Goal: Task Accomplishment & Management: Use online tool/utility

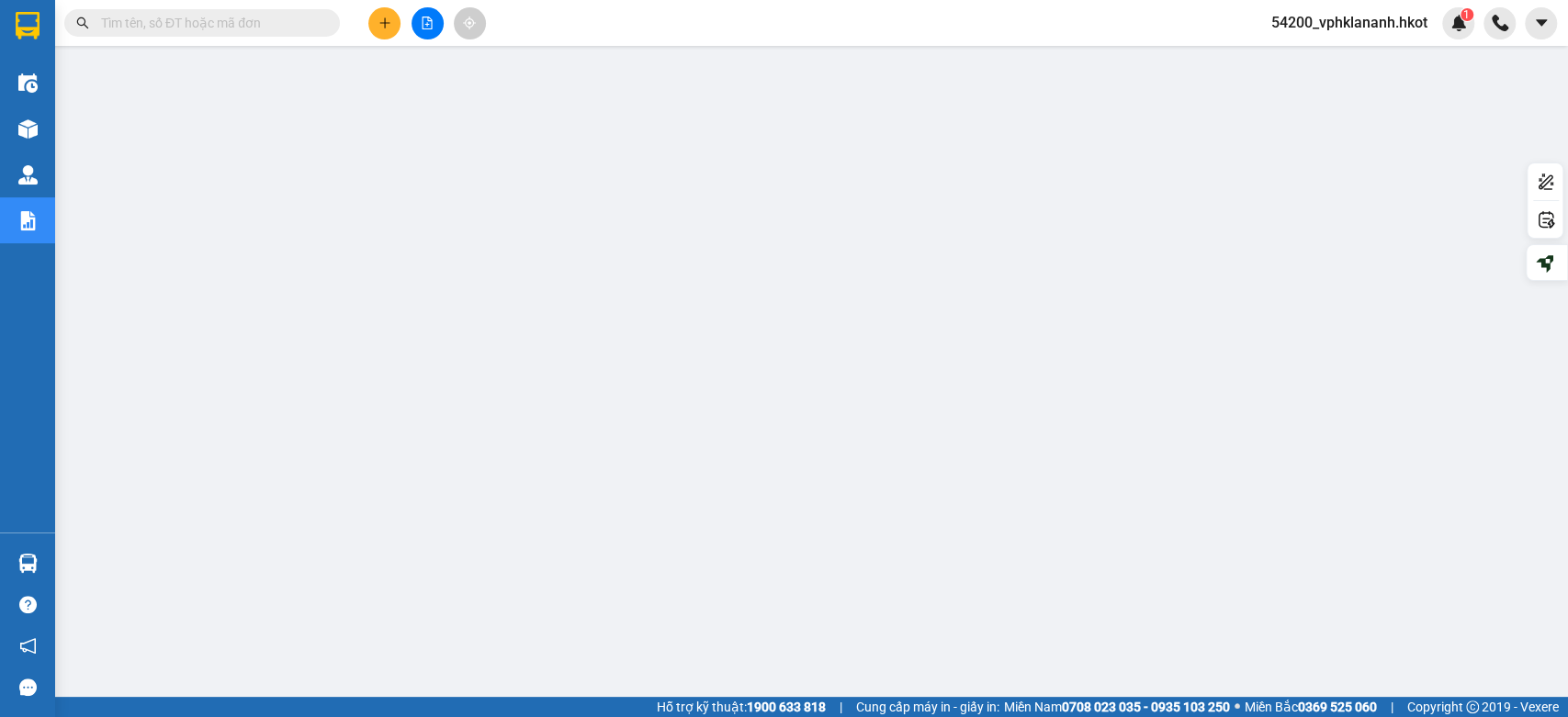
click at [386, 25] on icon "plus" at bounding box center [384, 23] width 13 height 13
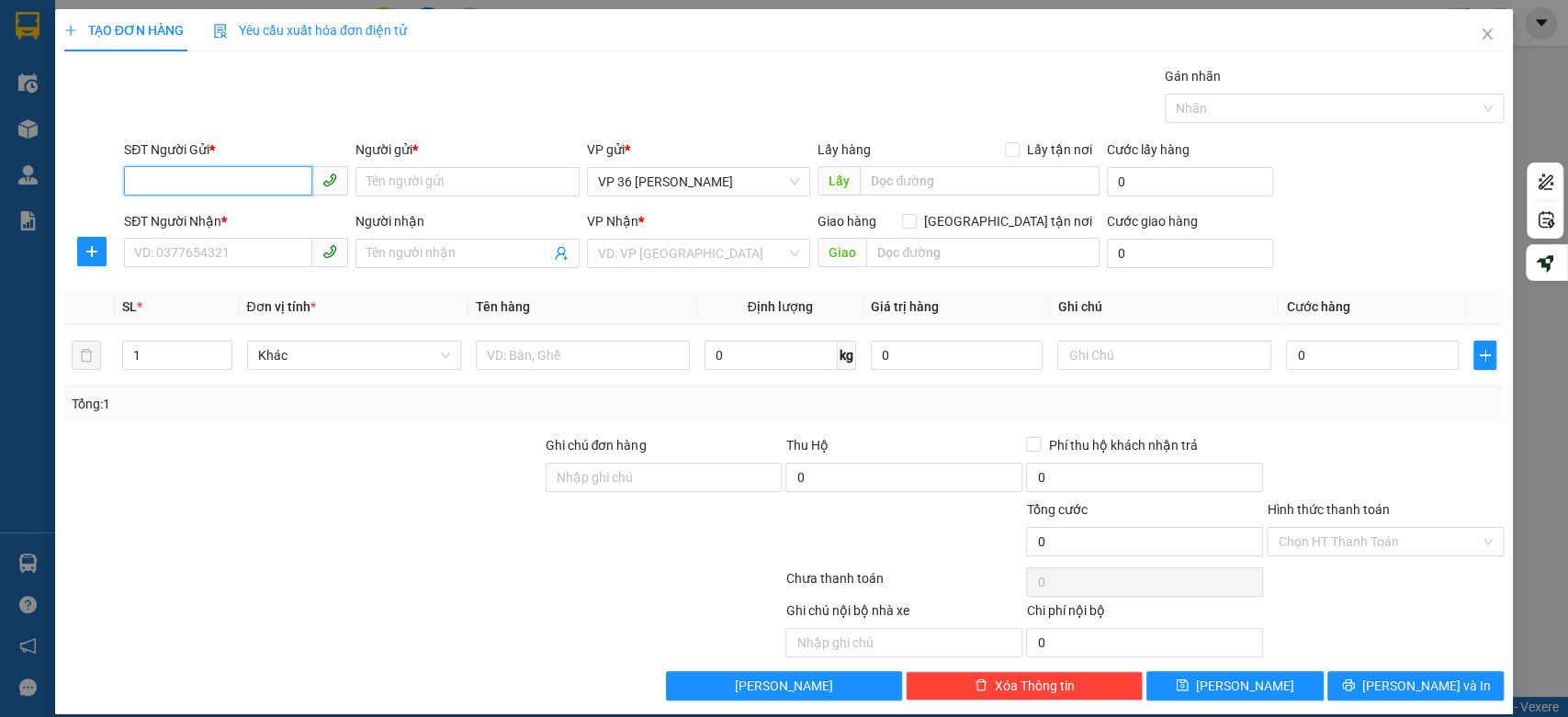
click at [216, 179] on input "SĐT Người Gửi *" at bounding box center [218, 180] width 188 height 29
click at [480, 189] on input "Người gửi *" at bounding box center [468, 181] width 224 height 29
click at [179, 181] on input "SĐT Người Gửi *" at bounding box center [218, 180] width 188 height 29
click at [466, 179] on input "Người gửi *" at bounding box center [468, 181] width 224 height 29
drag, startPoint x: 196, startPoint y: 265, endPoint x: 218, endPoint y: 254, distance: 24.3
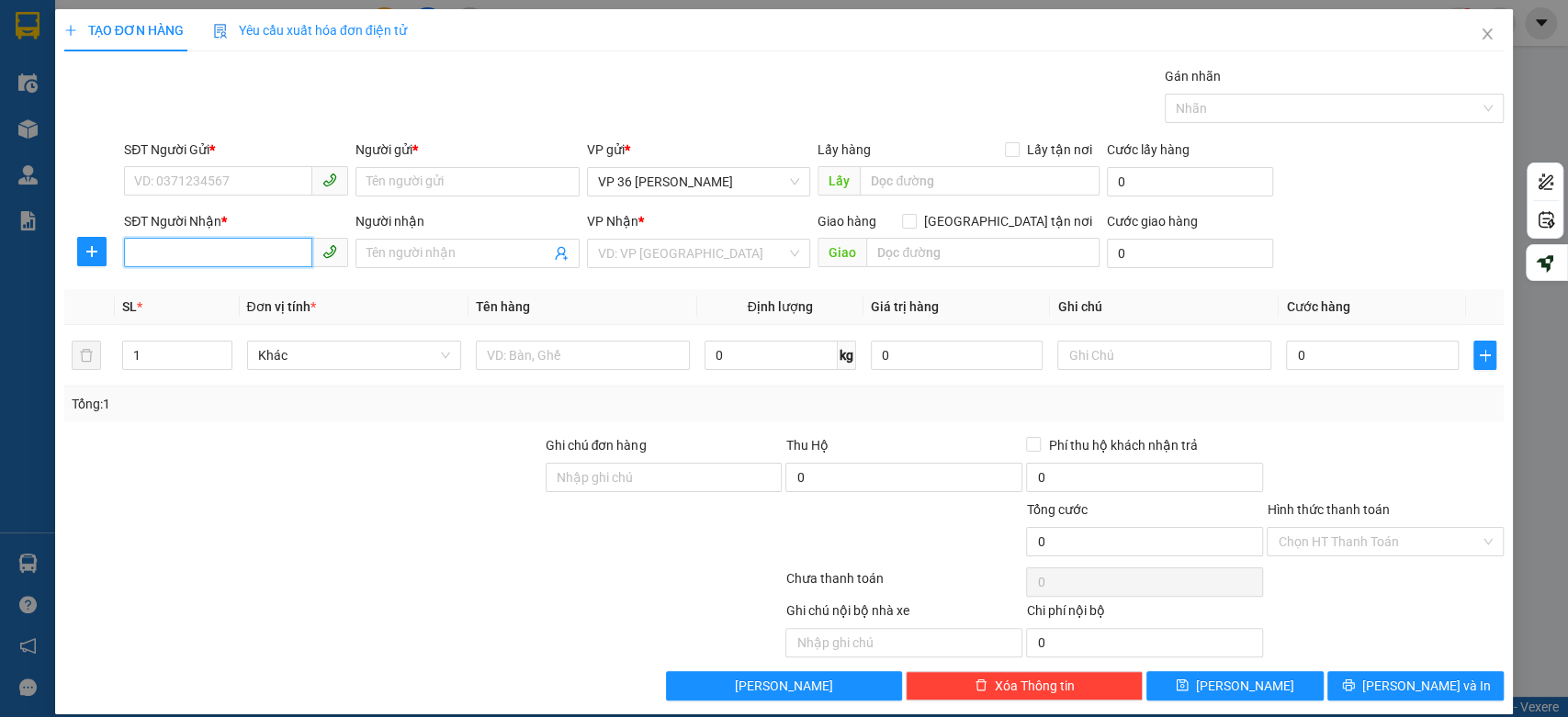
click at [196, 263] on input "SĐT Người Nhận *" at bounding box center [218, 252] width 188 height 29
click at [483, 250] on input "Người nhận" at bounding box center [459, 253] width 184 height 20
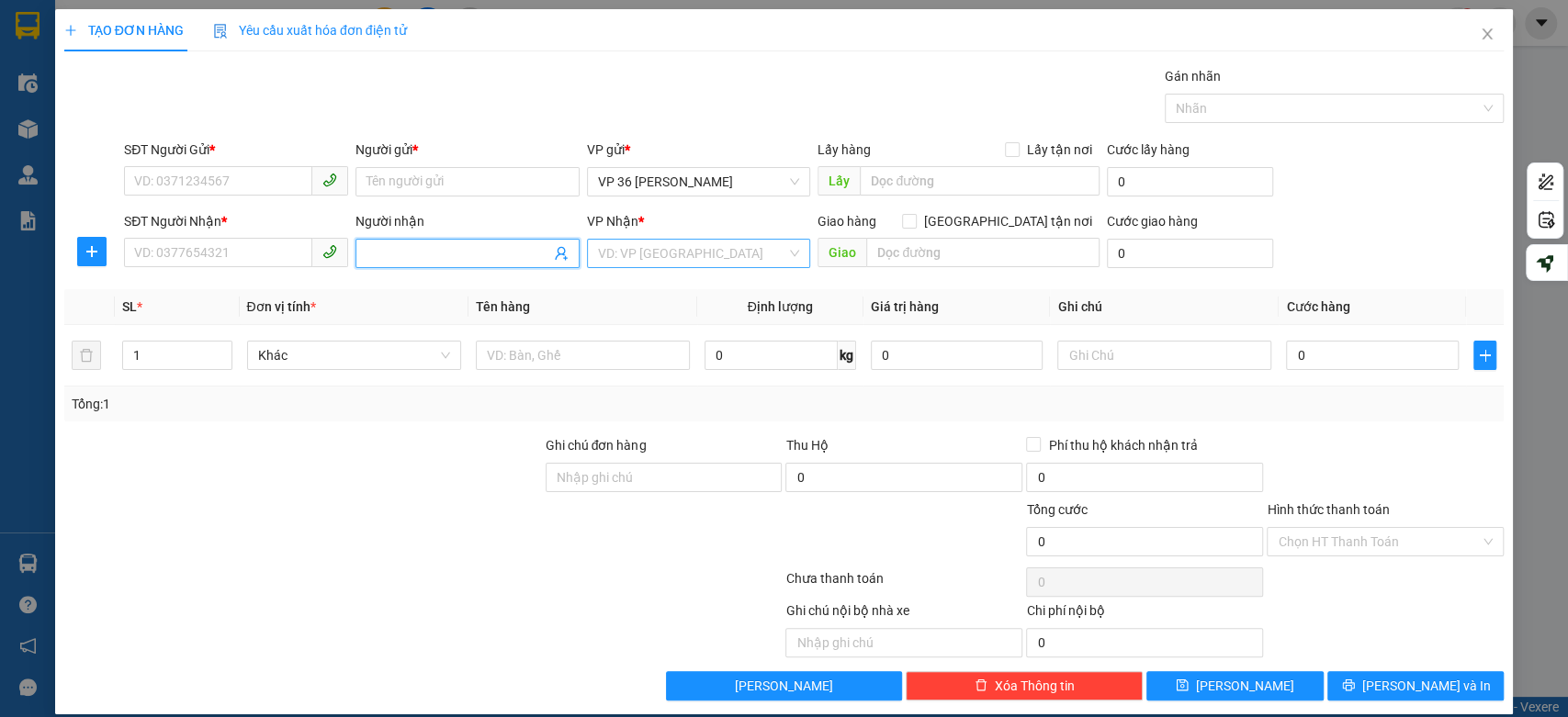
click at [664, 254] on input "search" at bounding box center [692, 254] width 189 height 28
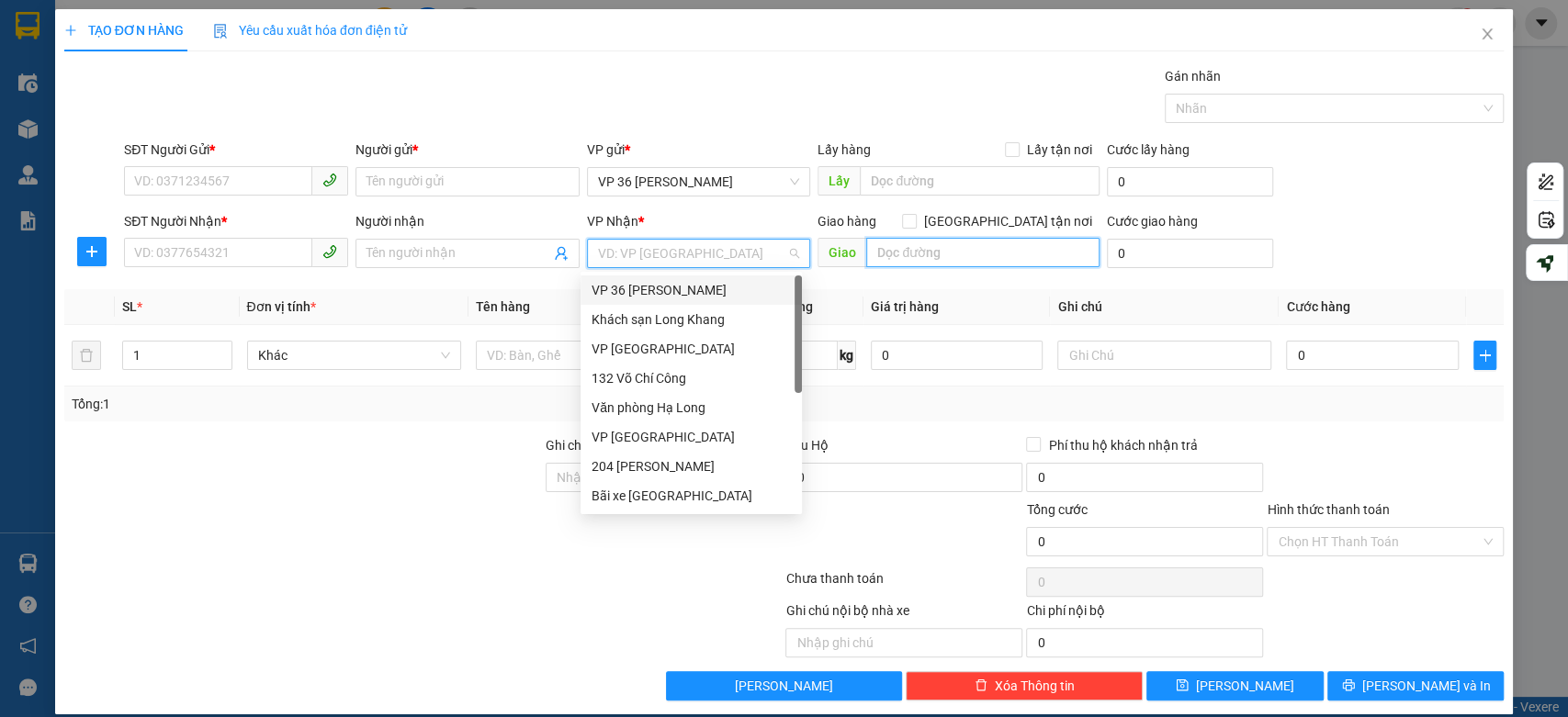
click at [996, 257] on input "text" at bounding box center [982, 252] width 233 height 29
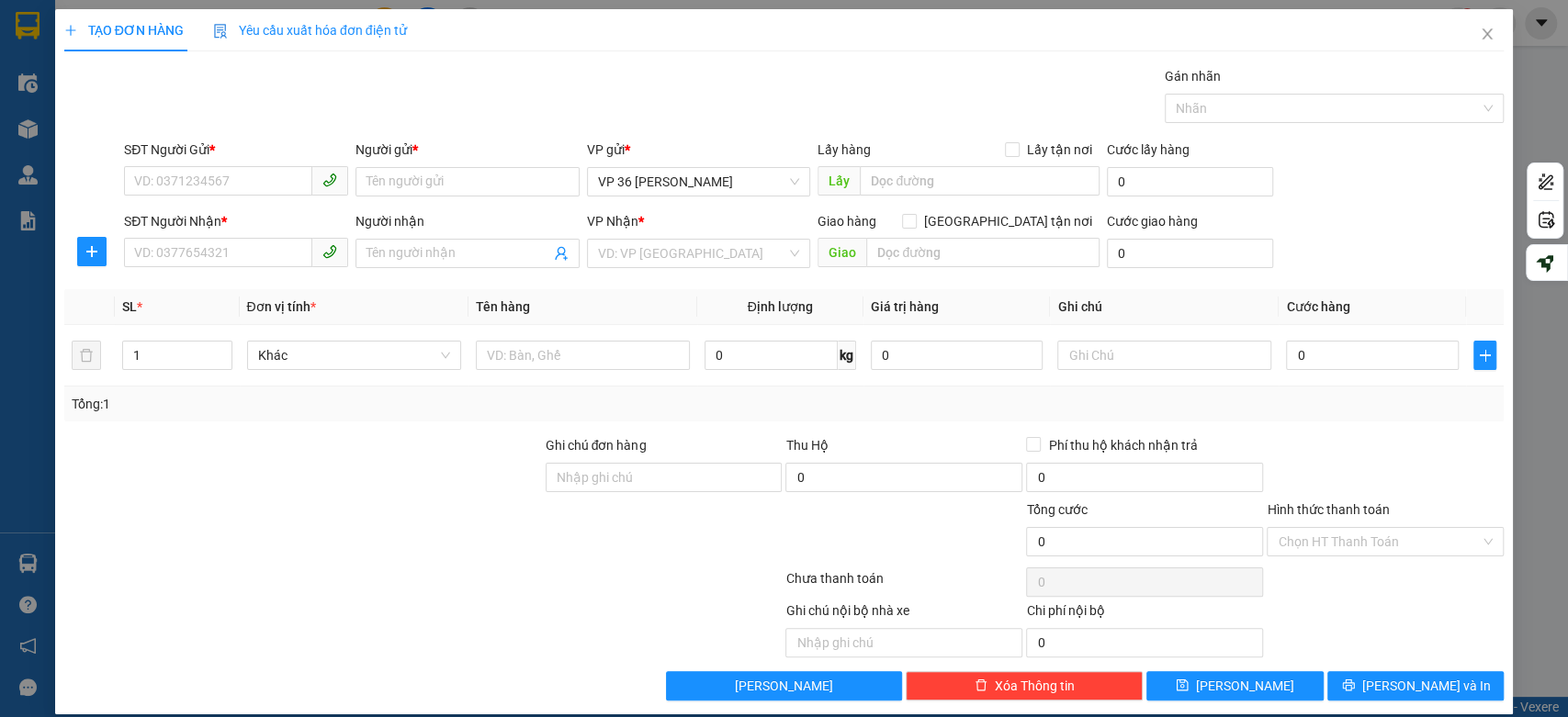
click at [811, 277] on div "Transit Pickup Surcharge Ids Transit Deliver Surcharge Ids Transit Deliver Surc…" at bounding box center [784, 383] width 1440 height 635
click at [1313, 252] on div "SĐT Người Nhận * VD: 0377654321 Người nhận Tên người nhận VP Nhận * VD: VP [GEO…" at bounding box center [813, 243] width 1387 height 64
click at [154, 353] on input "1" at bounding box center [177, 356] width 108 height 28
drag, startPoint x: 152, startPoint y: 354, endPoint x: 106, endPoint y: 354, distance: 46.9
click at [106, 354] on tr "1 Khác 0 kg 0 0" at bounding box center [784, 356] width 1440 height 62
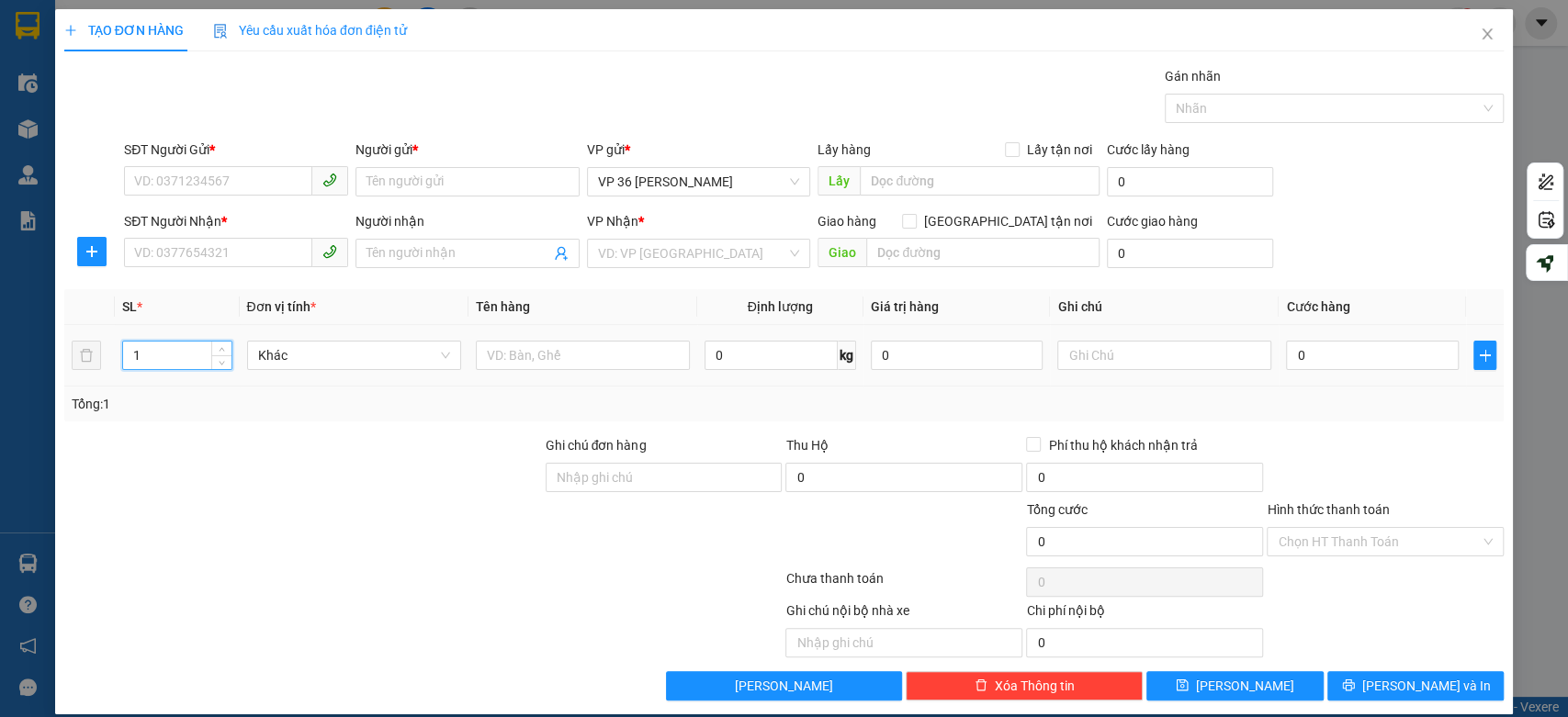
click at [168, 355] on input "1" at bounding box center [177, 356] width 108 height 28
click at [560, 352] on input "text" at bounding box center [583, 355] width 214 height 29
click at [738, 355] on input "0" at bounding box center [771, 355] width 133 height 29
type input "0"
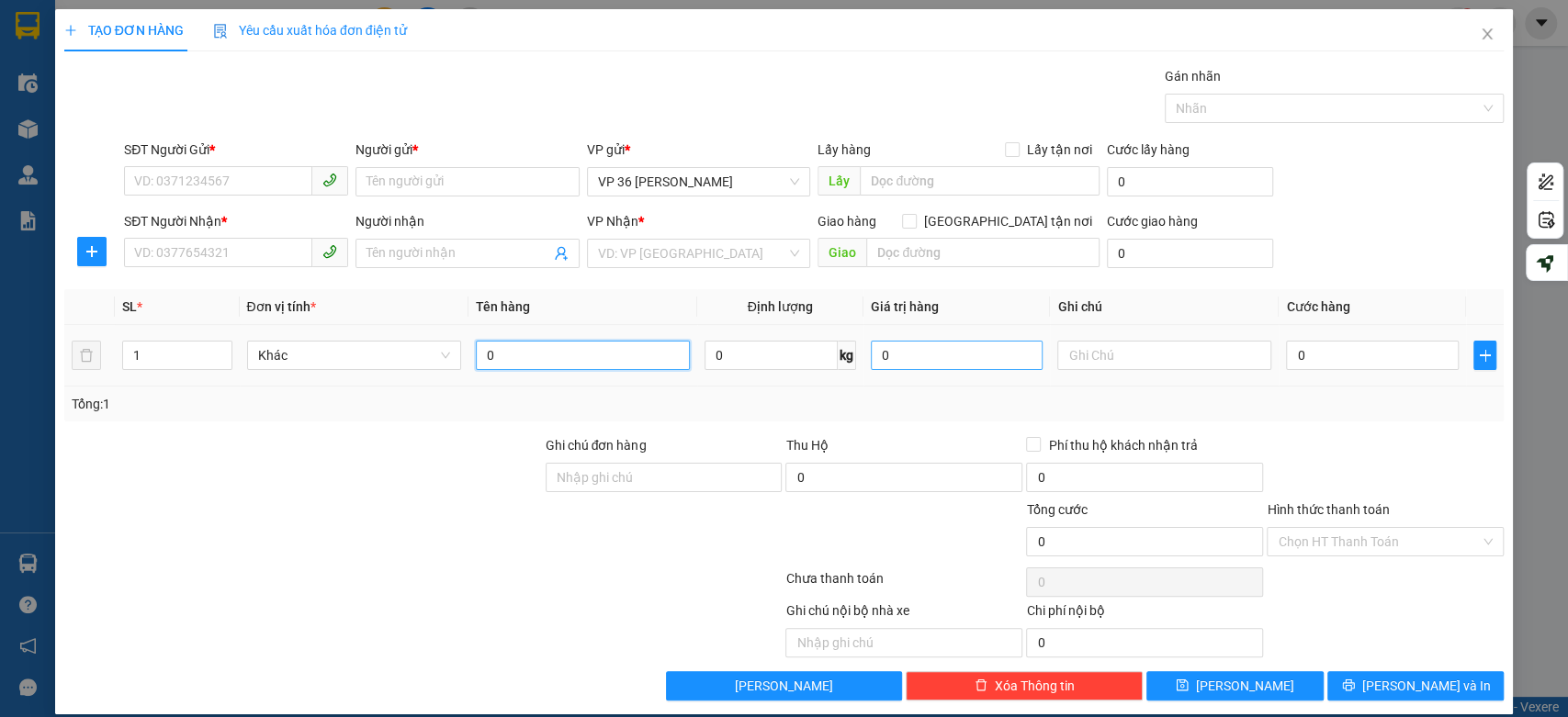
type input "0"
click at [941, 354] on input "0" at bounding box center [957, 355] width 173 height 29
click at [1157, 369] on input "text" at bounding box center [1164, 355] width 214 height 29
click at [727, 354] on input "0" at bounding box center [771, 355] width 133 height 29
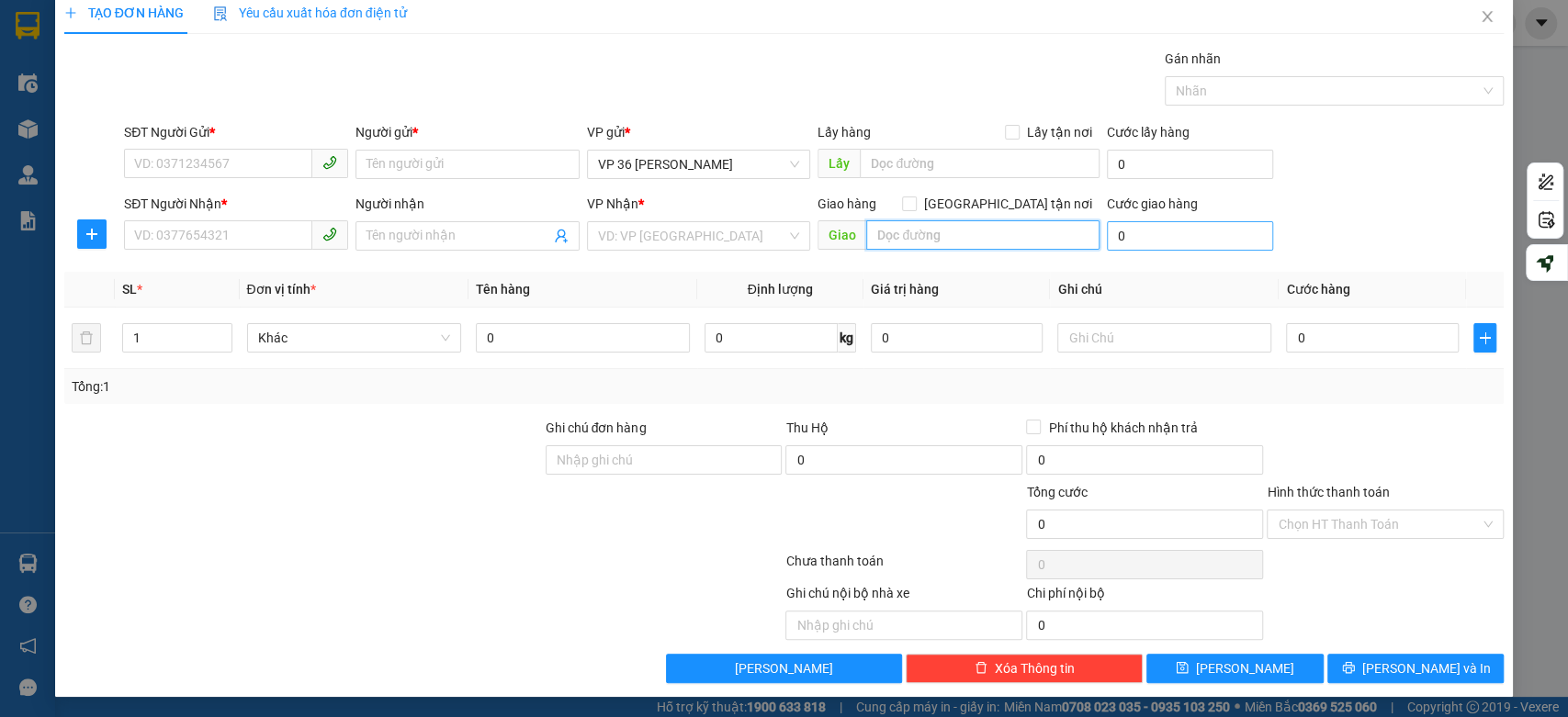
type input "0"
click at [1339, 520] on input "Hình thức thanh toán" at bounding box center [1379, 525] width 202 height 28
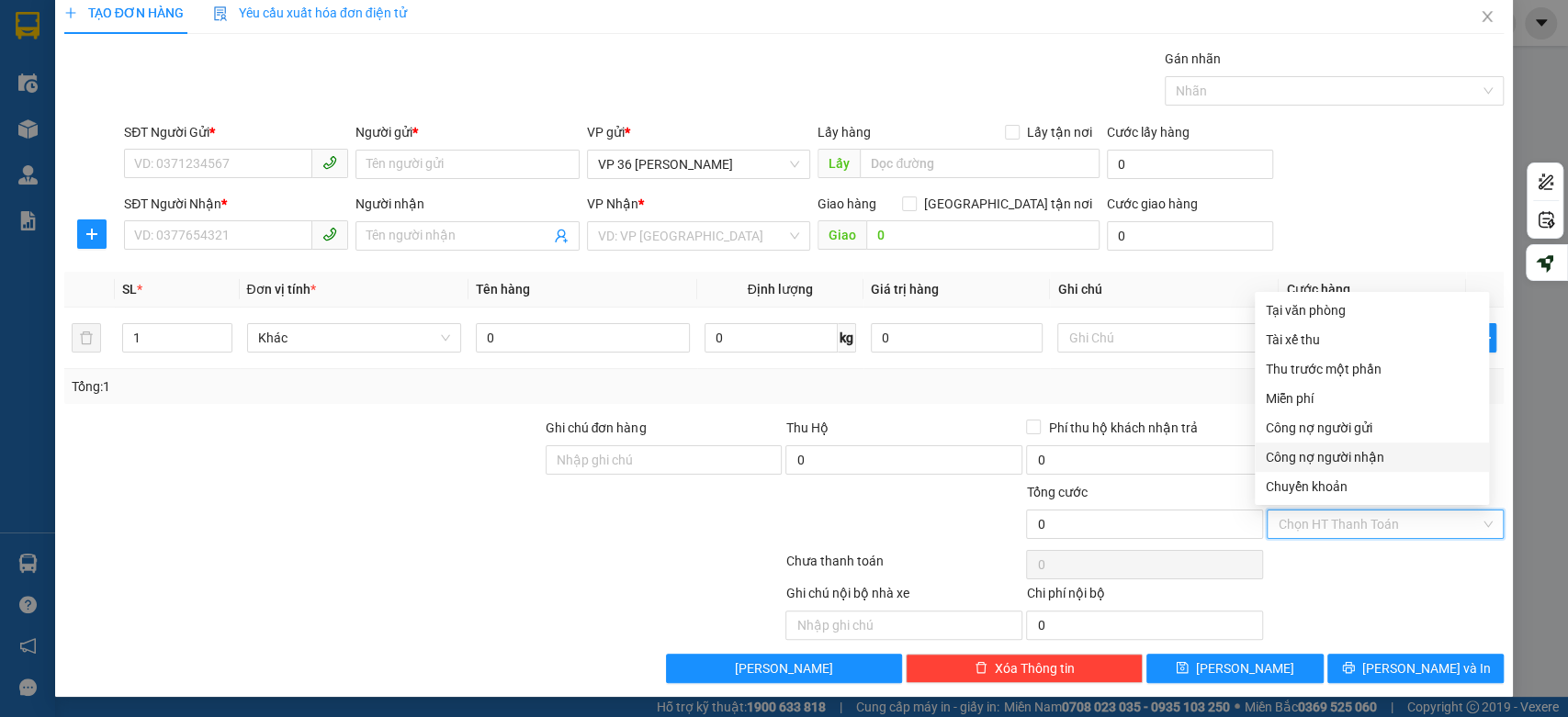
click at [1372, 460] on div "Công nợ người nhận" at bounding box center [1372, 457] width 212 height 20
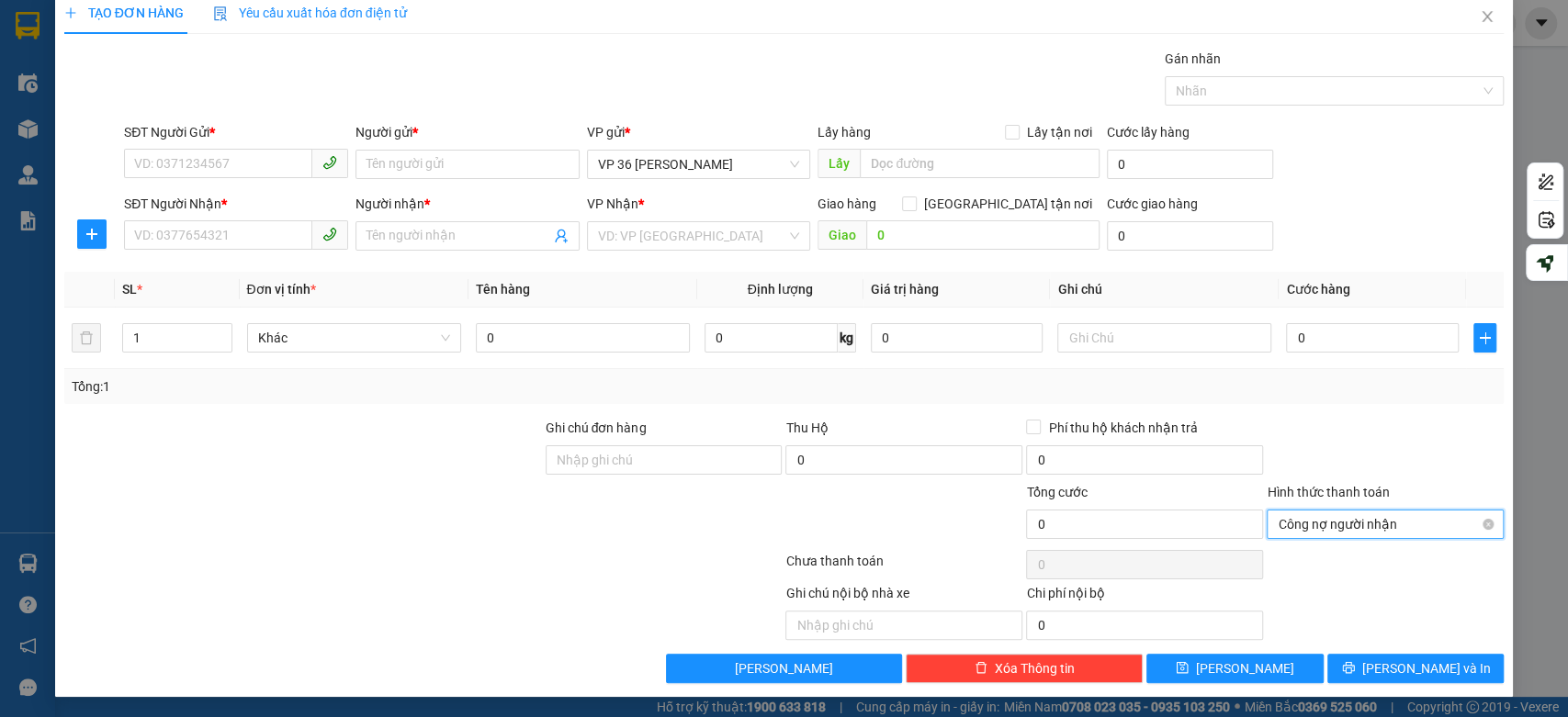
click at [1352, 522] on span "Công nợ người nhận" at bounding box center [1385, 525] width 215 height 28
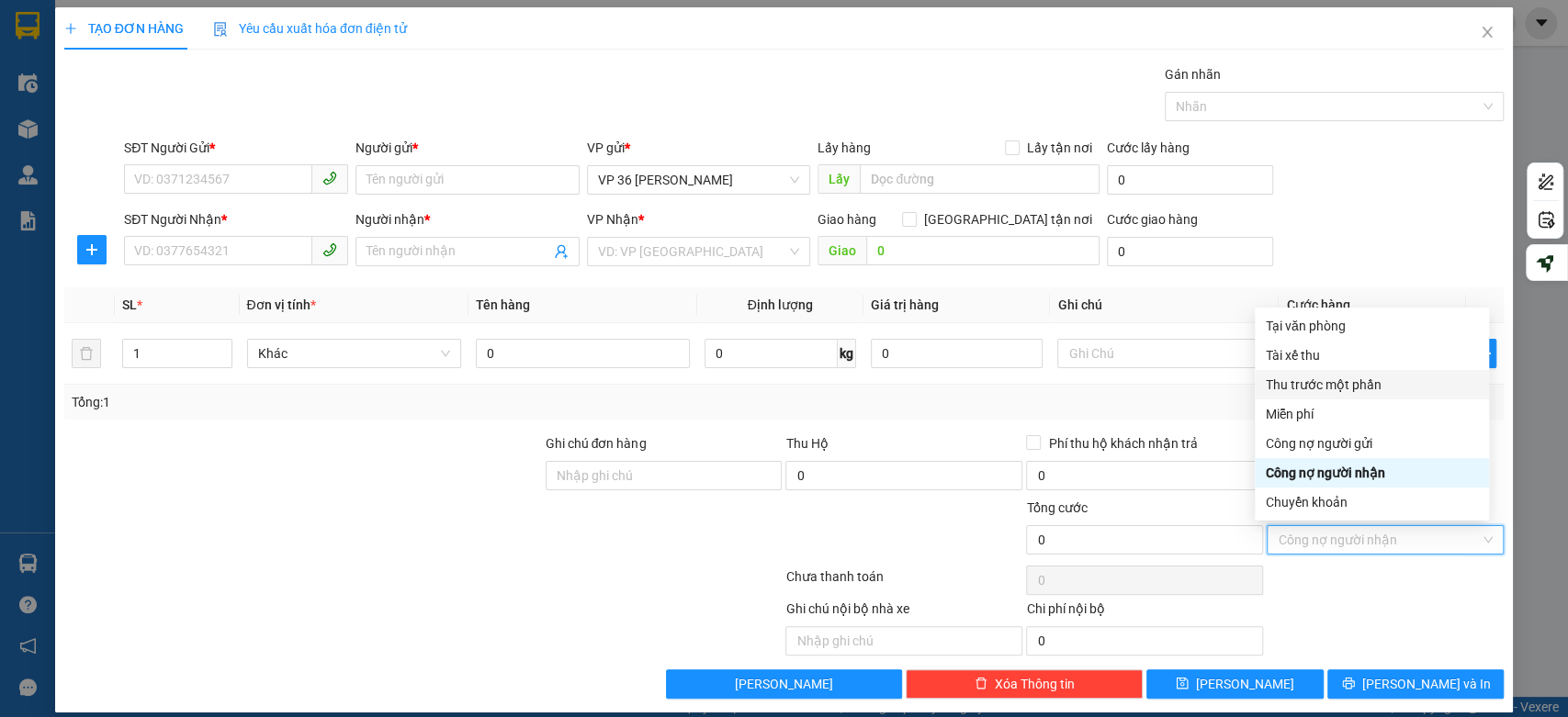
scroll to position [0, 0]
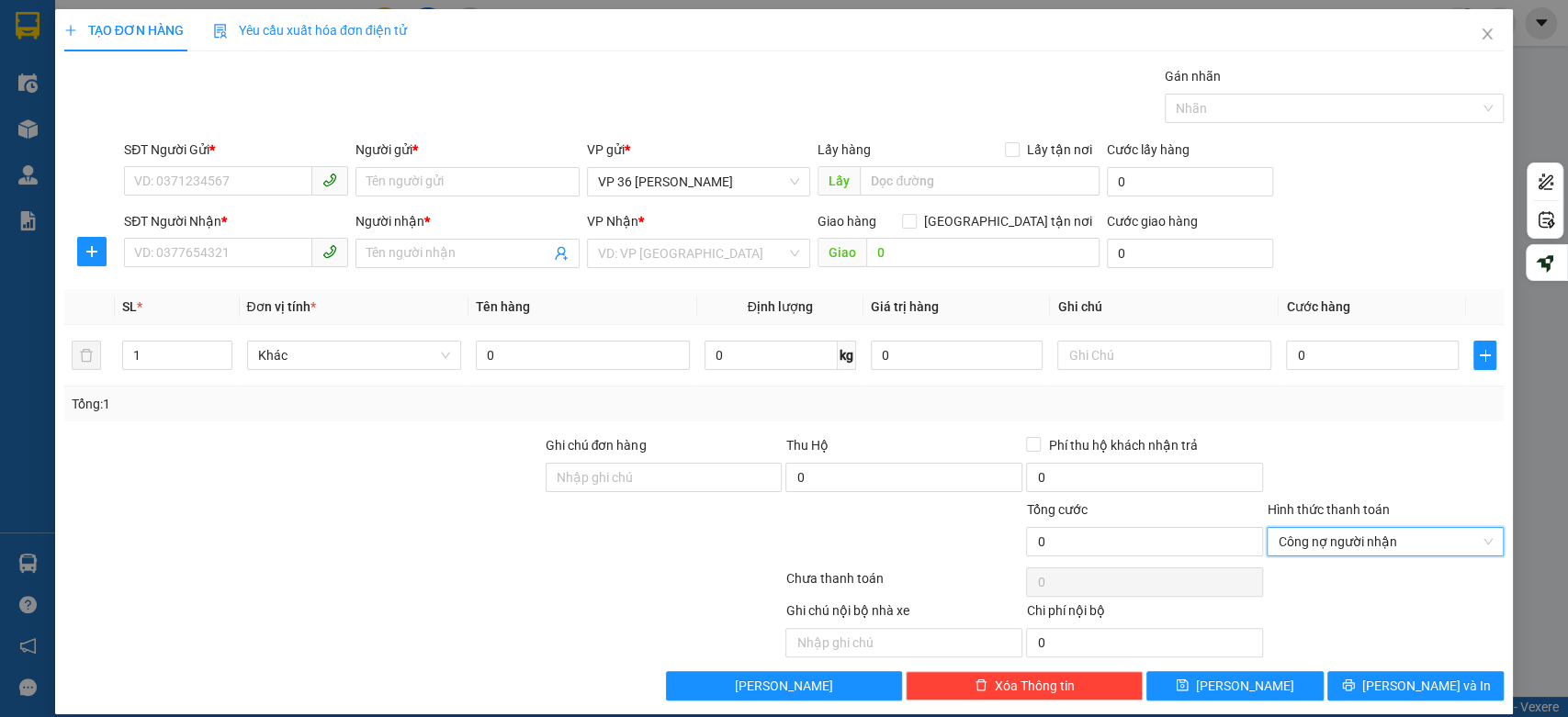
click at [1240, 426] on div "Transit Pickup Surcharge Ids Transit Deliver Surcharge Ids Transit Deliver Surc…" at bounding box center [784, 383] width 1440 height 635
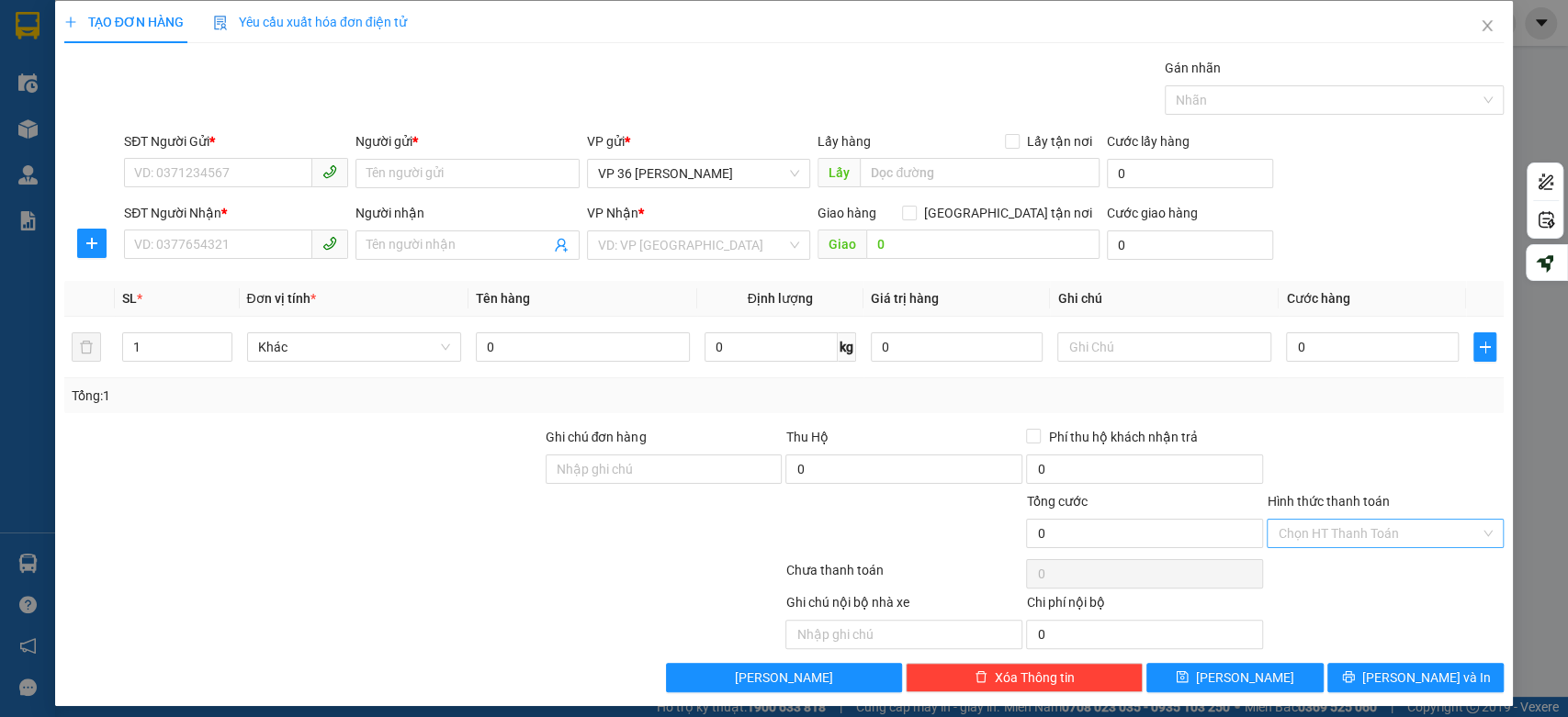
scroll to position [17, 0]
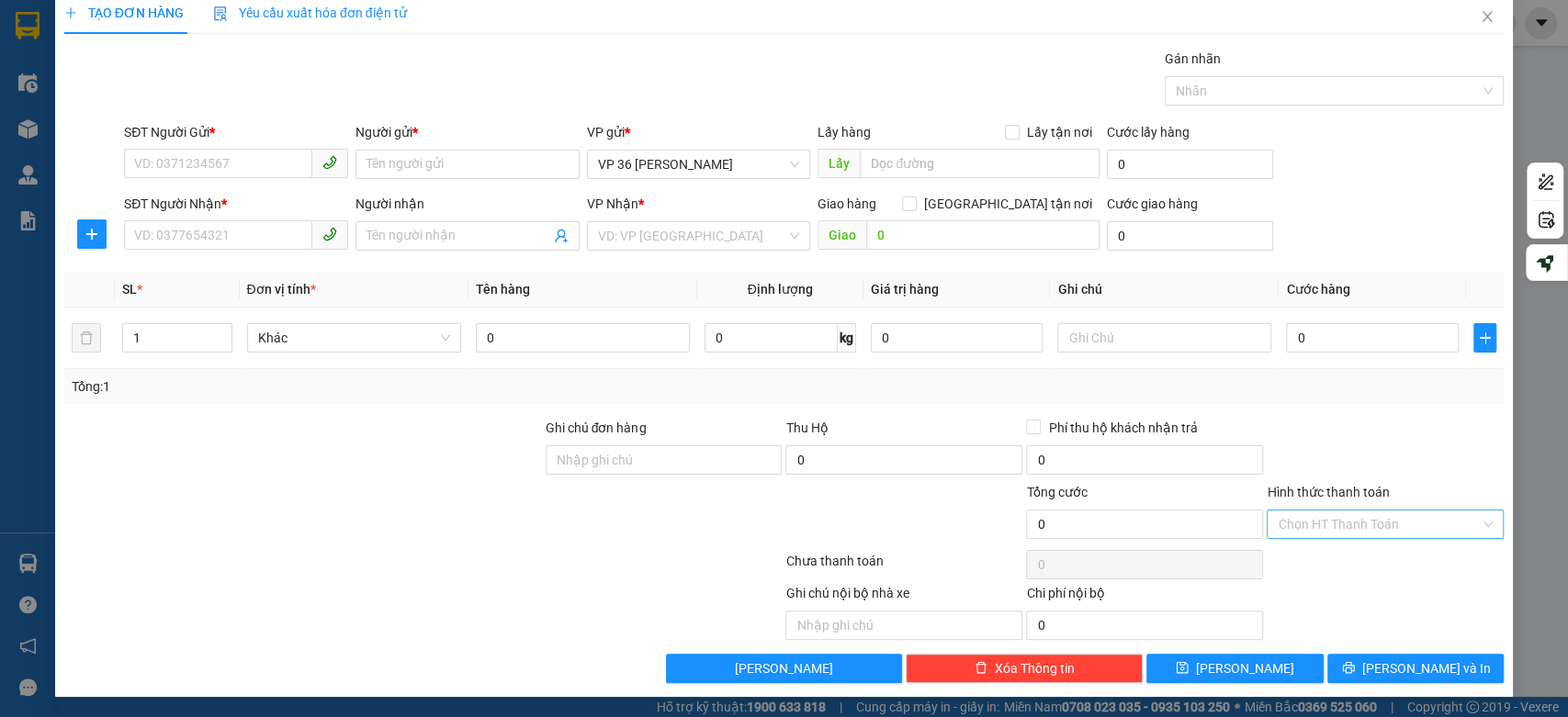
click at [1373, 520] on input "Hình thức thanh toán" at bounding box center [1379, 525] width 202 height 28
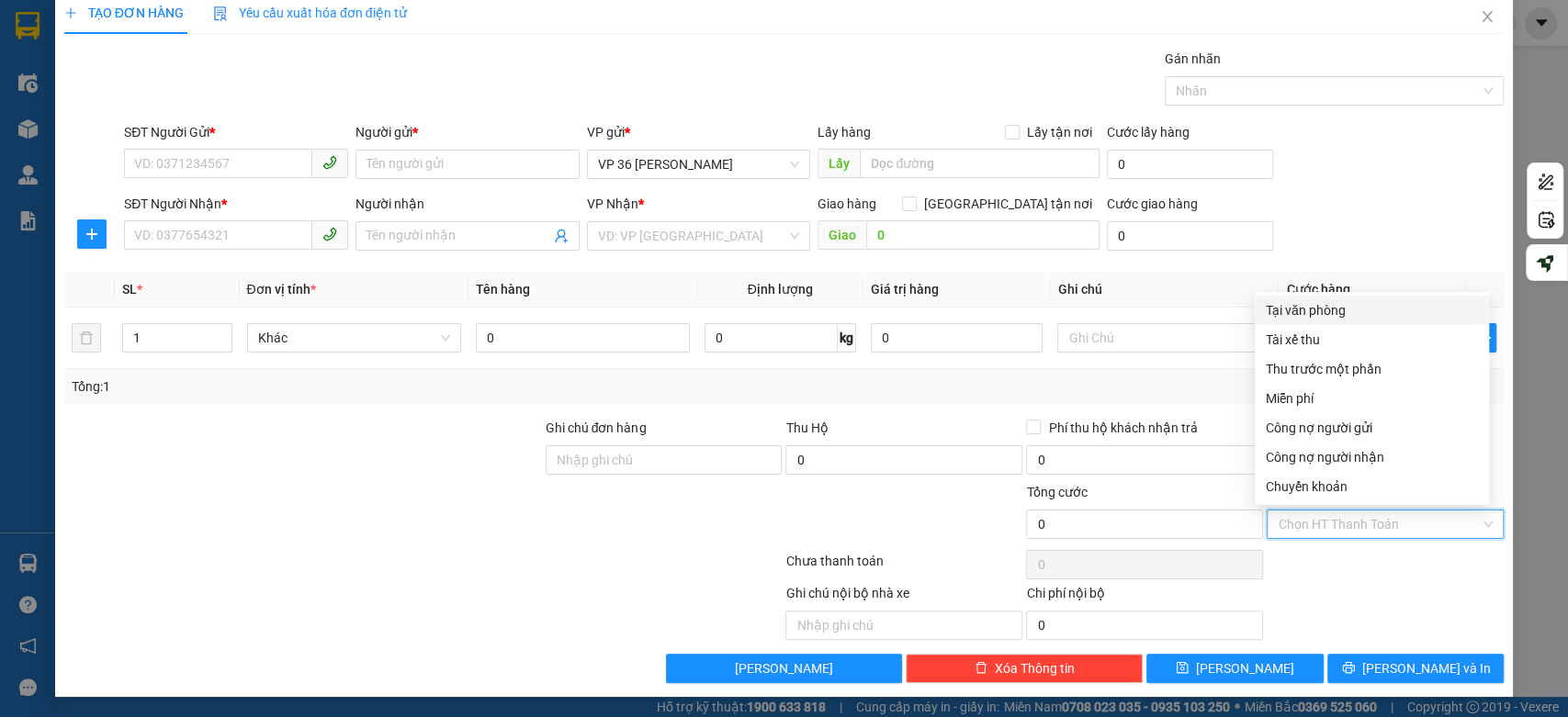
click at [1311, 313] on div "Tại văn phòng" at bounding box center [1372, 310] width 212 height 20
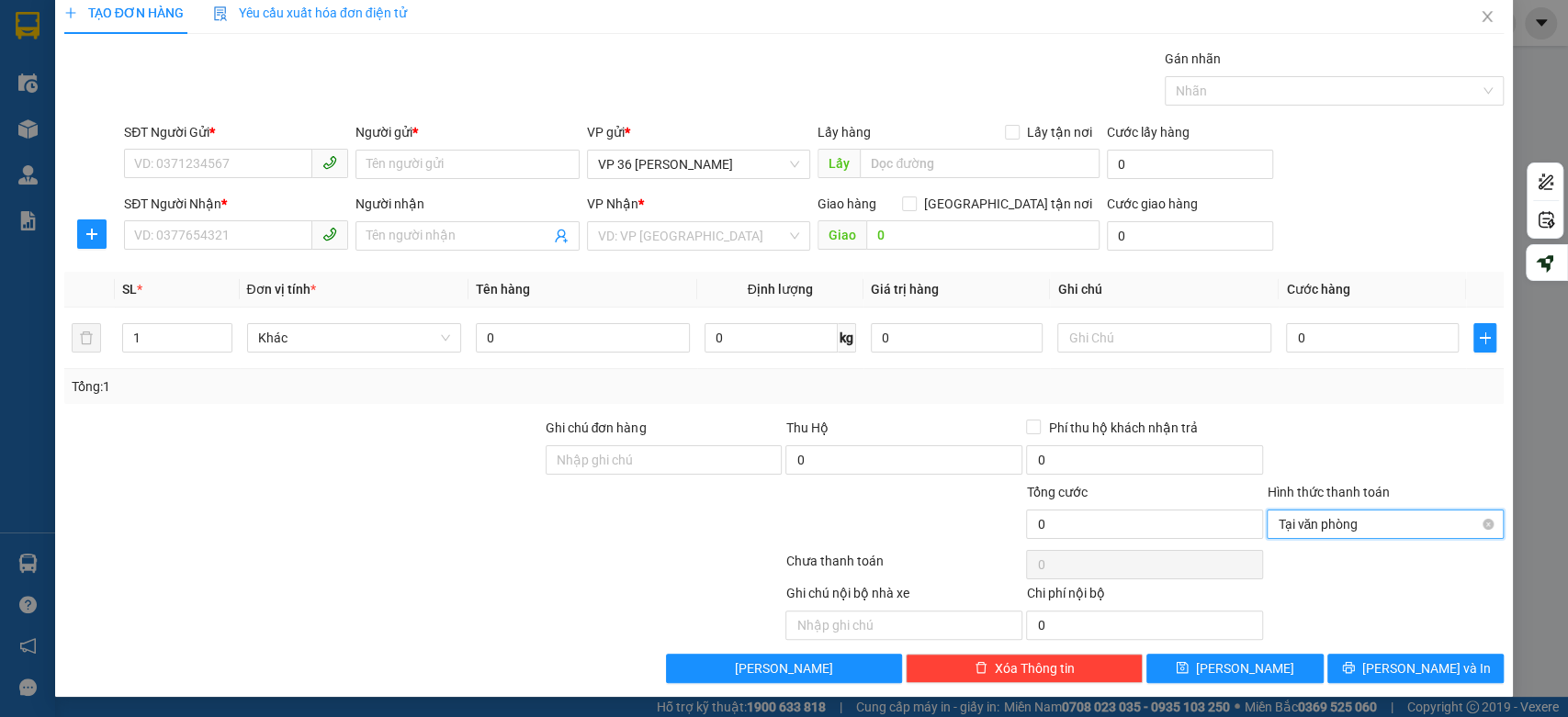
click at [1338, 525] on span "Tại văn phòng" at bounding box center [1385, 525] width 215 height 28
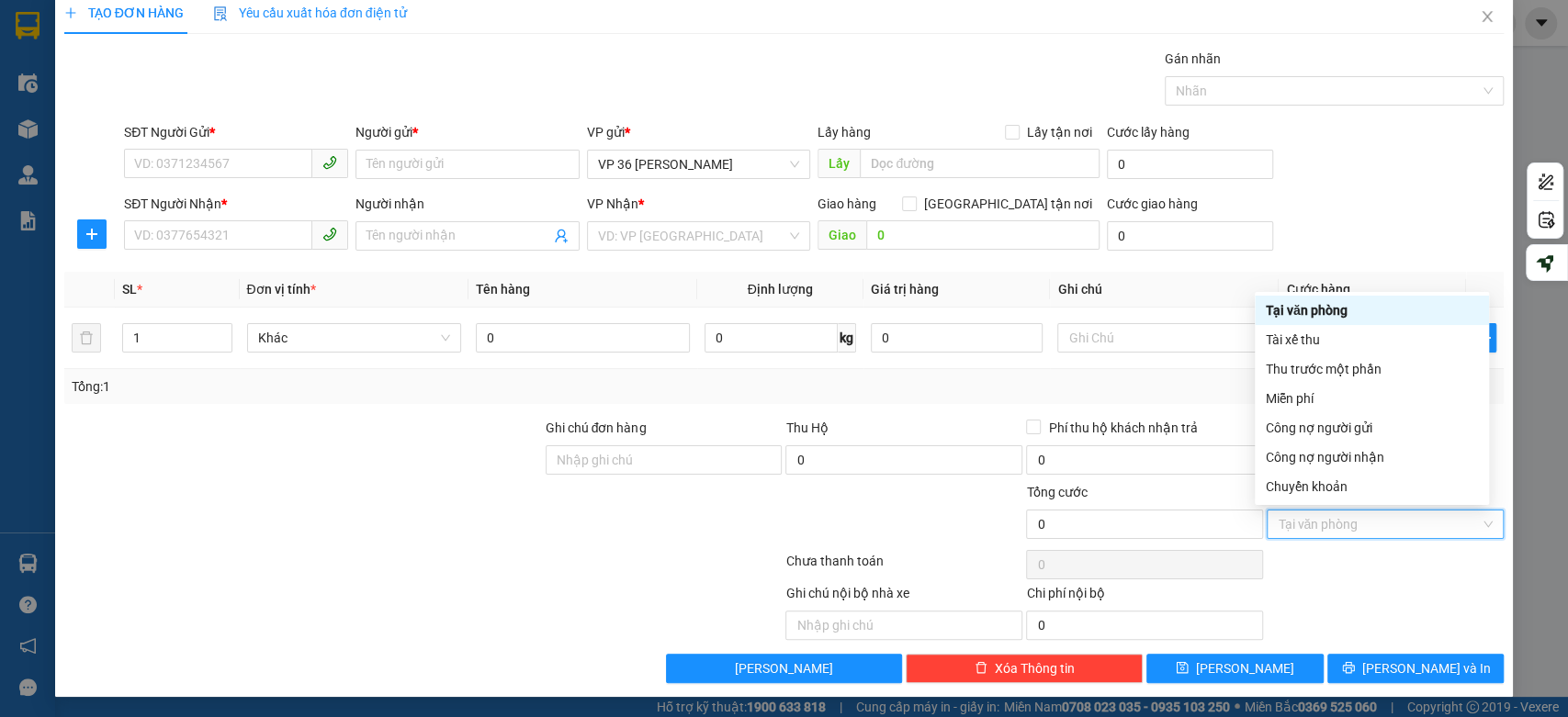
click at [1309, 311] on div "Tại văn phòng" at bounding box center [1372, 310] width 212 height 20
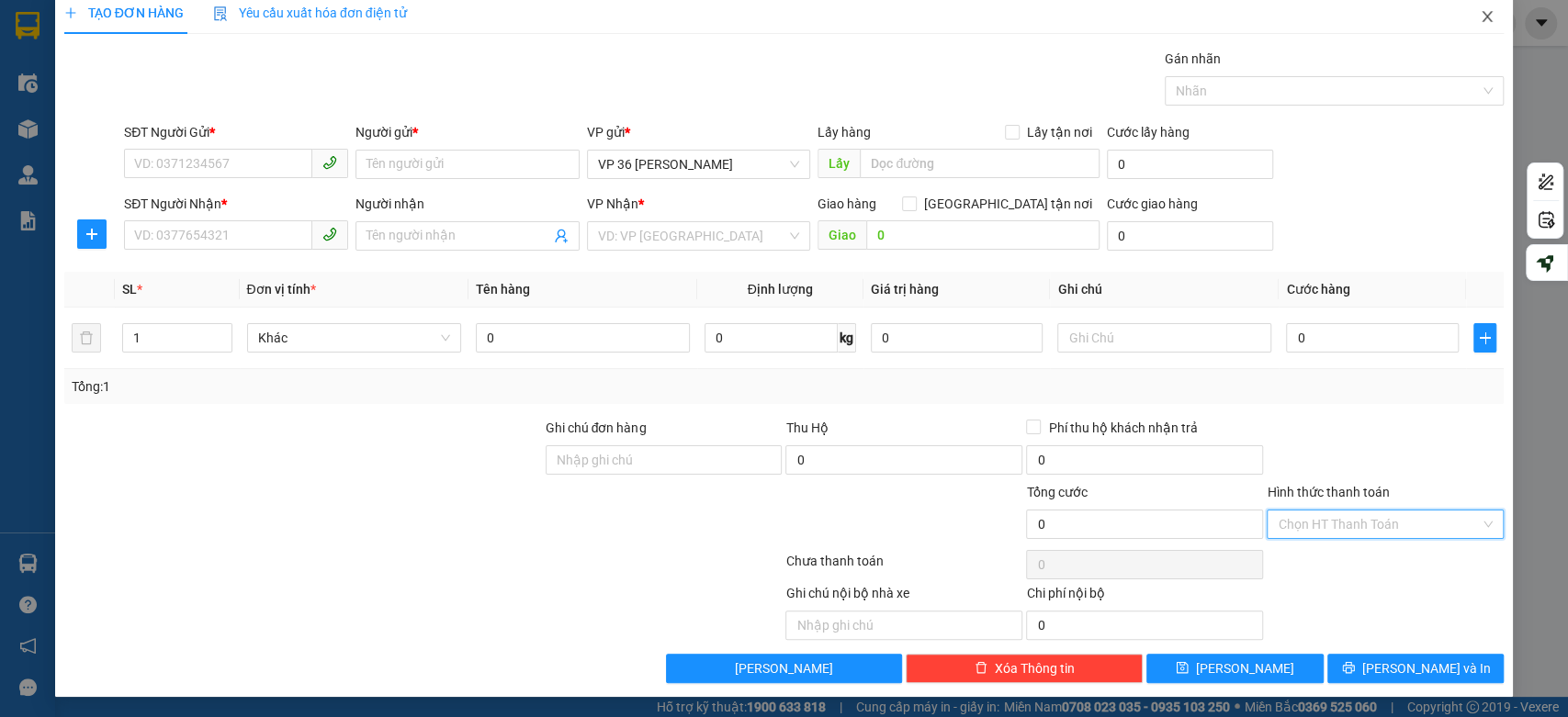
click at [1483, 15] on icon "close" at bounding box center [1488, 16] width 10 height 11
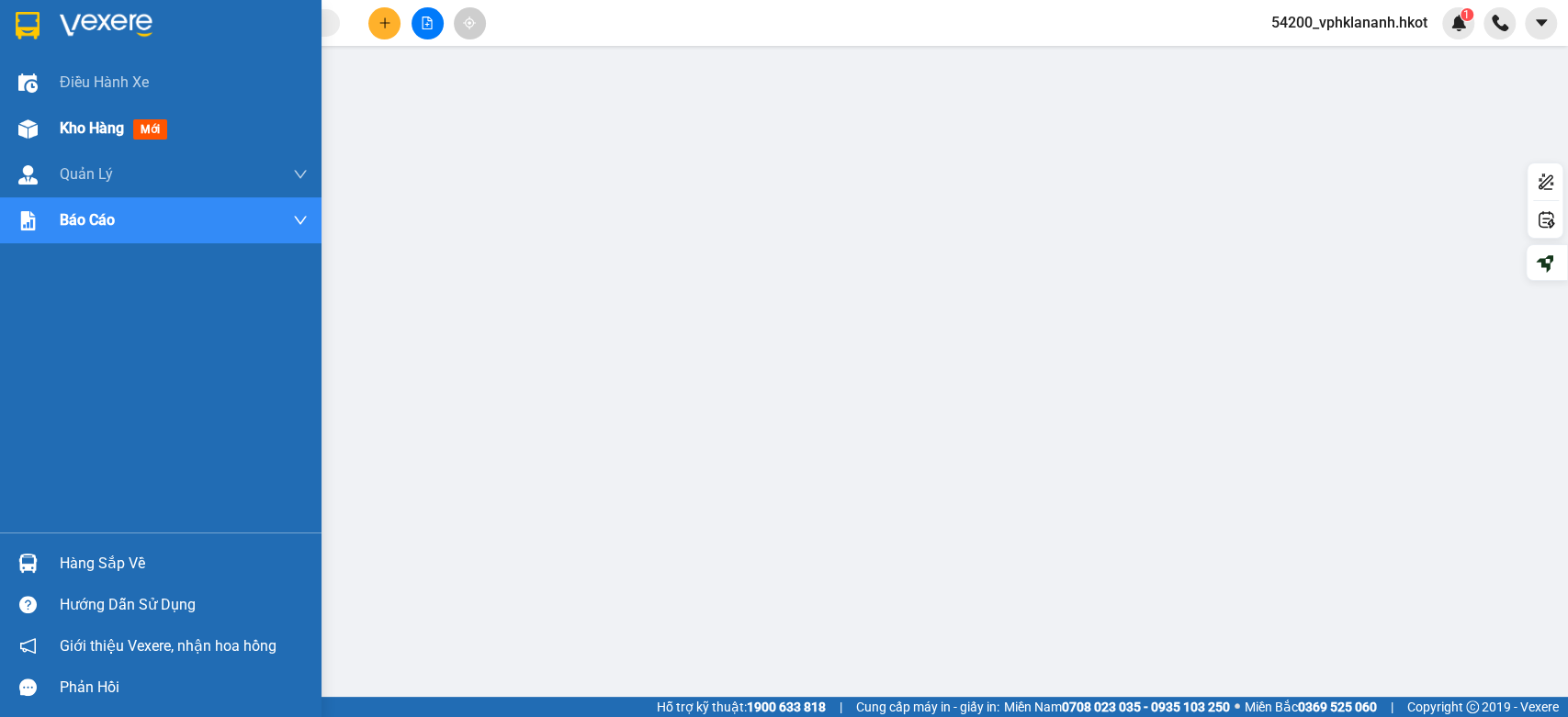
click at [100, 123] on span "Kho hàng" at bounding box center [92, 127] width 64 height 17
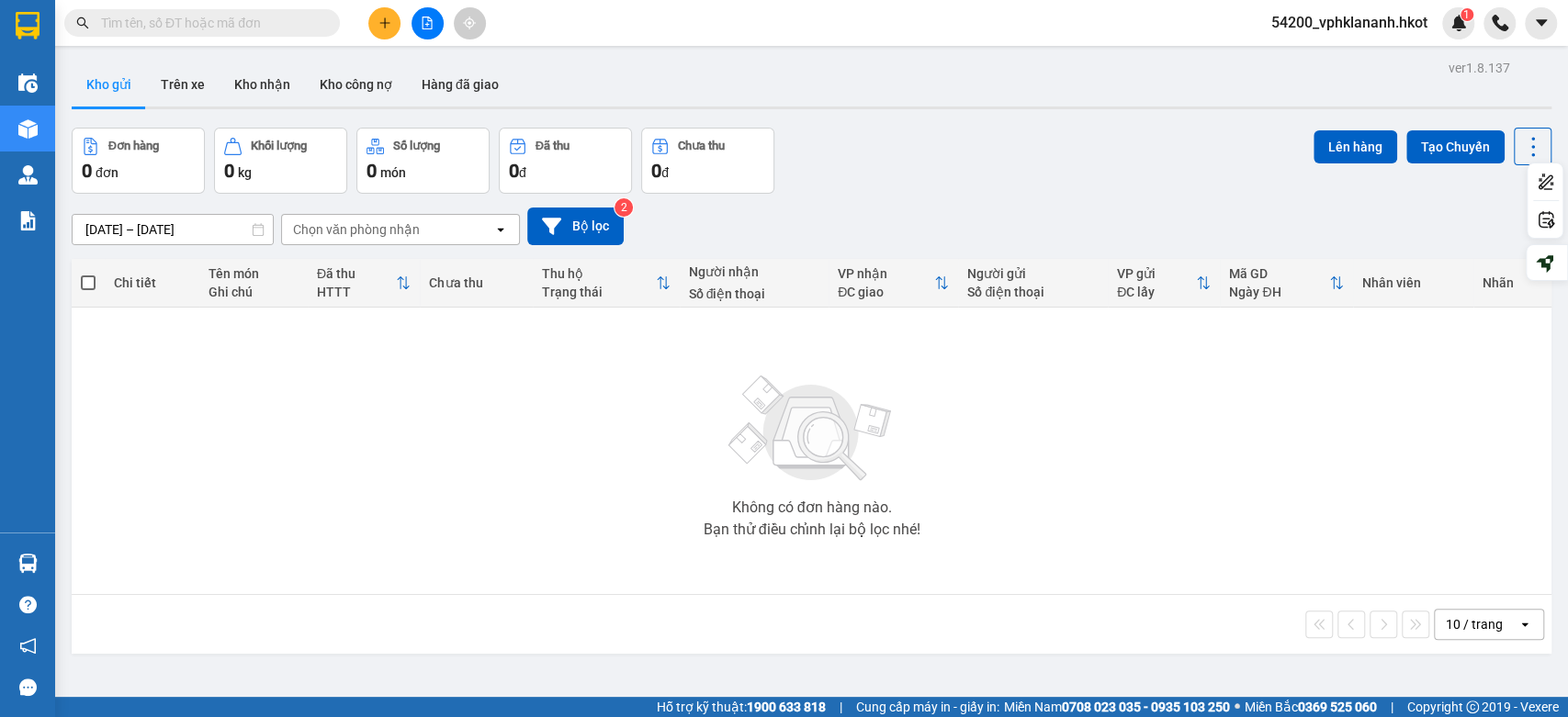
click at [123, 221] on input "[DATE] – [DATE]" at bounding box center [173, 229] width 200 height 29
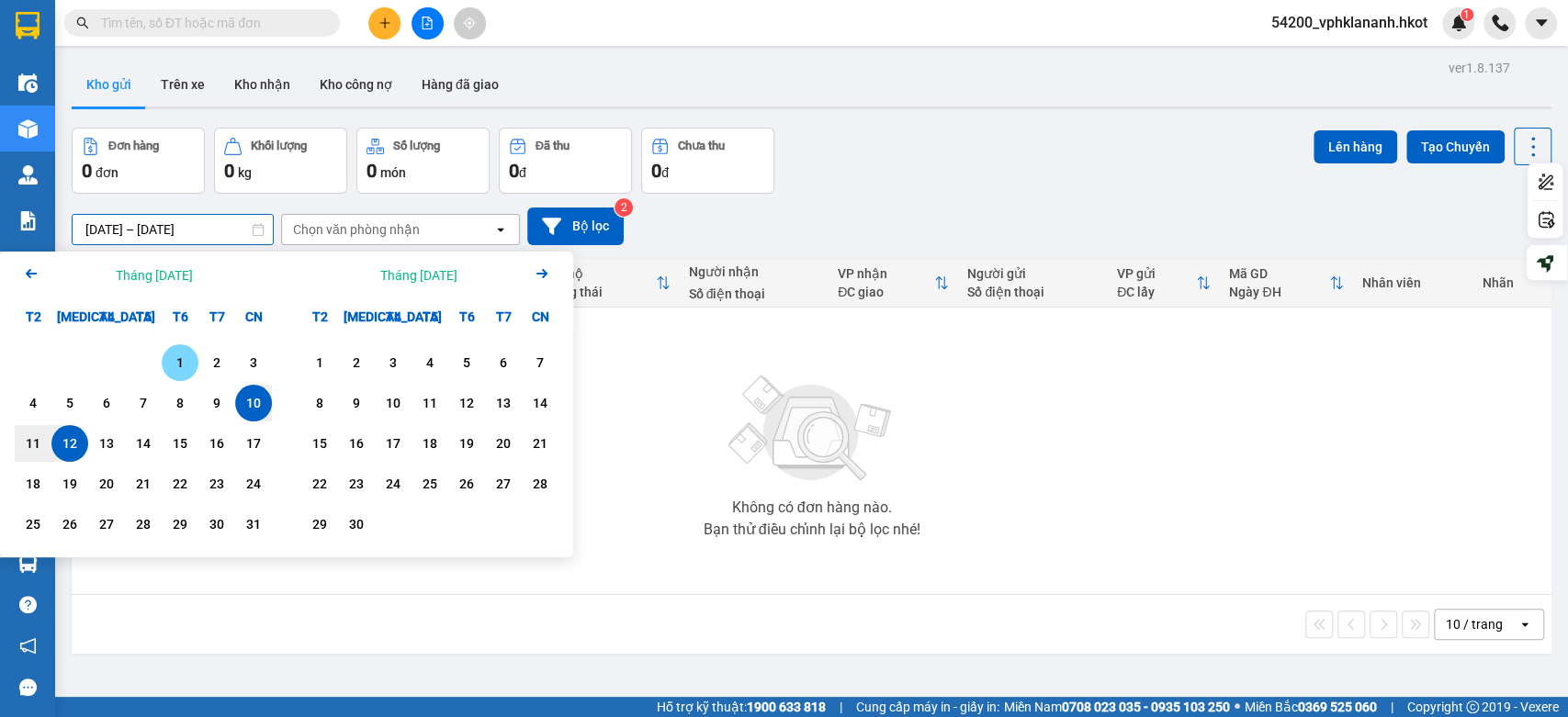
click at [173, 357] on div "1" at bounding box center [180, 363] width 26 height 22
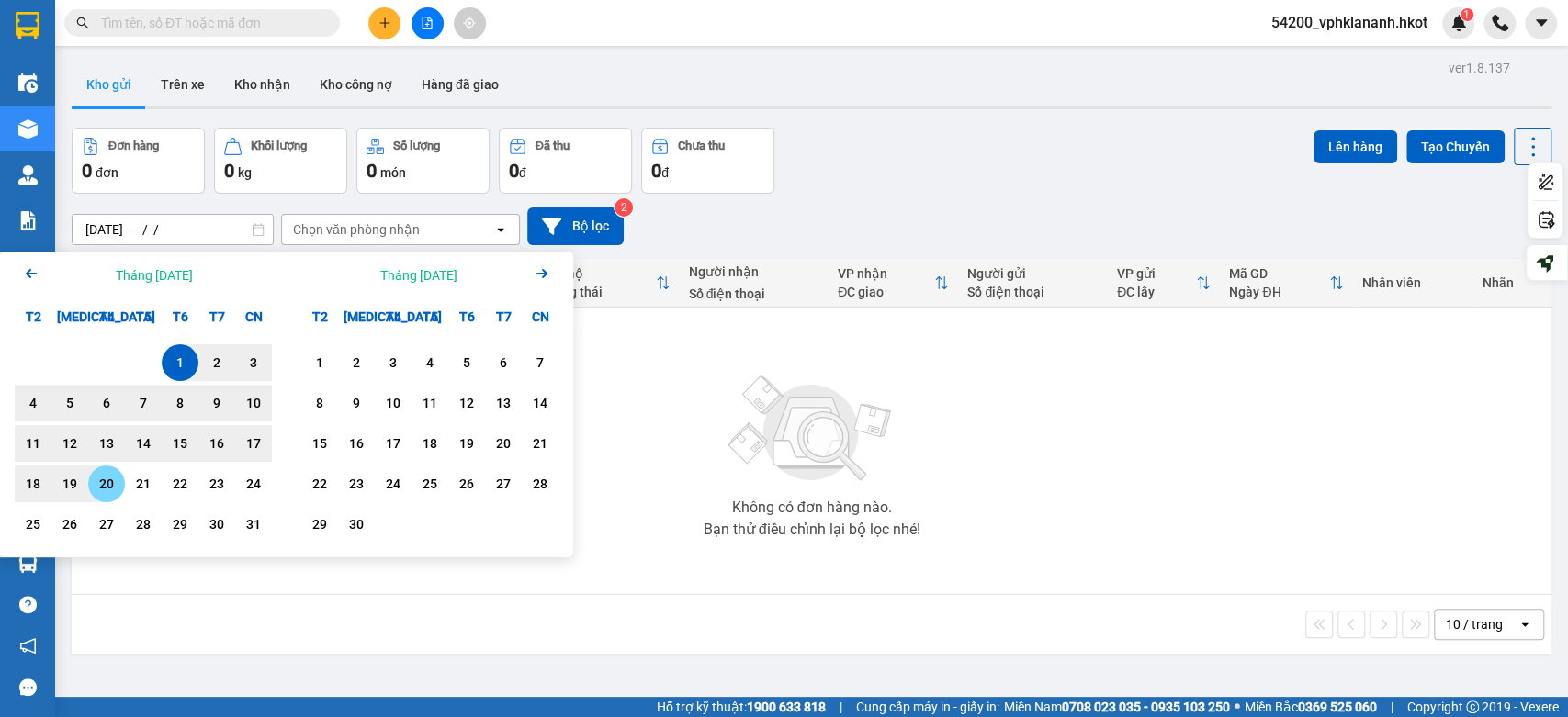
click at [107, 476] on div "20" at bounding box center [107, 484] width 26 height 22
type input "[DATE] – [DATE]"
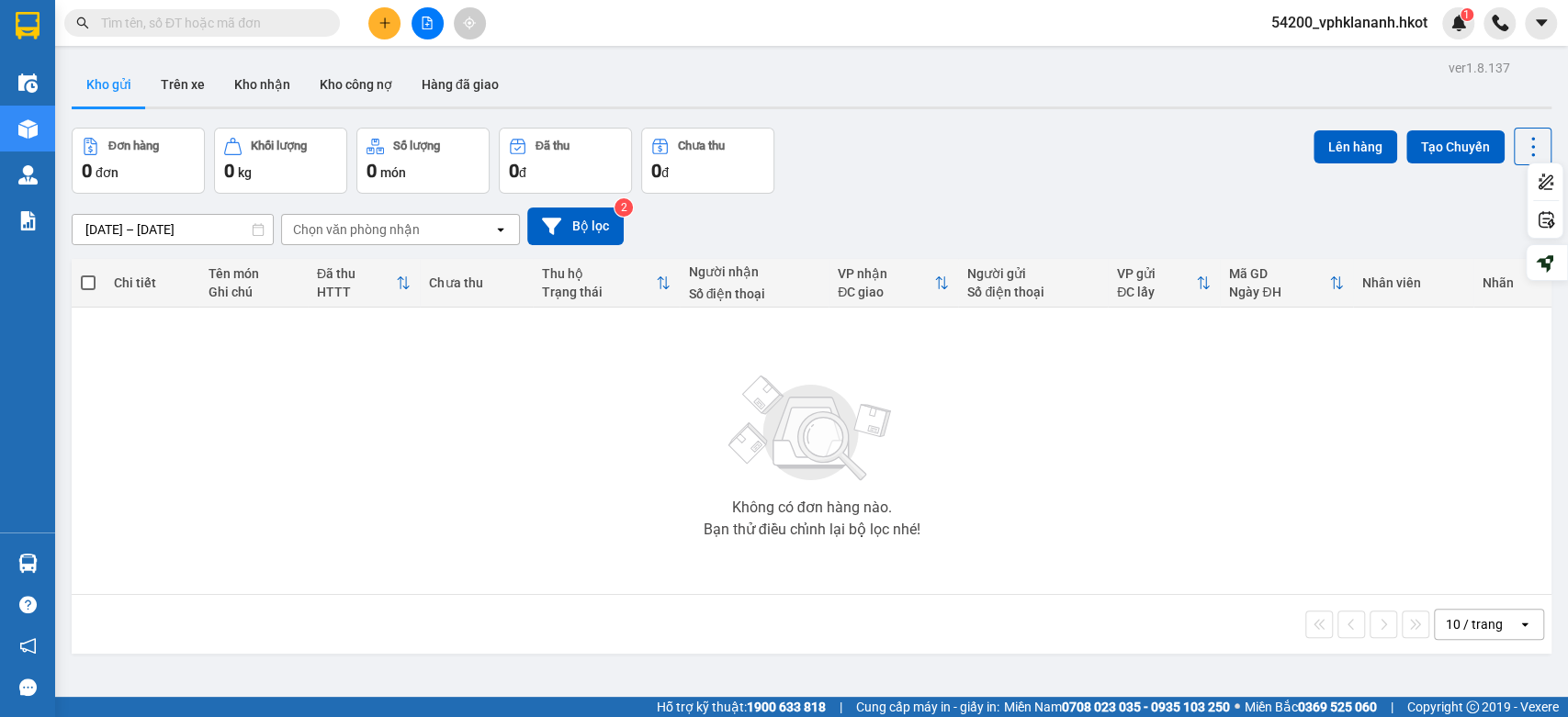
click at [1379, 17] on span "54200_vphklananh.hkot" at bounding box center [1350, 22] width 186 height 23
click at [1340, 57] on span "Đăng xuất" at bounding box center [1357, 57] width 147 height 20
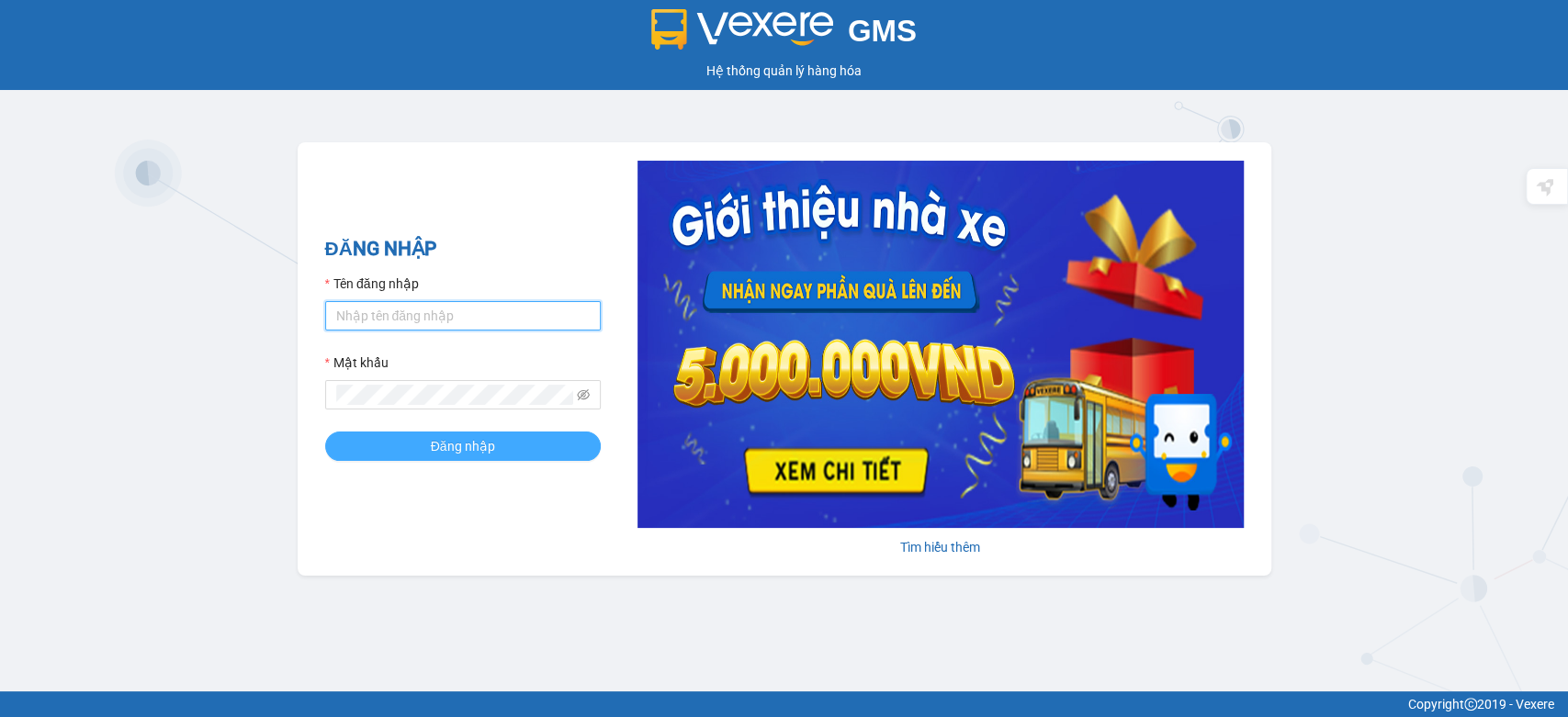
type input "vphklananh.hkot"
drag, startPoint x: 519, startPoint y: 454, endPoint x: 515, endPoint y: 440, distance: 14.3
click at [519, 449] on button "Đăng nhập" at bounding box center [463, 446] width 276 height 29
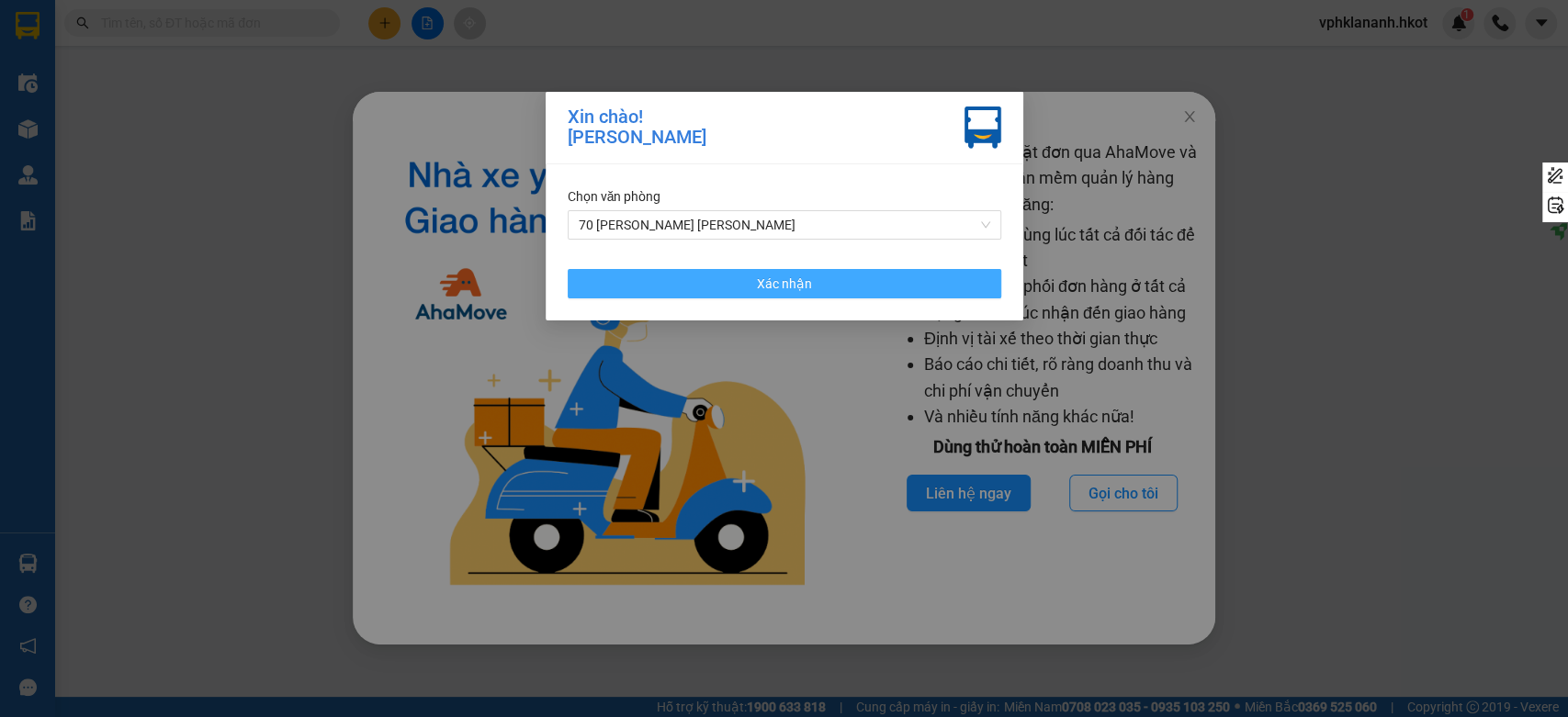
click at [749, 277] on button "Xác nhận" at bounding box center [785, 283] width 434 height 29
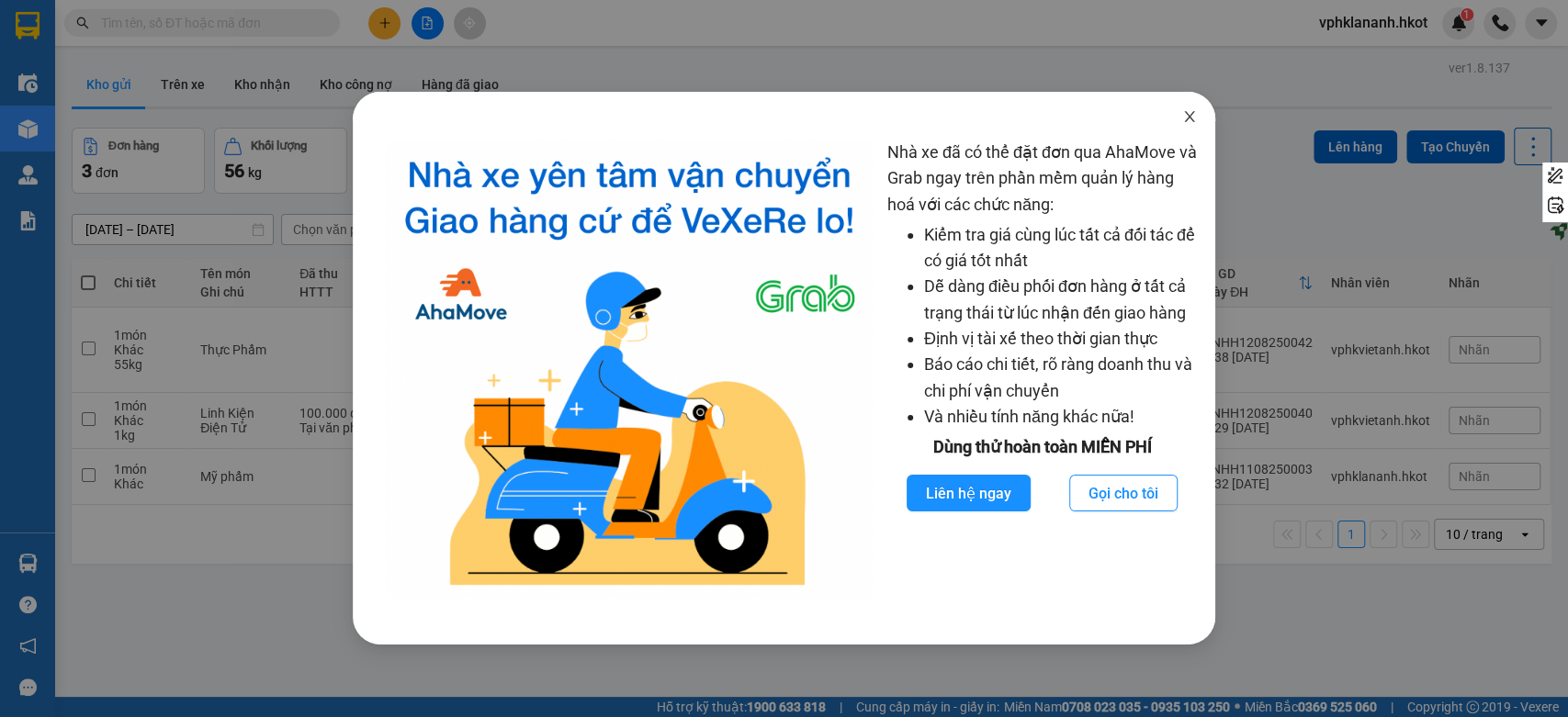
click at [1191, 119] on icon "close" at bounding box center [1189, 116] width 10 height 11
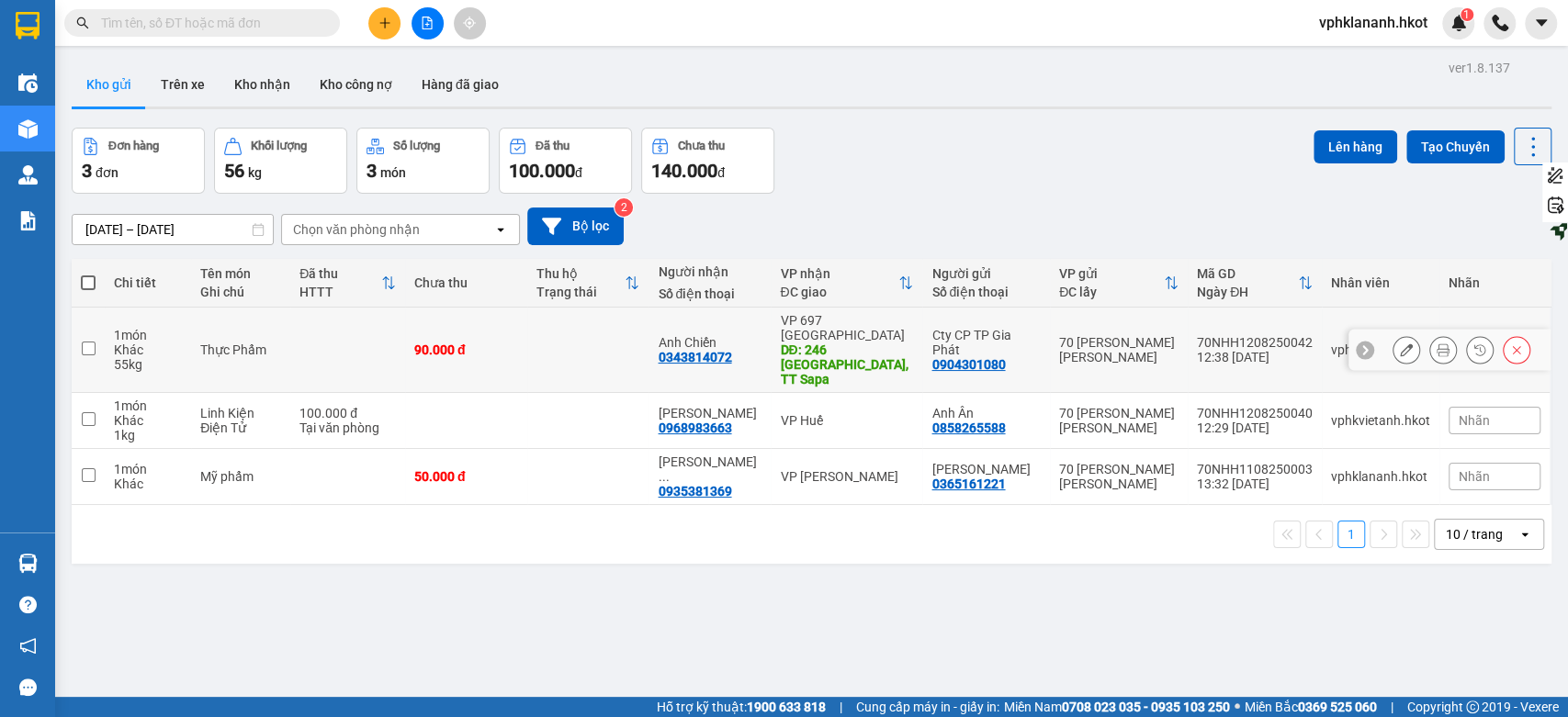
click at [87, 342] on input "checkbox" at bounding box center [89, 349] width 14 height 14
checkbox input "true"
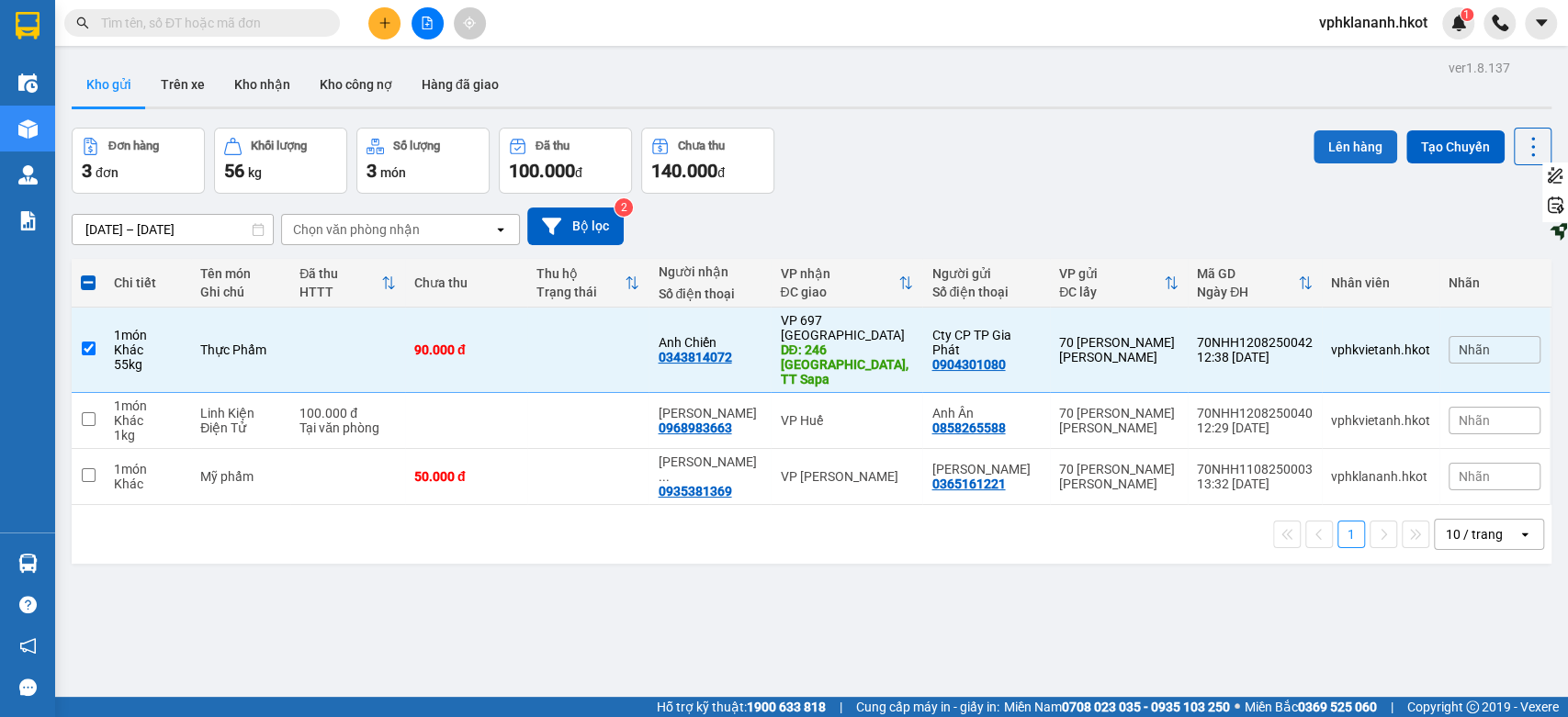
click at [1352, 144] on button "Lên hàng" at bounding box center [1356, 146] width 84 height 33
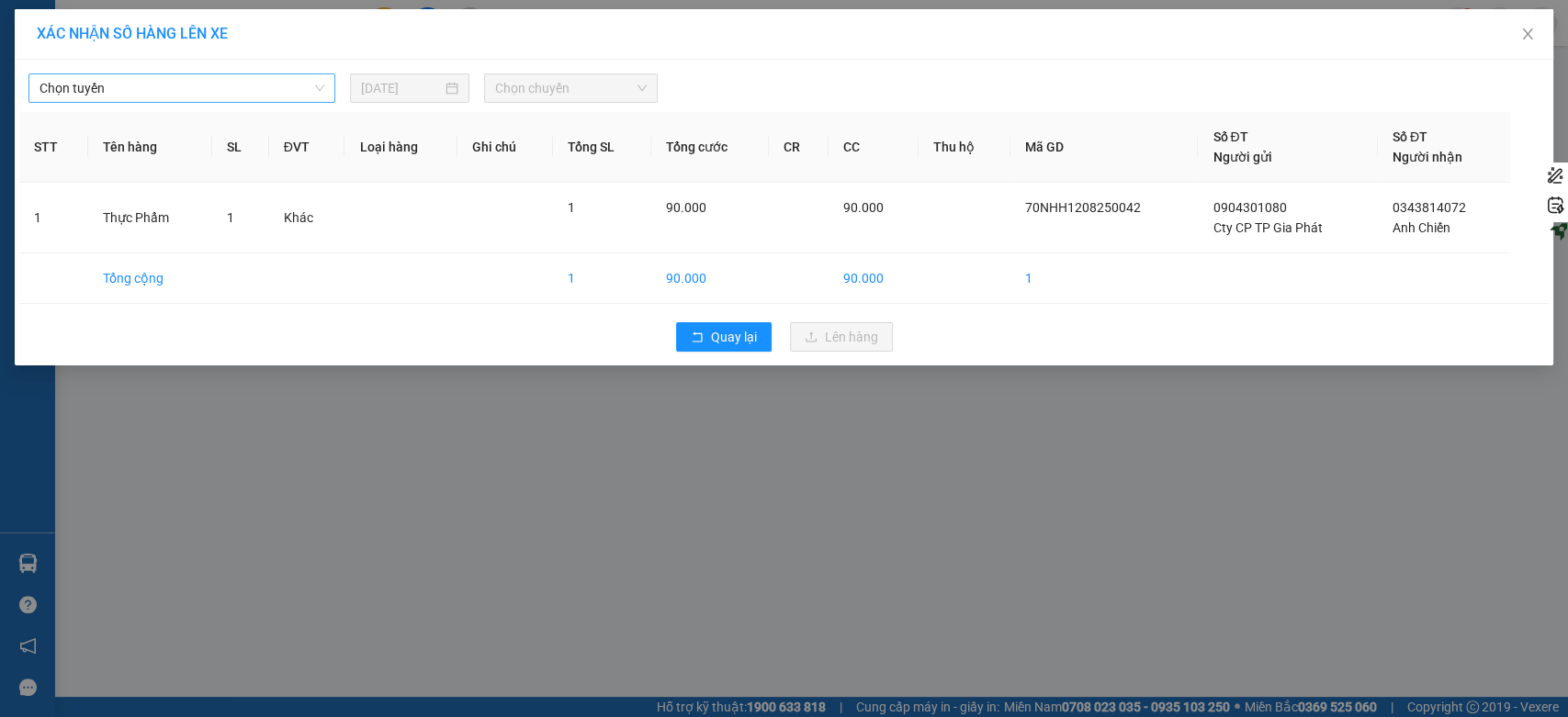
click at [154, 94] on span "Chọn tuyến" at bounding box center [182, 88] width 285 height 28
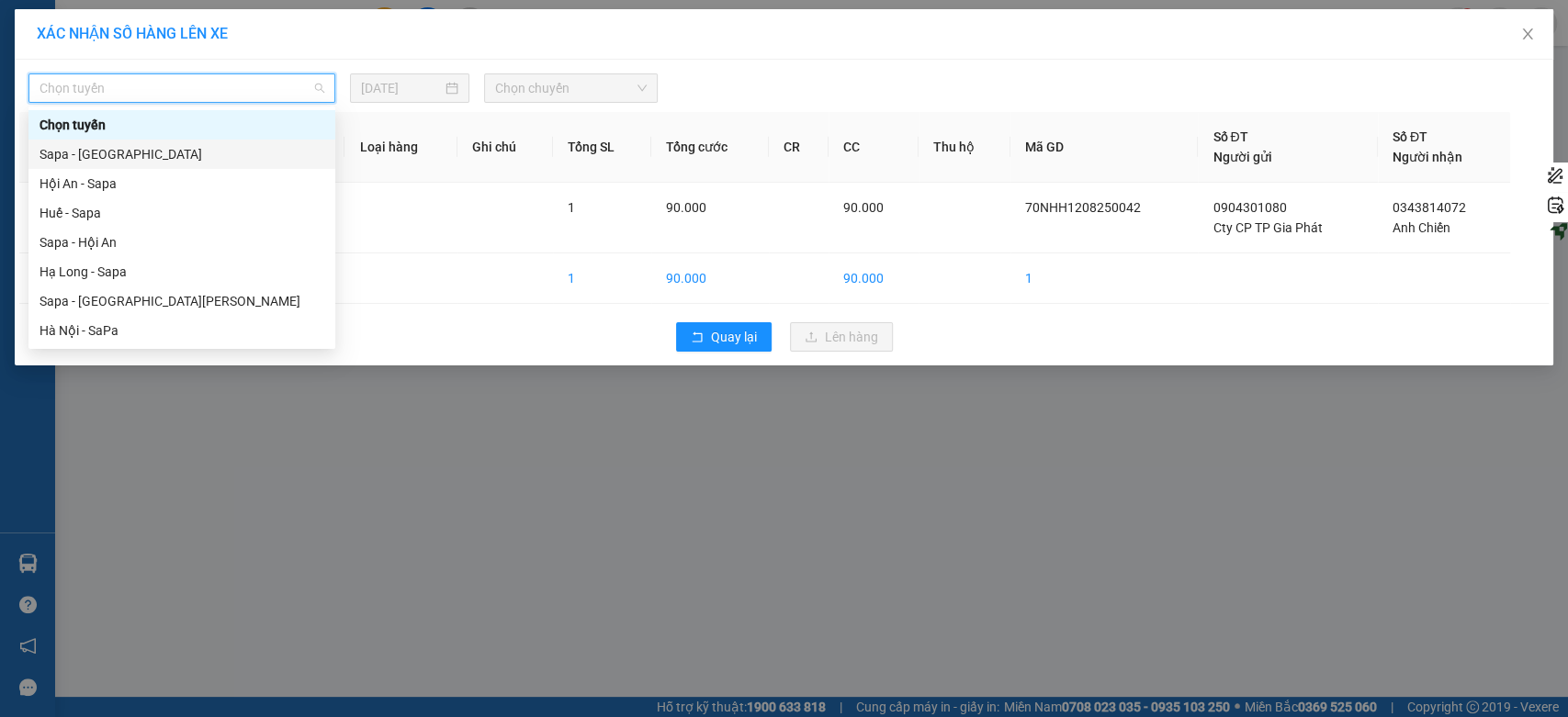
click at [74, 156] on div "Sapa - Hà Nội" at bounding box center [182, 154] width 285 height 20
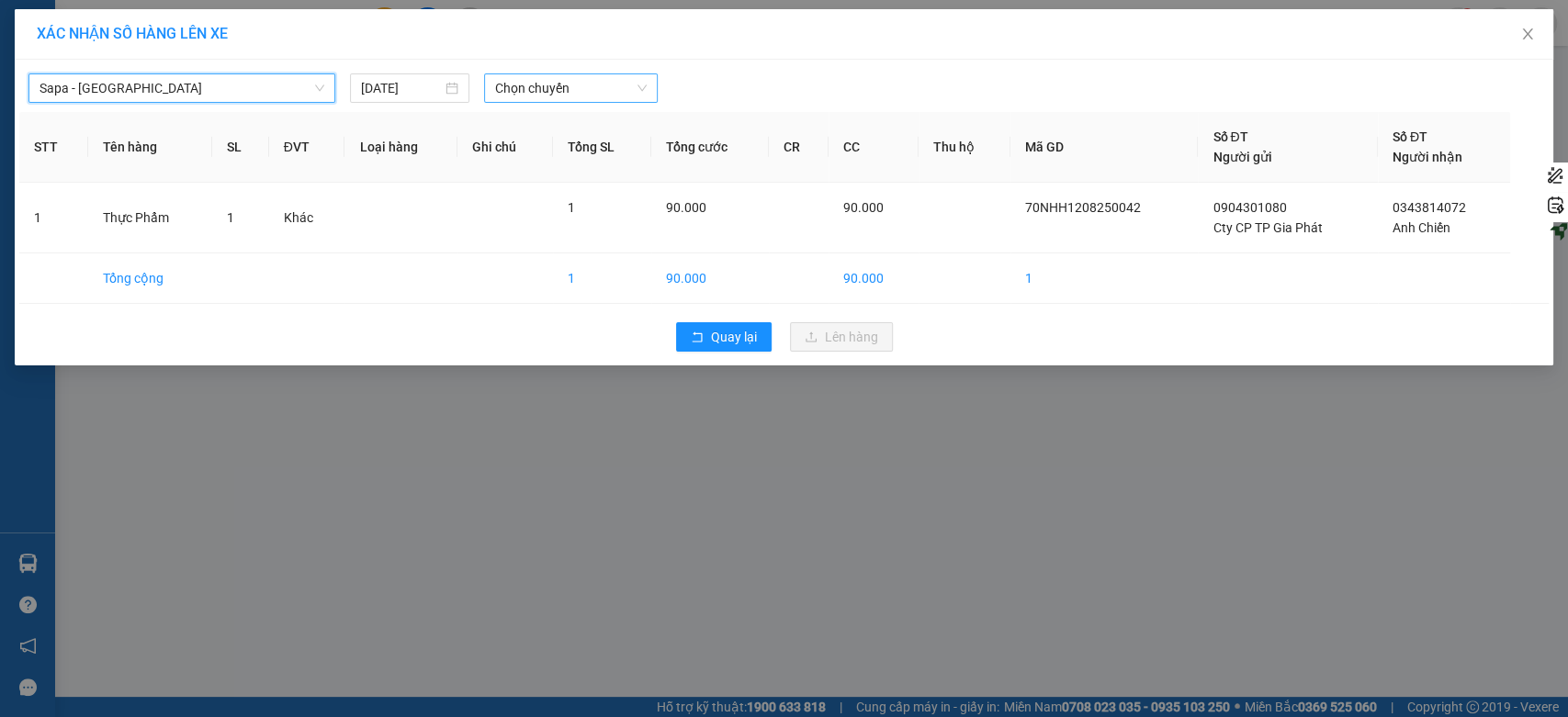
click at [574, 91] on span "Chọn chuyến" at bounding box center [570, 88] width 151 height 28
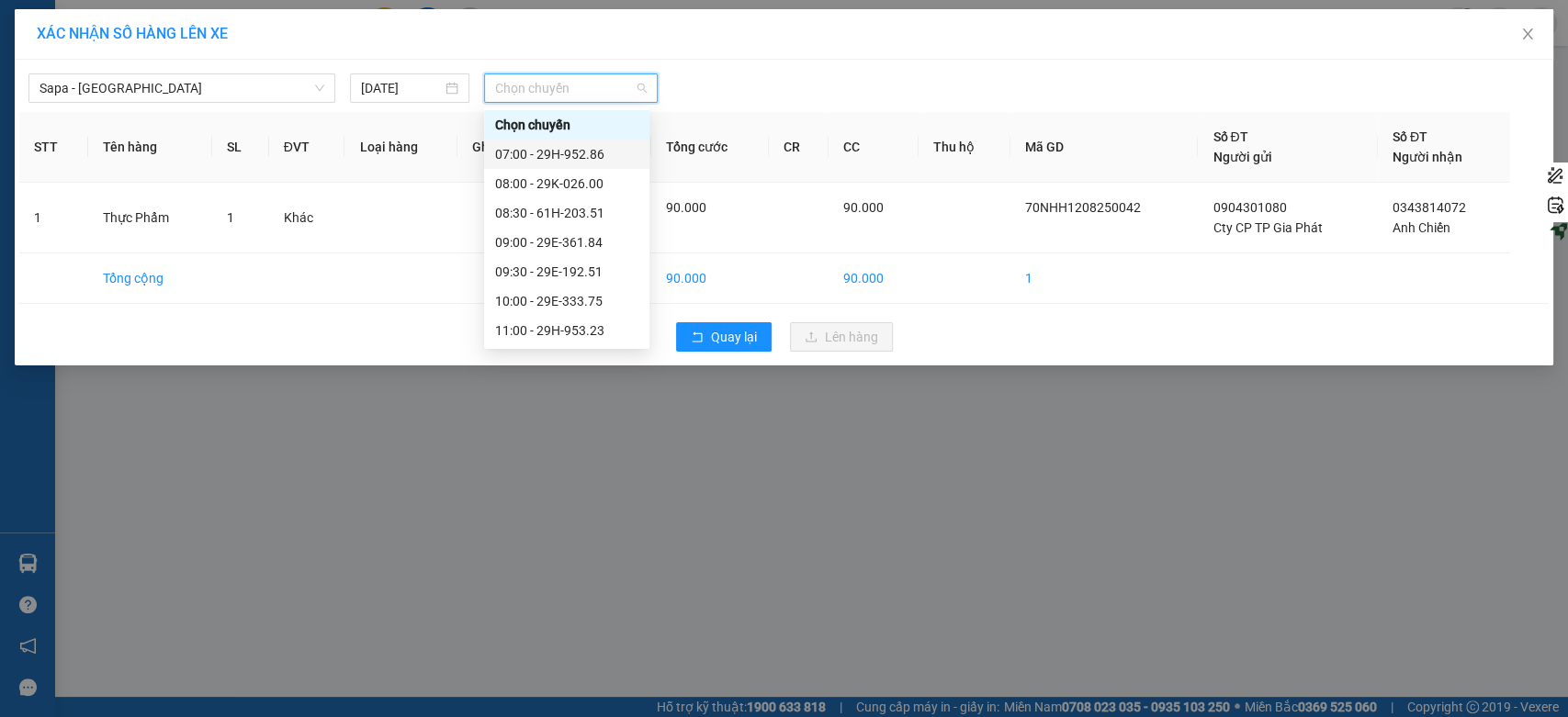
click at [564, 153] on div "07:00 - 29H-952.86" at bounding box center [566, 154] width 143 height 20
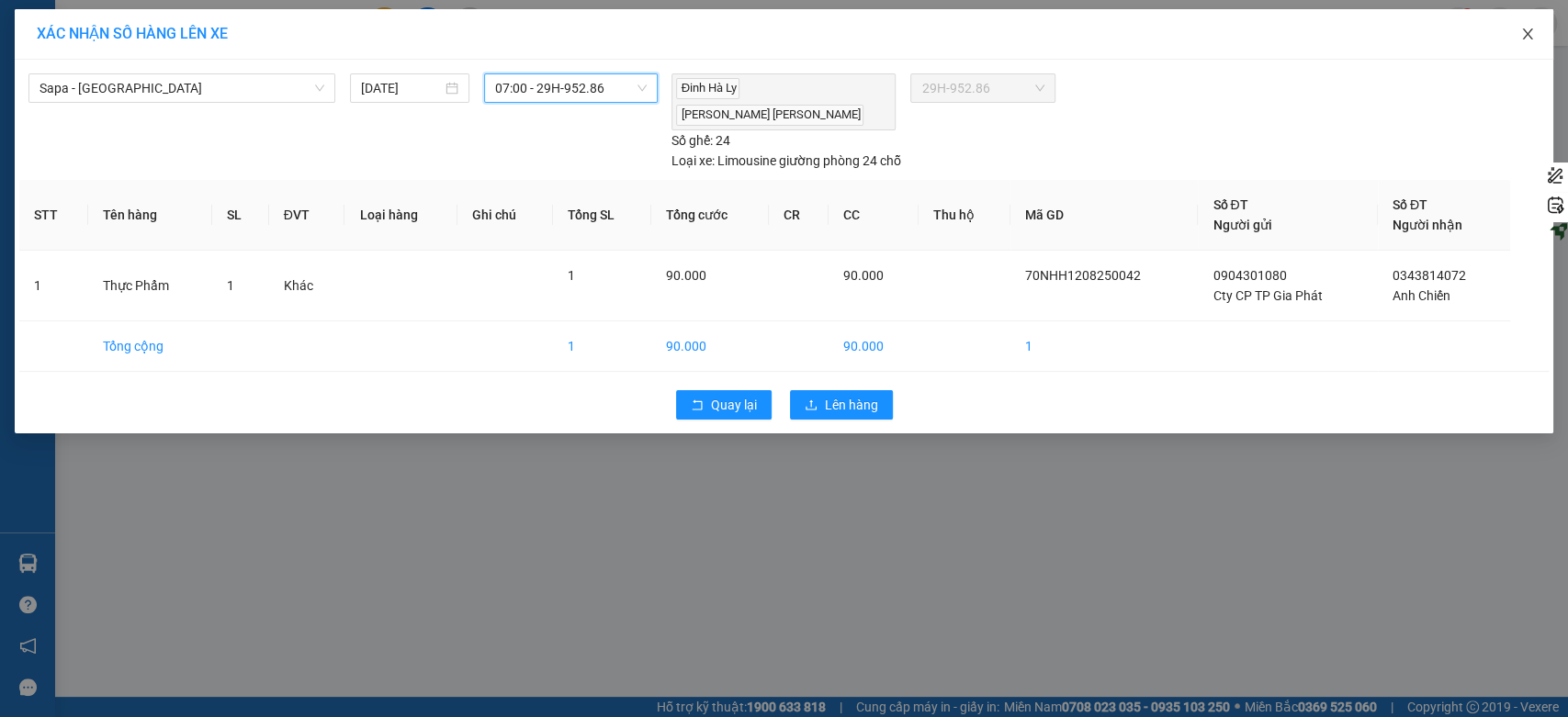
click at [1531, 35] on icon "close" at bounding box center [1527, 34] width 15 height 15
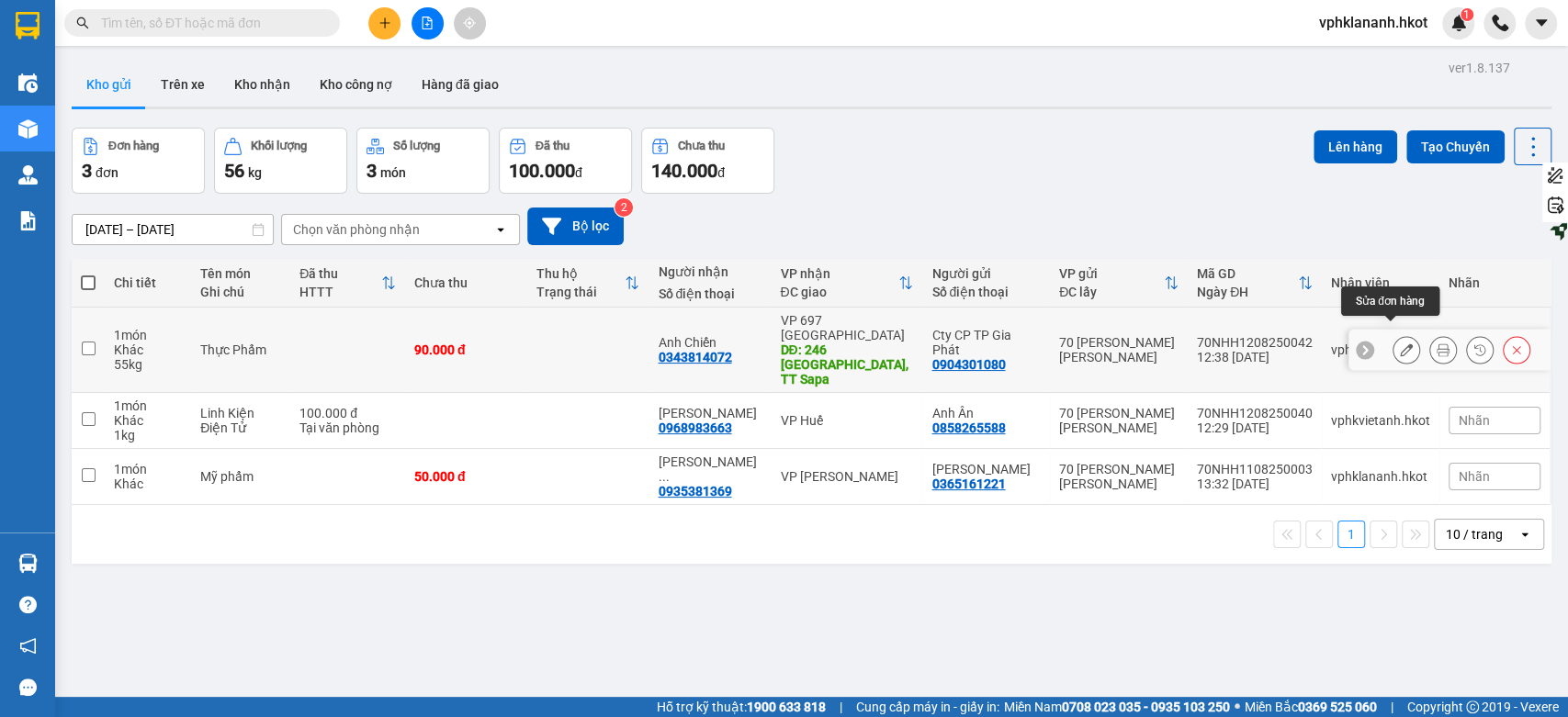
click at [1394, 334] on button at bounding box center [1407, 350] width 26 height 32
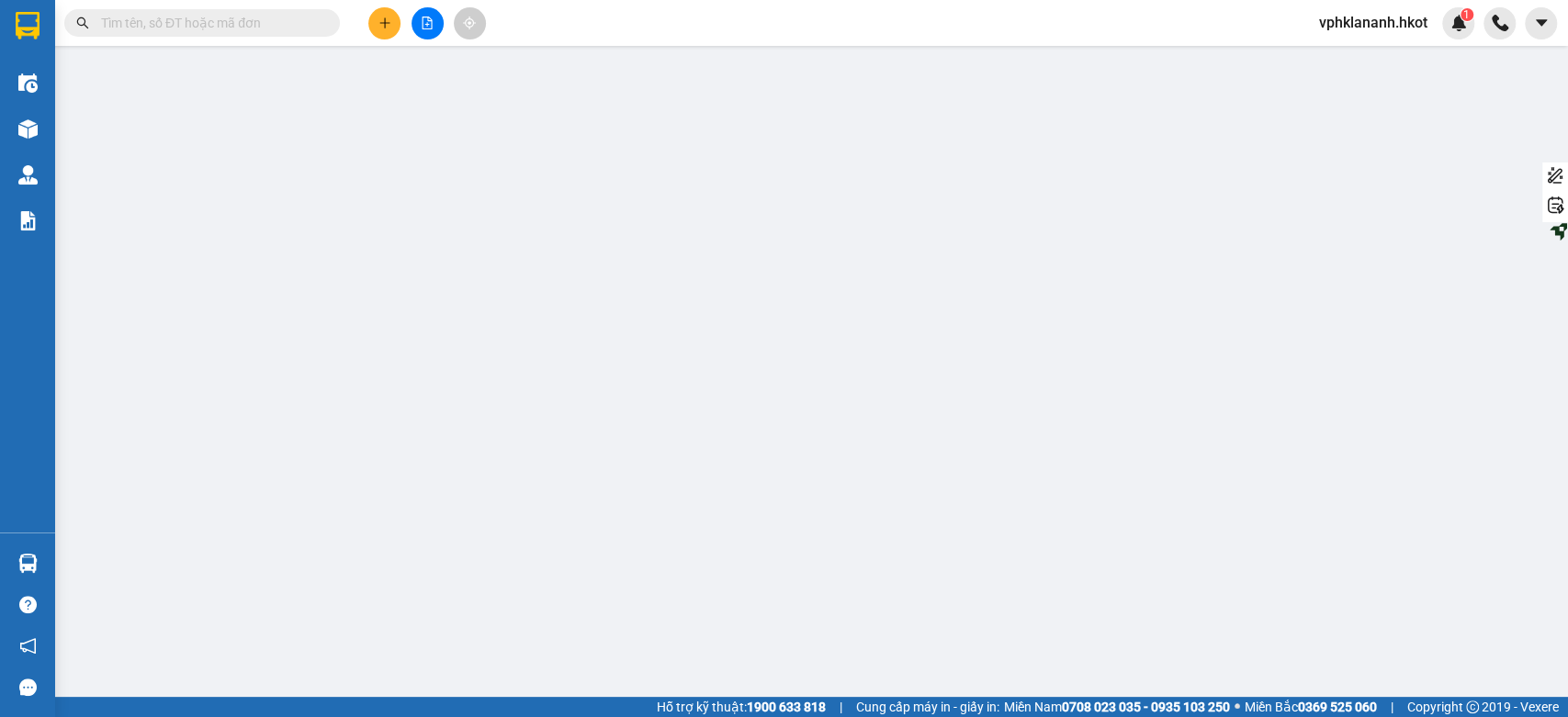
type input "0904301080"
type input "Cty CP TP Gia Phát"
type input "0343814072"
type input "Anh Chiến"
type input "246 Điện Biên Phủ, TT Sapa"
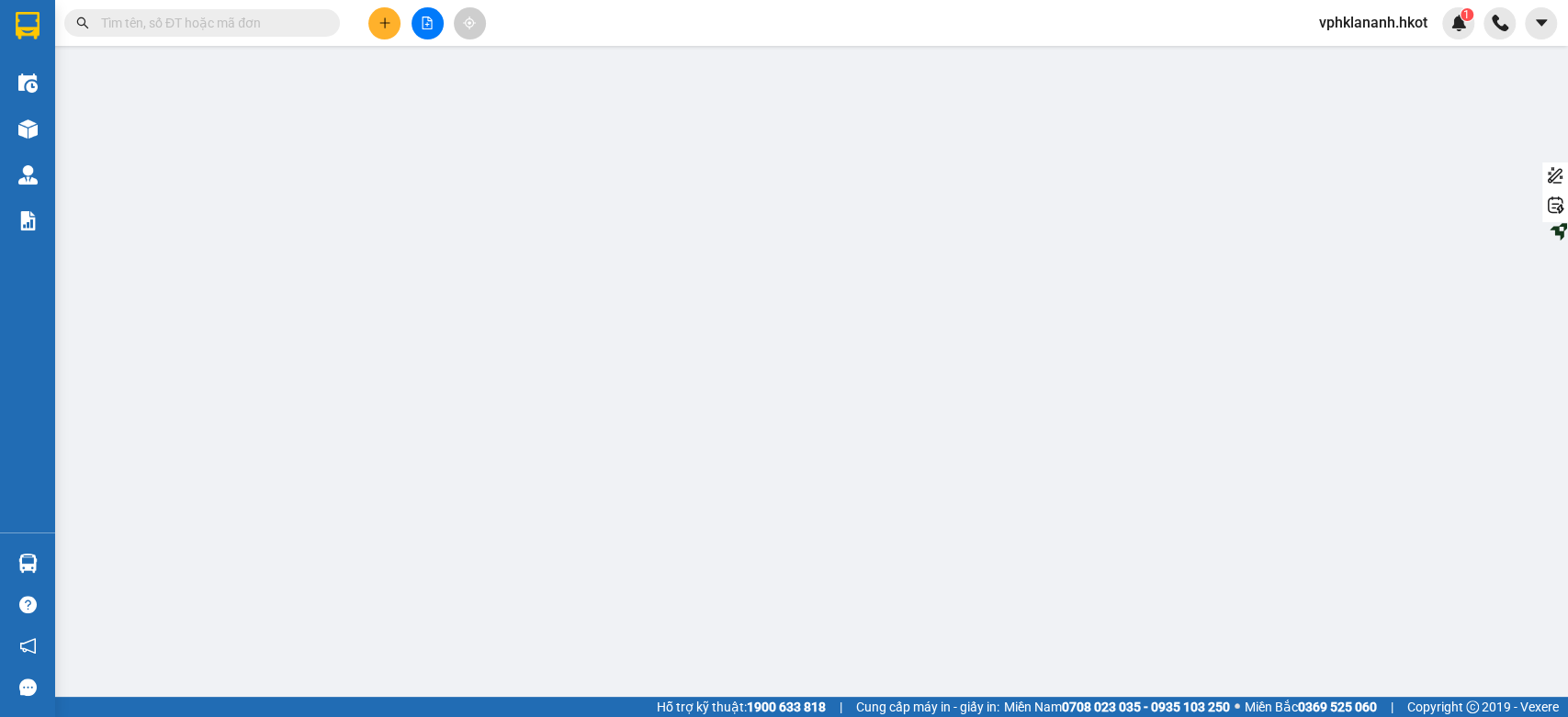
type input "90.000"
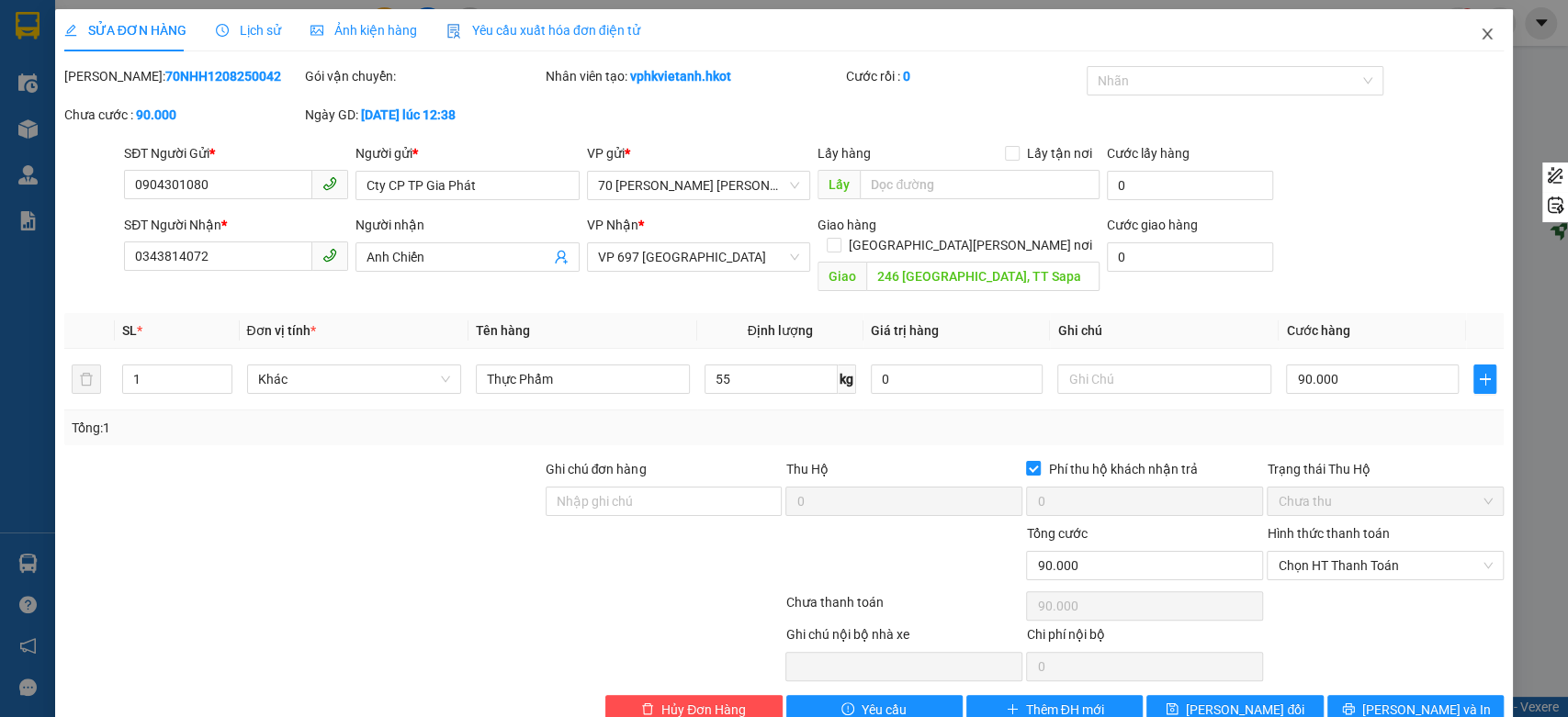
click at [1480, 38] on icon "close" at bounding box center [1487, 34] width 15 height 15
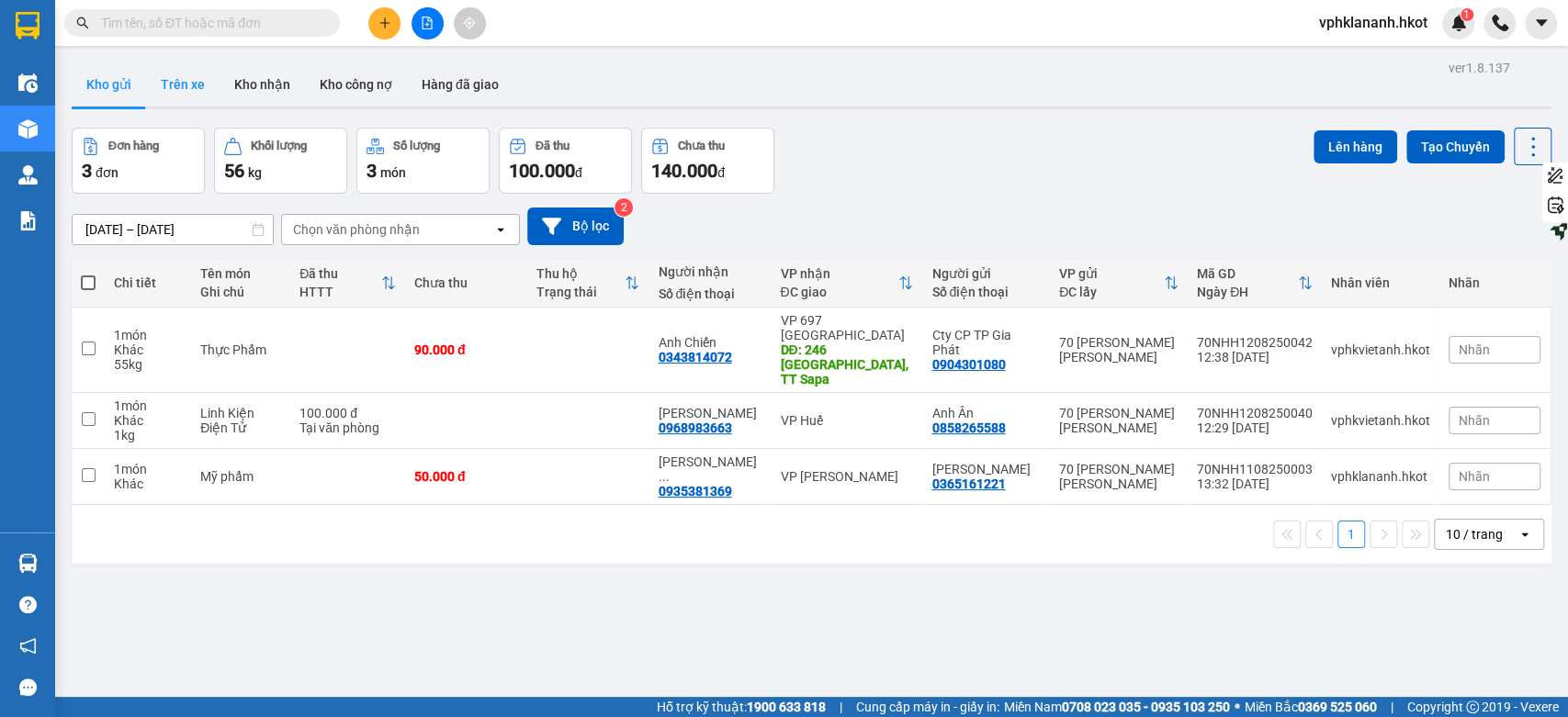
click at [188, 87] on button "Trên xe" at bounding box center [182, 84] width 73 height 44
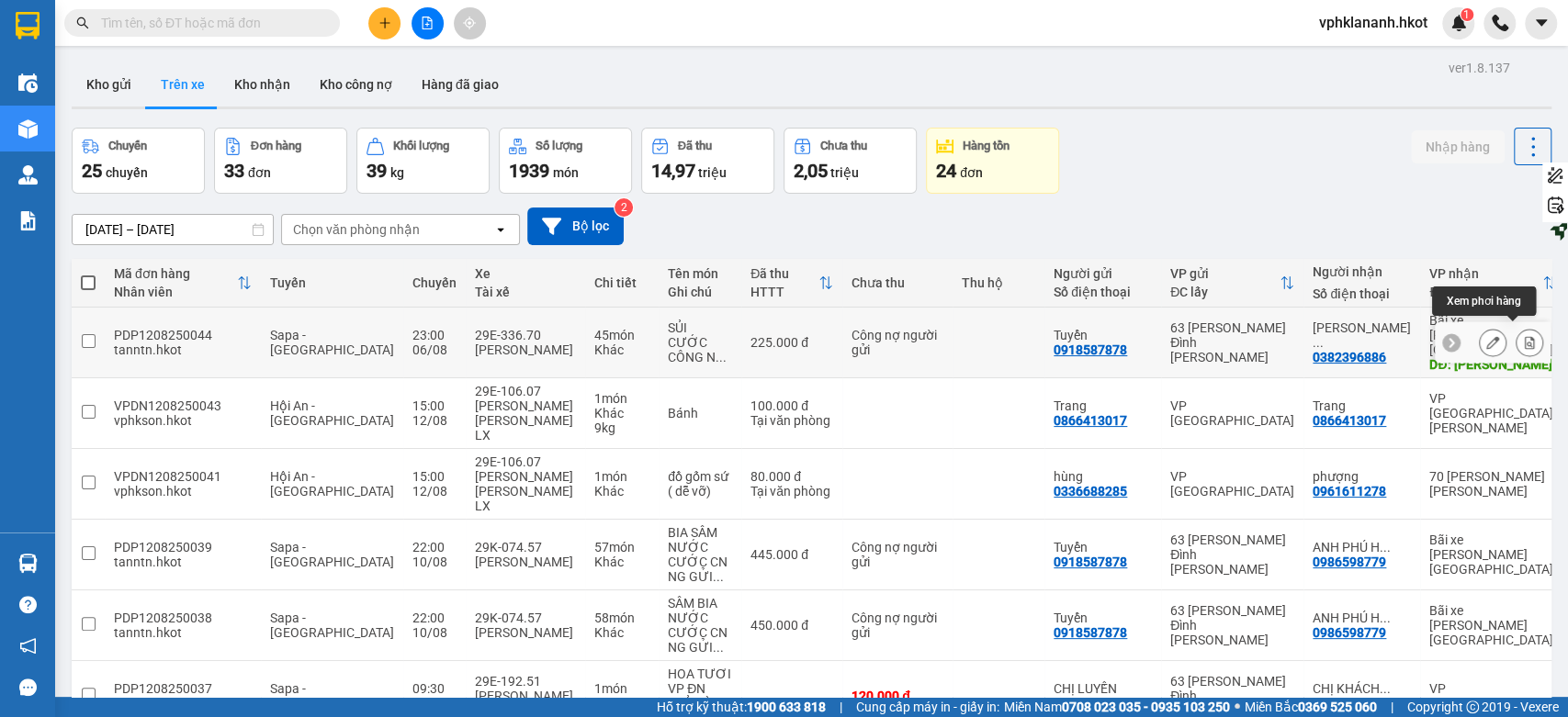
click at [1525, 336] on icon at bounding box center [1530, 342] width 10 height 13
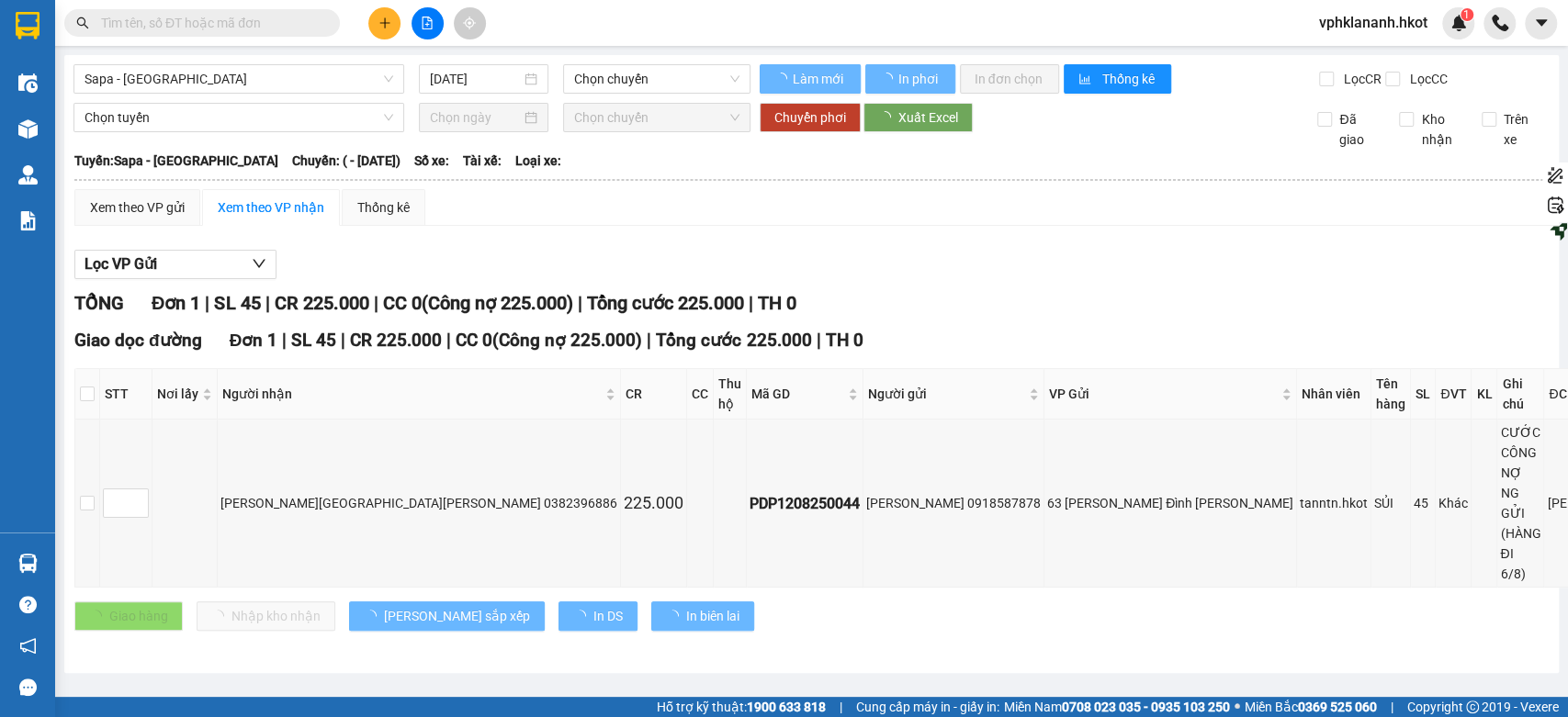
type input "06/08/2025"
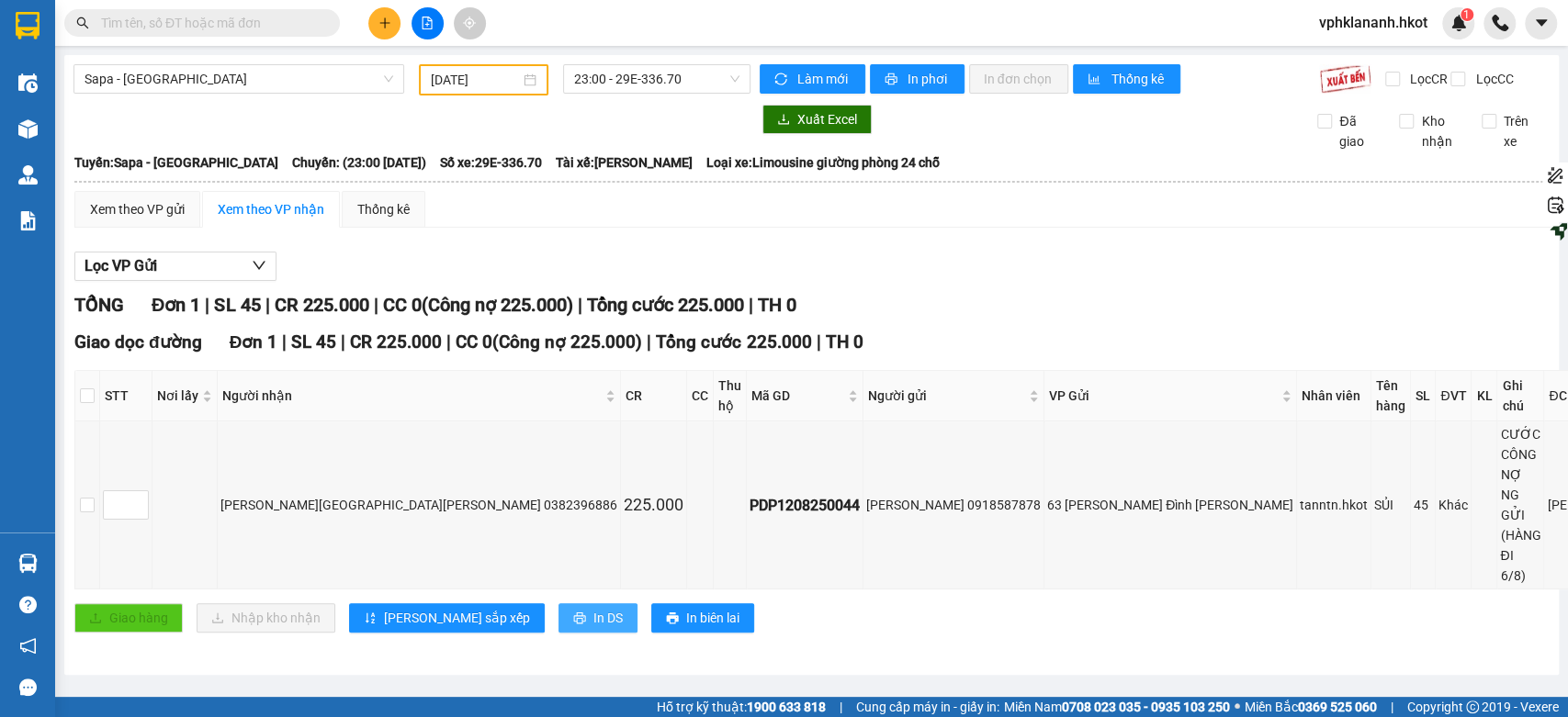
click at [593, 608] on span "In DS" at bounding box center [607, 618] width 29 height 20
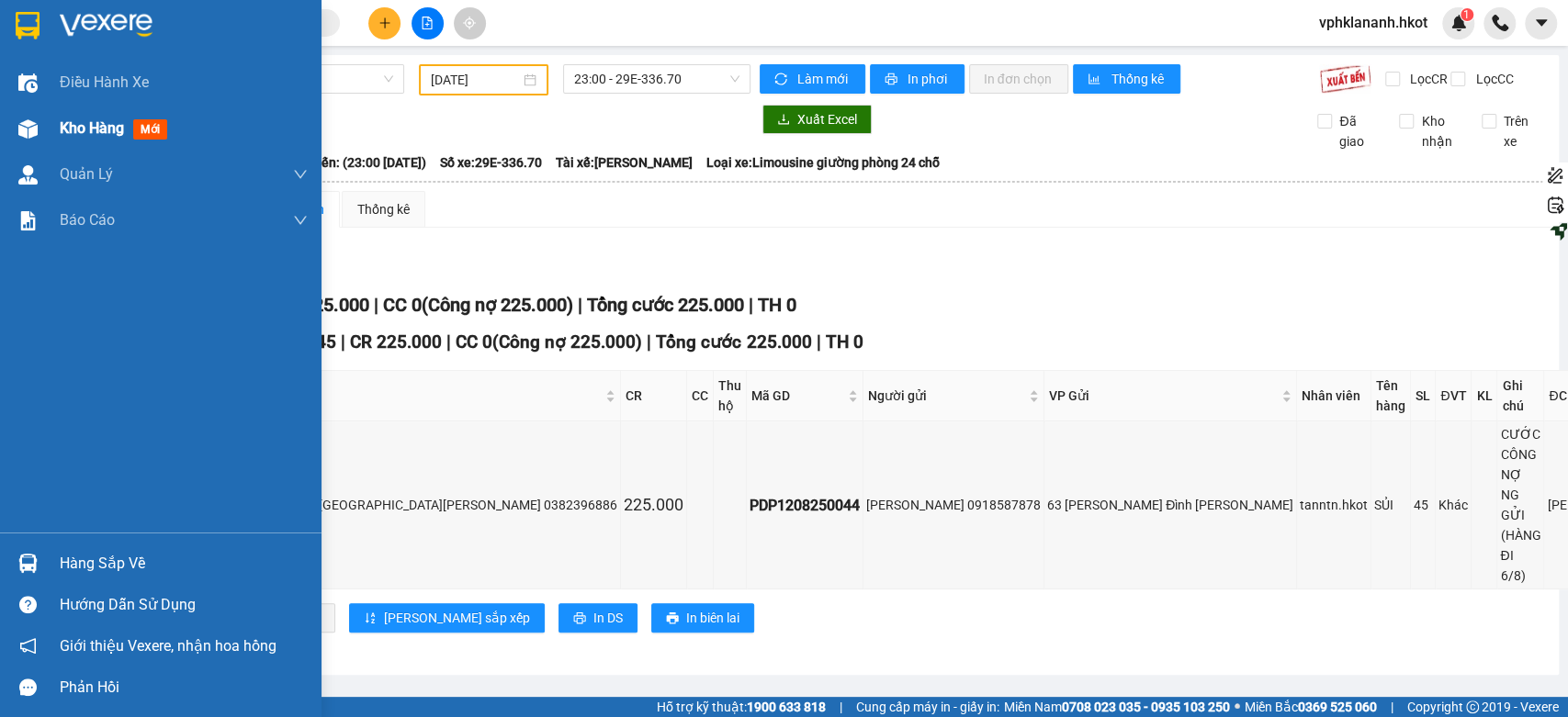
click at [81, 121] on span "Kho hàng" at bounding box center [92, 127] width 64 height 17
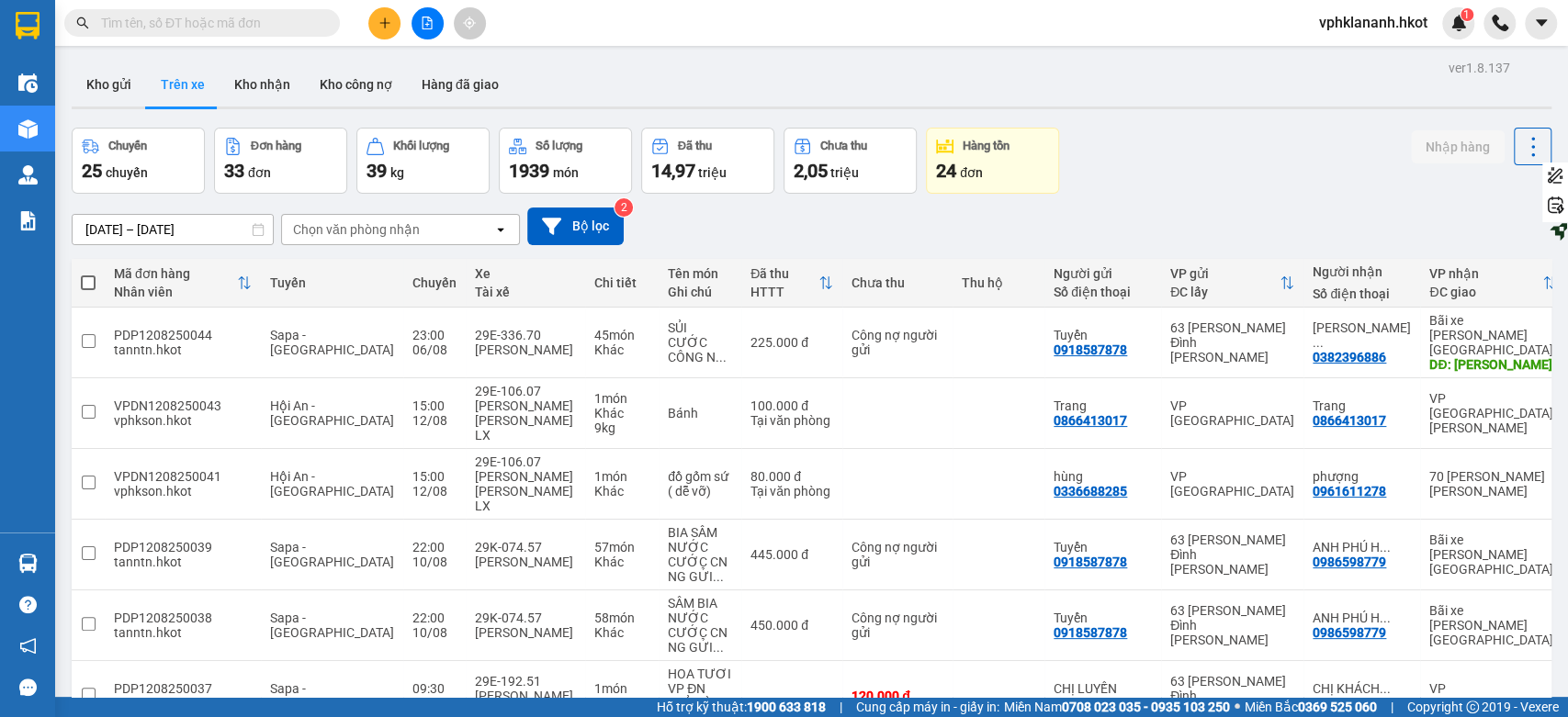
click at [732, 233] on div "10/08/2025 – 12/08/2025 Press the down arrow key to interact with the calendar …" at bounding box center [812, 227] width 1480 height 38
click at [102, 85] on button "Kho gửi" at bounding box center [109, 84] width 74 height 44
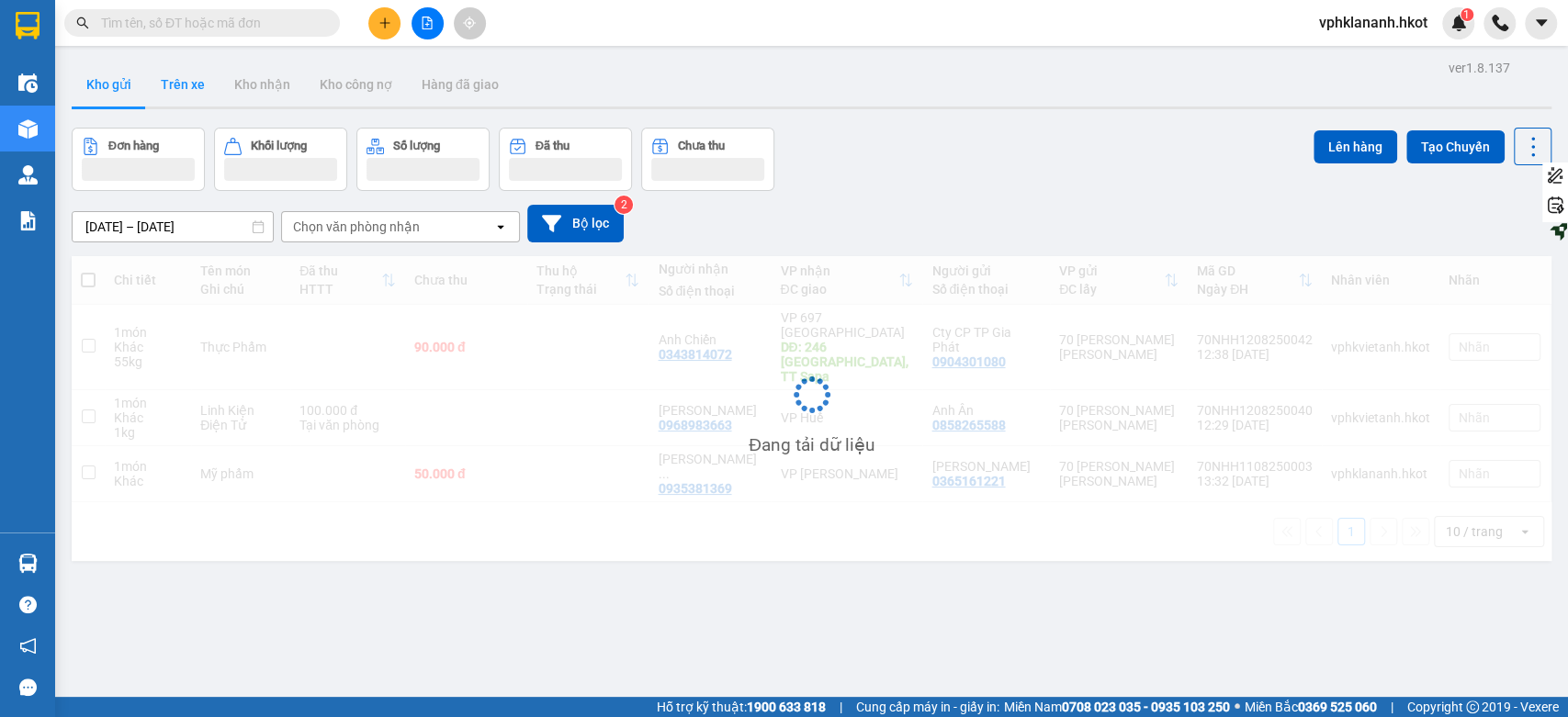
click at [185, 88] on button "Trên xe" at bounding box center [182, 84] width 73 height 44
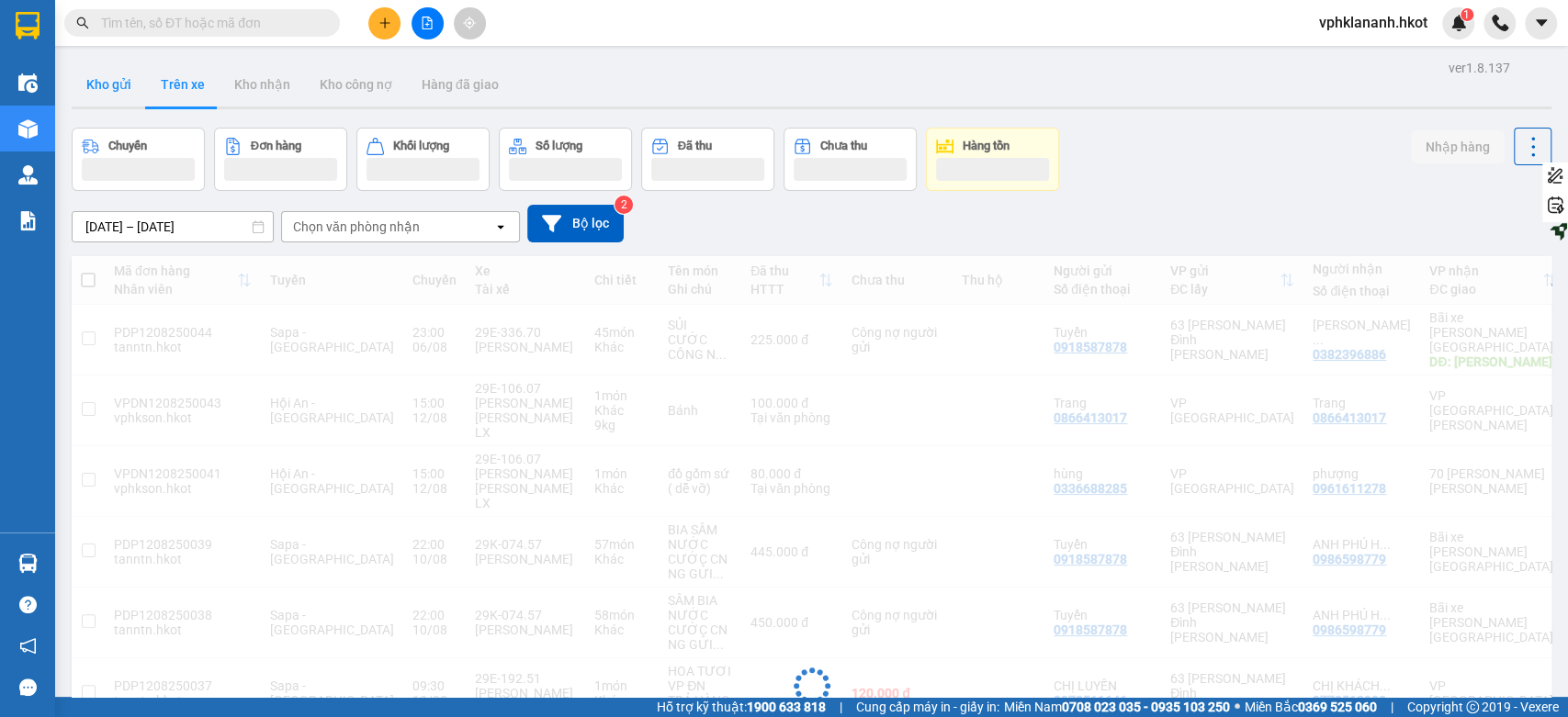
click at [107, 79] on button "Kho gửi" at bounding box center [109, 84] width 74 height 44
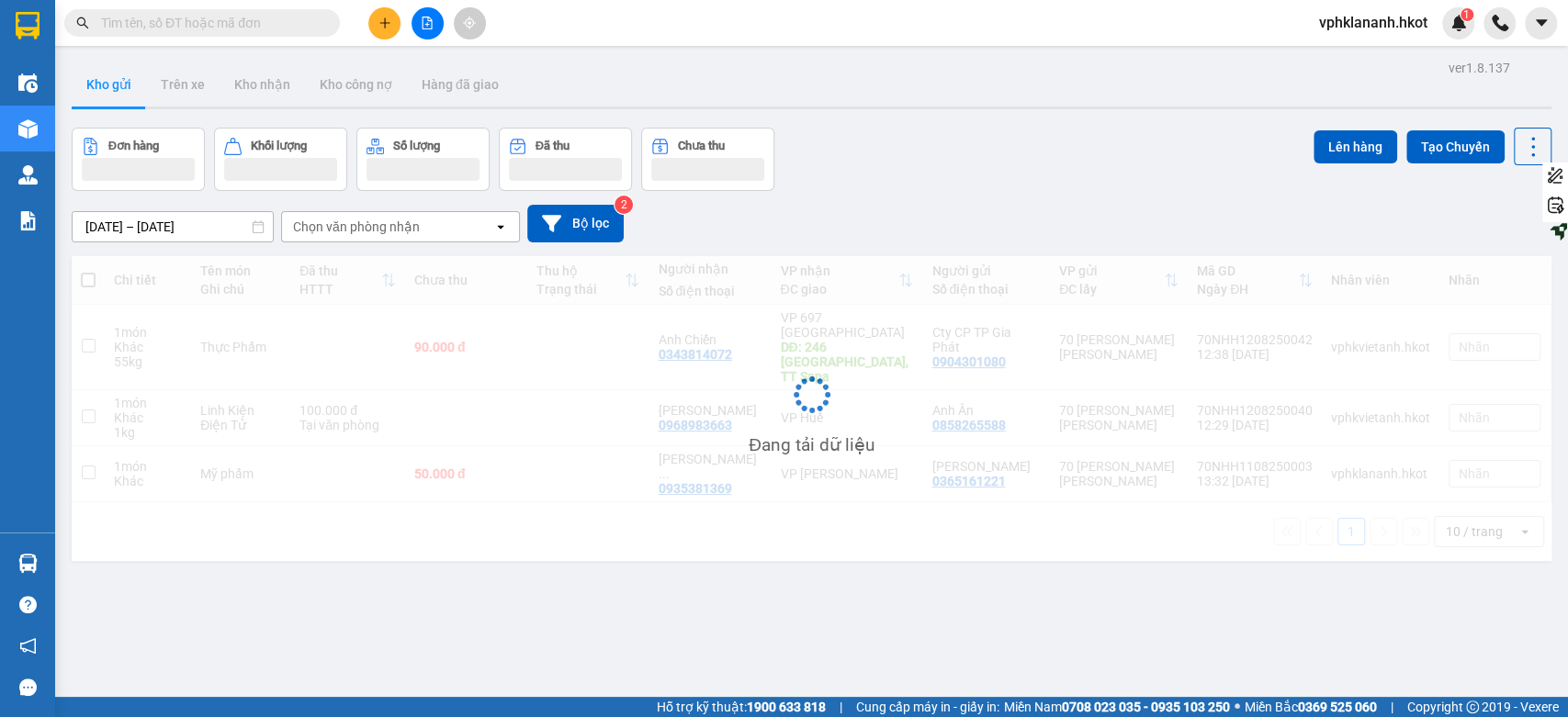
click at [109, 83] on button "Kho gửi" at bounding box center [109, 84] width 74 height 44
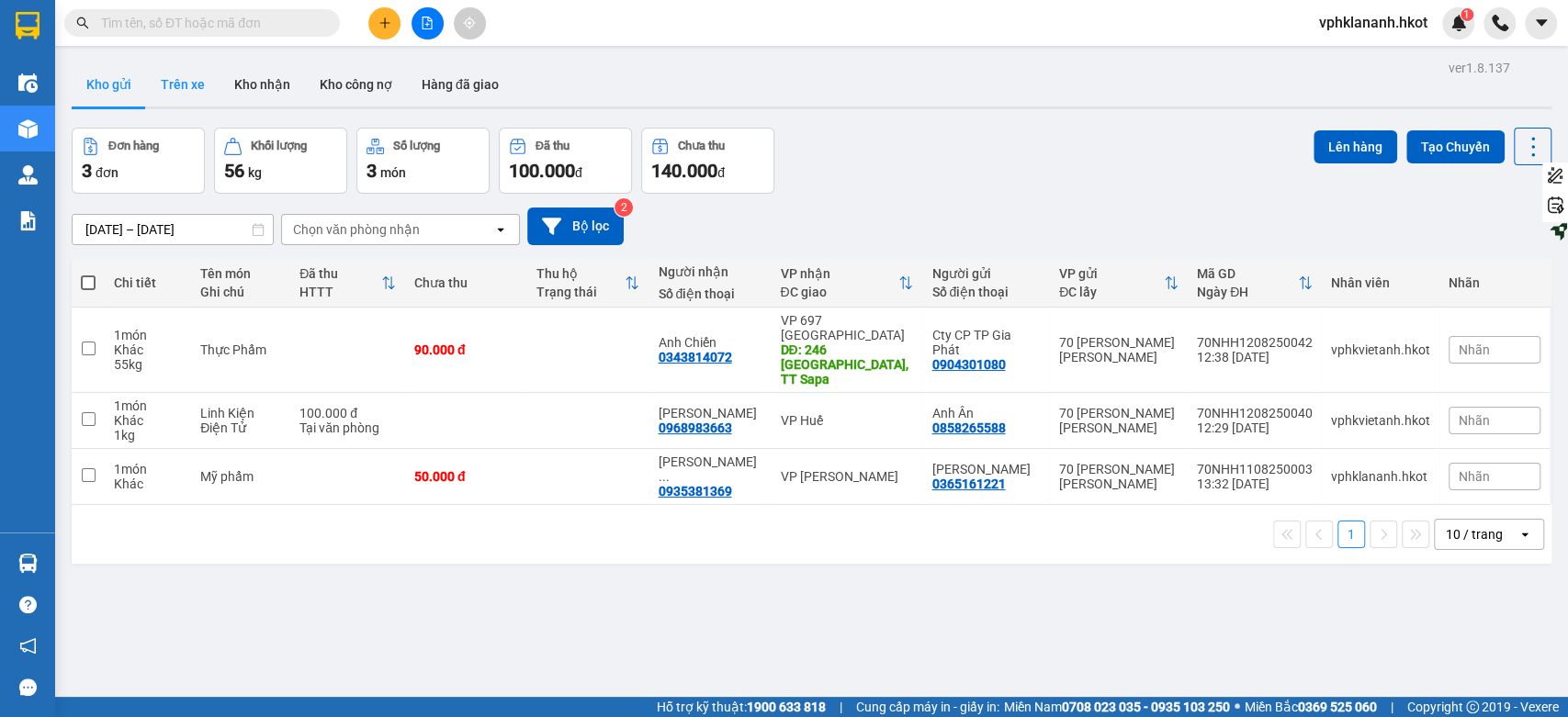
click at [173, 86] on button "Trên xe" at bounding box center [182, 84] width 73 height 44
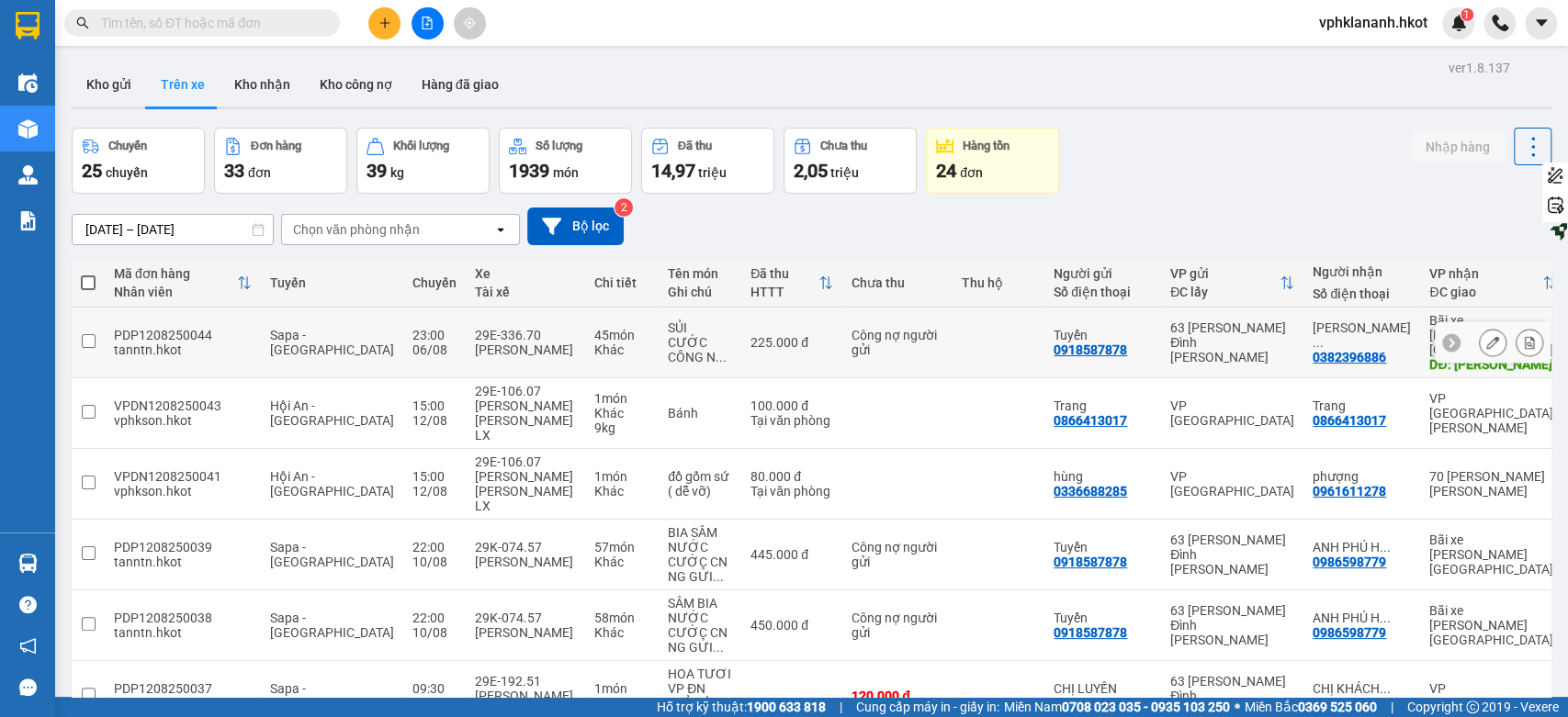
click at [88, 334] on input "checkbox" at bounding box center [89, 341] width 14 height 14
checkbox input "true"
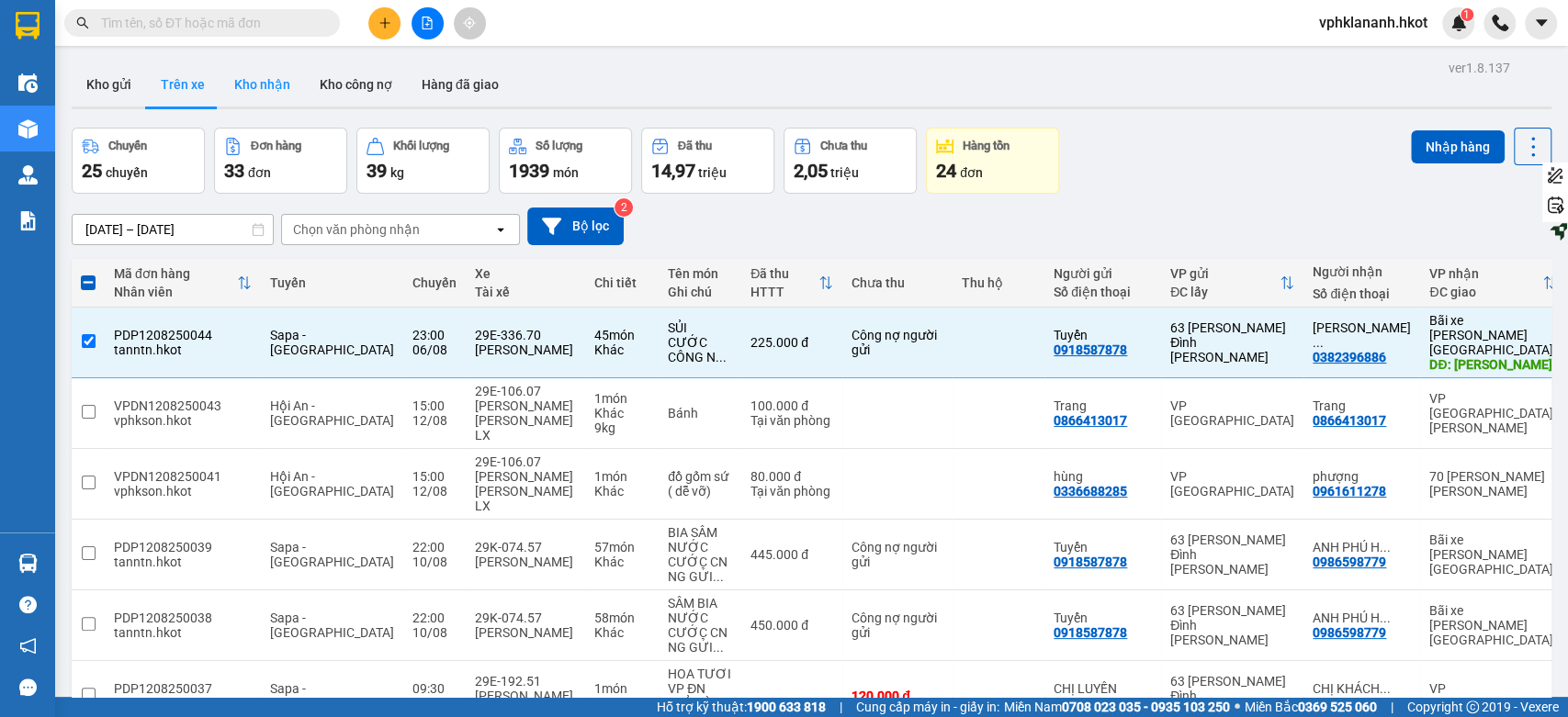
click at [272, 91] on button "Kho nhận" at bounding box center [262, 84] width 85 height 44
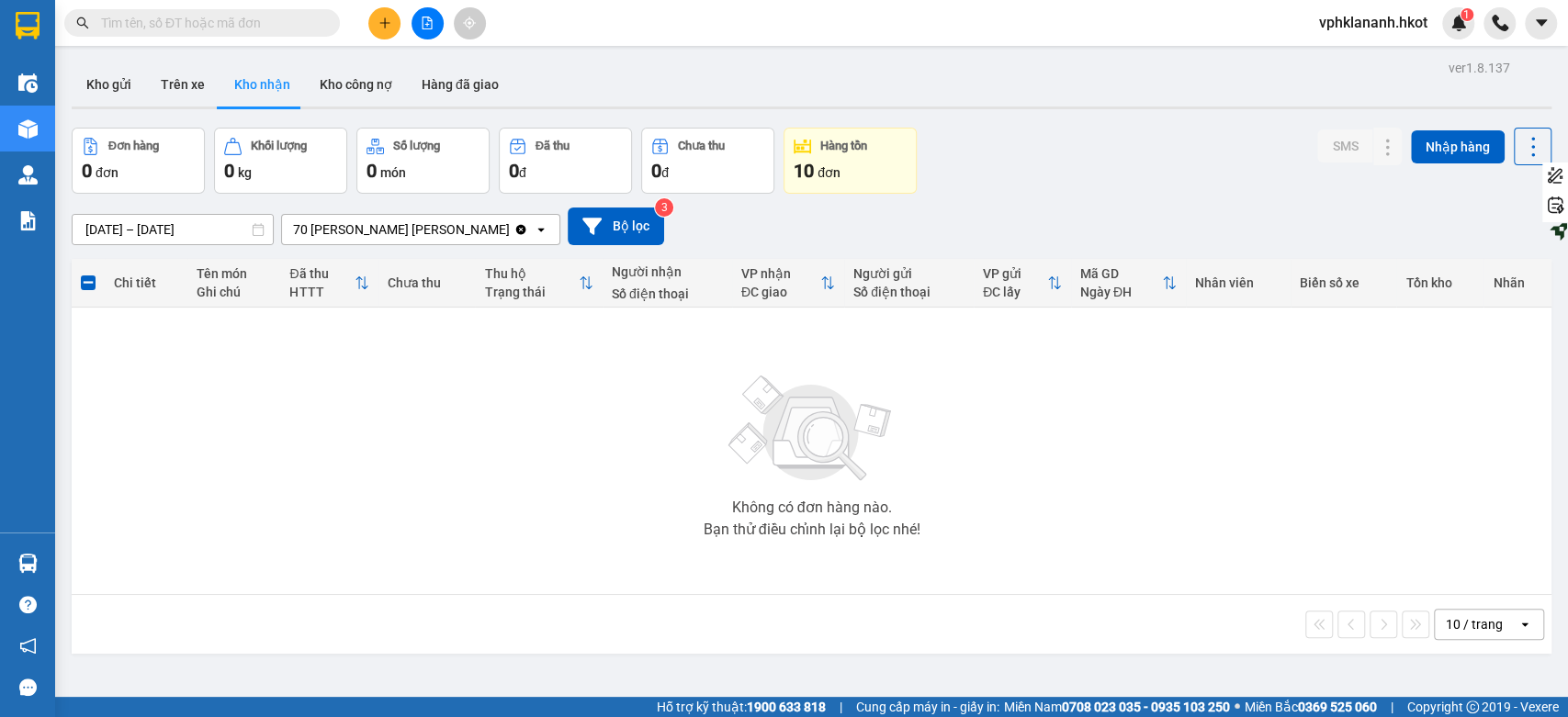
click at [107, 234] on input "[DATE] – [DATE]" at bounding box center [173, 229] width 200 height 29
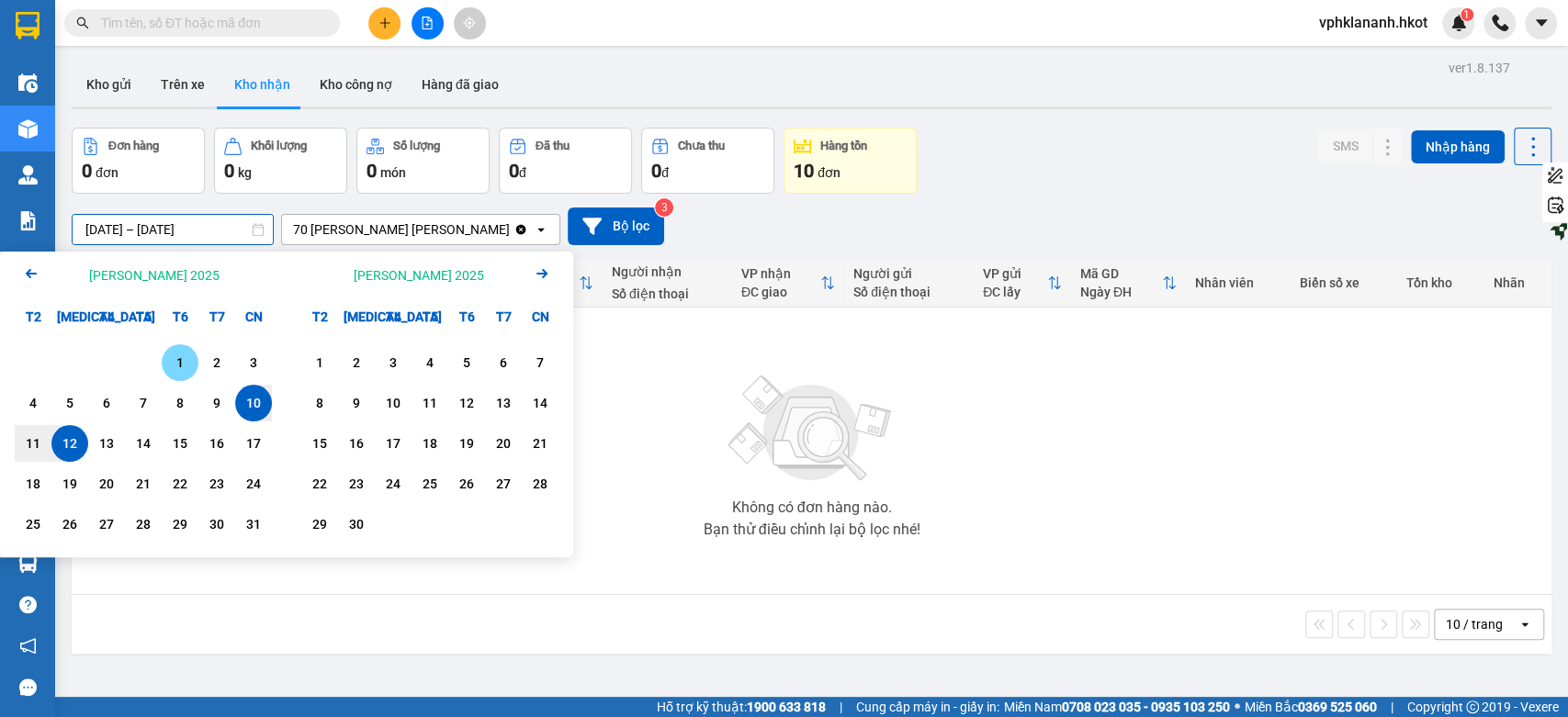
click at [195, 363] on div "1" at bounding box center [180, 362] width 37 height 37
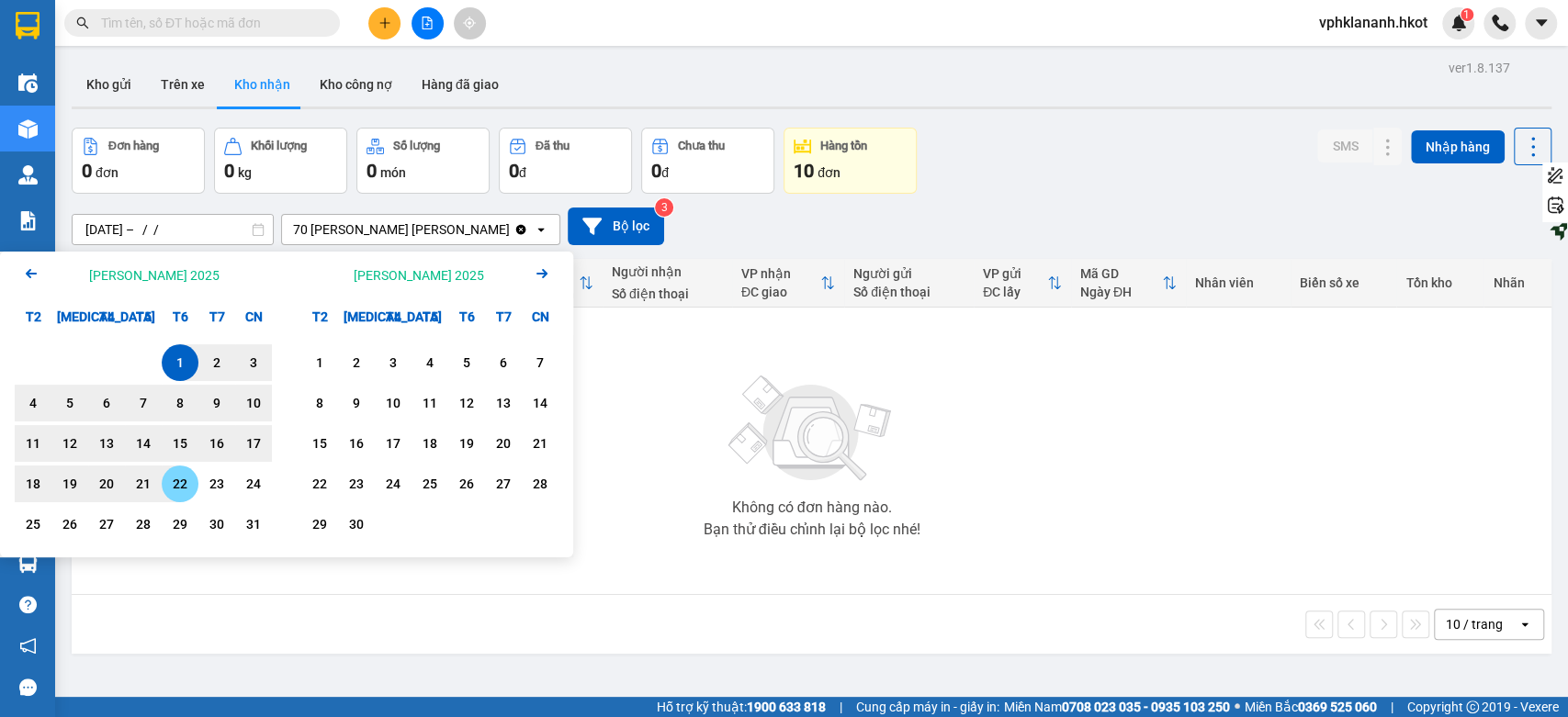
click at [176, 486] on div "22" at bounding box center [180, 484] width 26 height 22
type input "01/08/2025 – 22/08/2025"
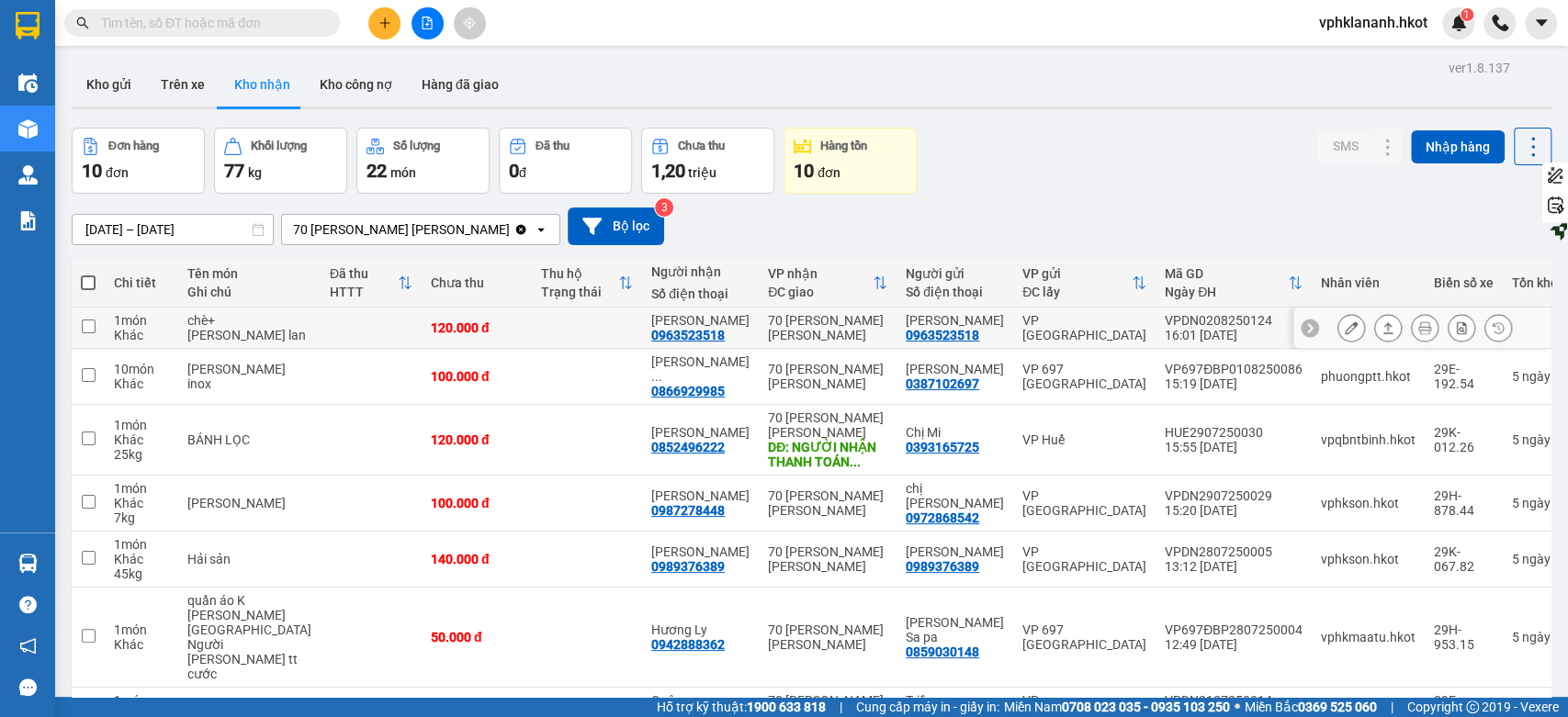
click at [88, 325] on input "checkbox" at bounding box center [89, 327] width 14 height 14
checkbox input "true"
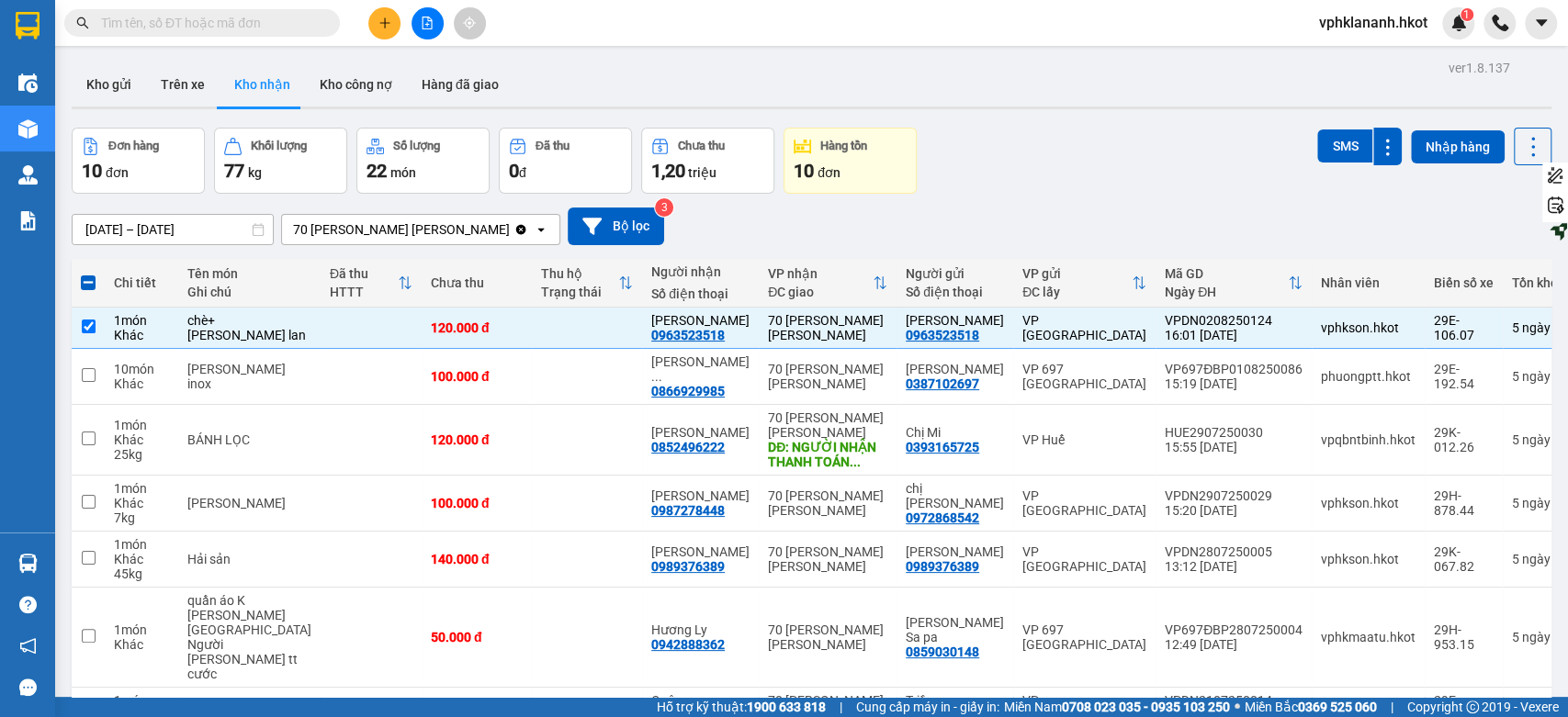
click at [1029, 152] on div "Đơn hàng 10 đơn Khối lượng 77 kg Số lượng 22 món Đã thu 0 đ Chưa thu 1,20 triệu…" at bounding box center [812, 161] width 1480 height 66
click at [190, 80] on button "Trên xe" at bounding box center [182, 84] width 73 height 44
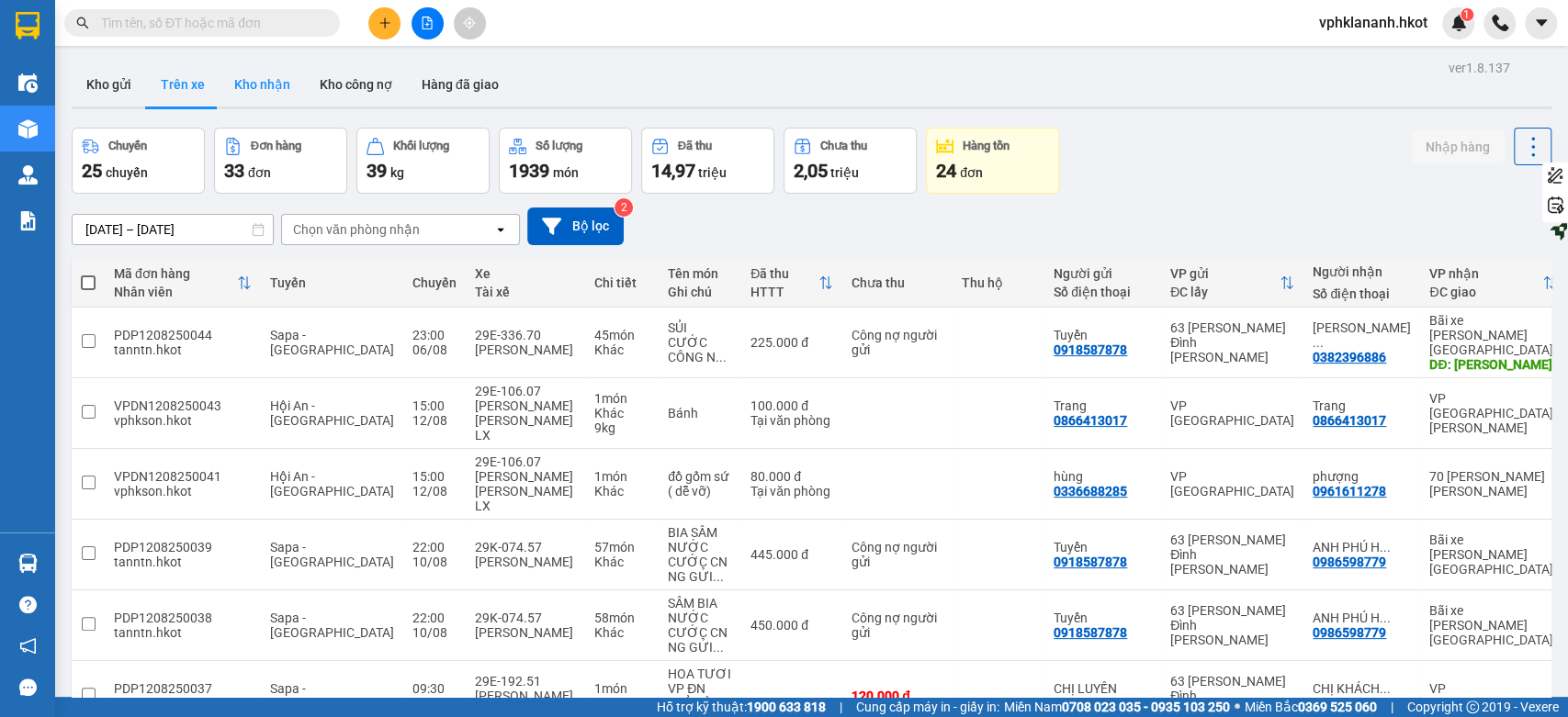
click at [266, 85] on button "Kho nhận" at bounding box center [262, 84] width 85 height 44
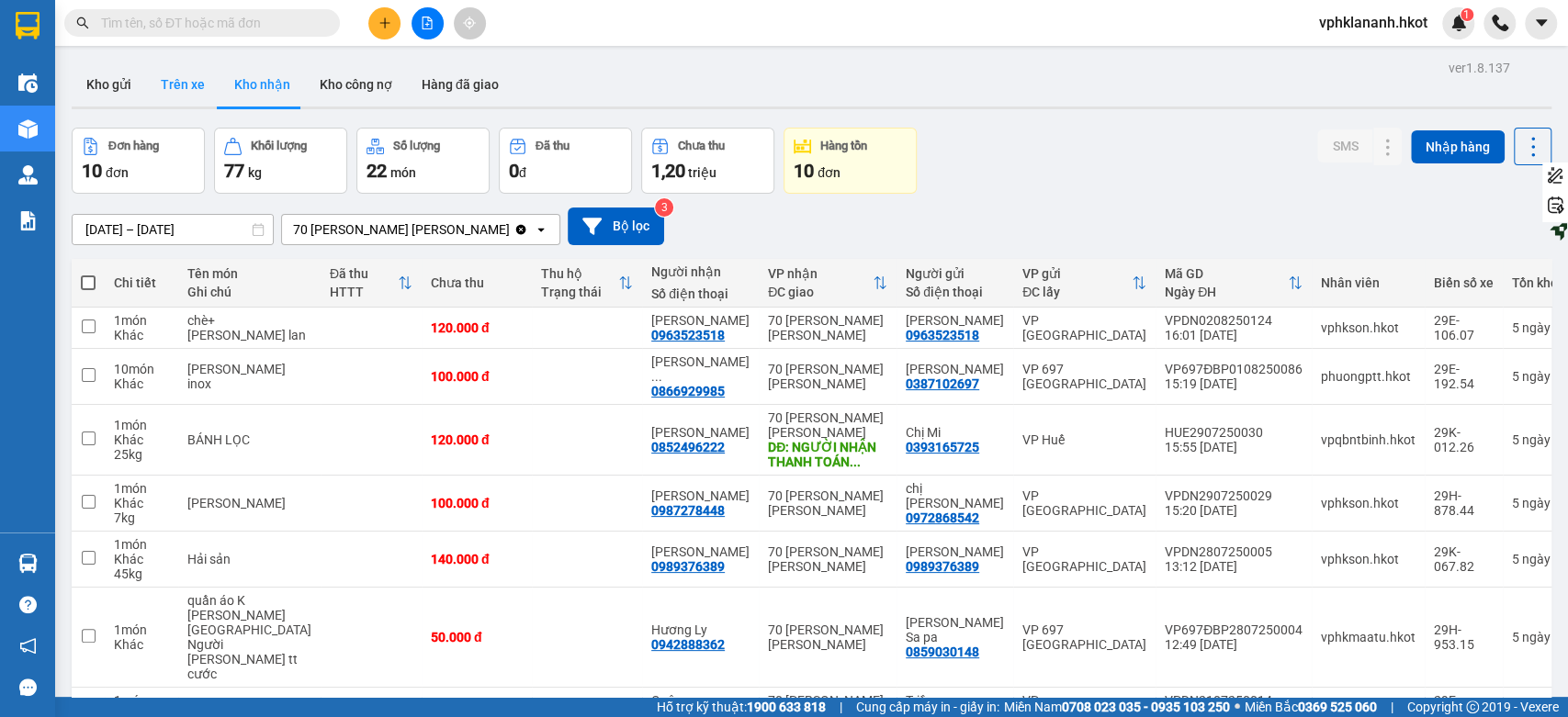
click at [191, 82] on button "Trên xe" at bounding box center [182, 84] width 73 height 44
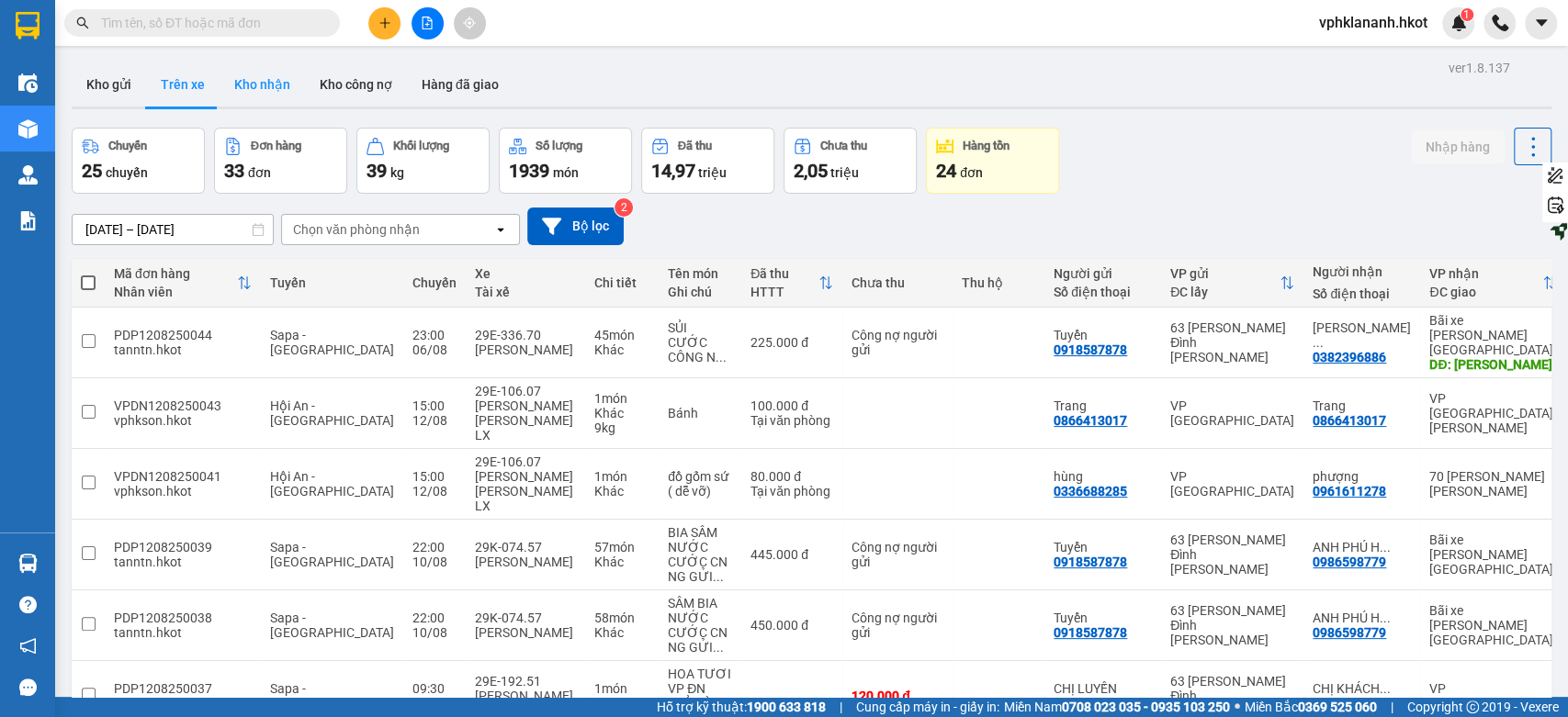
click at [262, 87] on button "Kho nhận" at bounding box center [262, 84] width 85 height 44
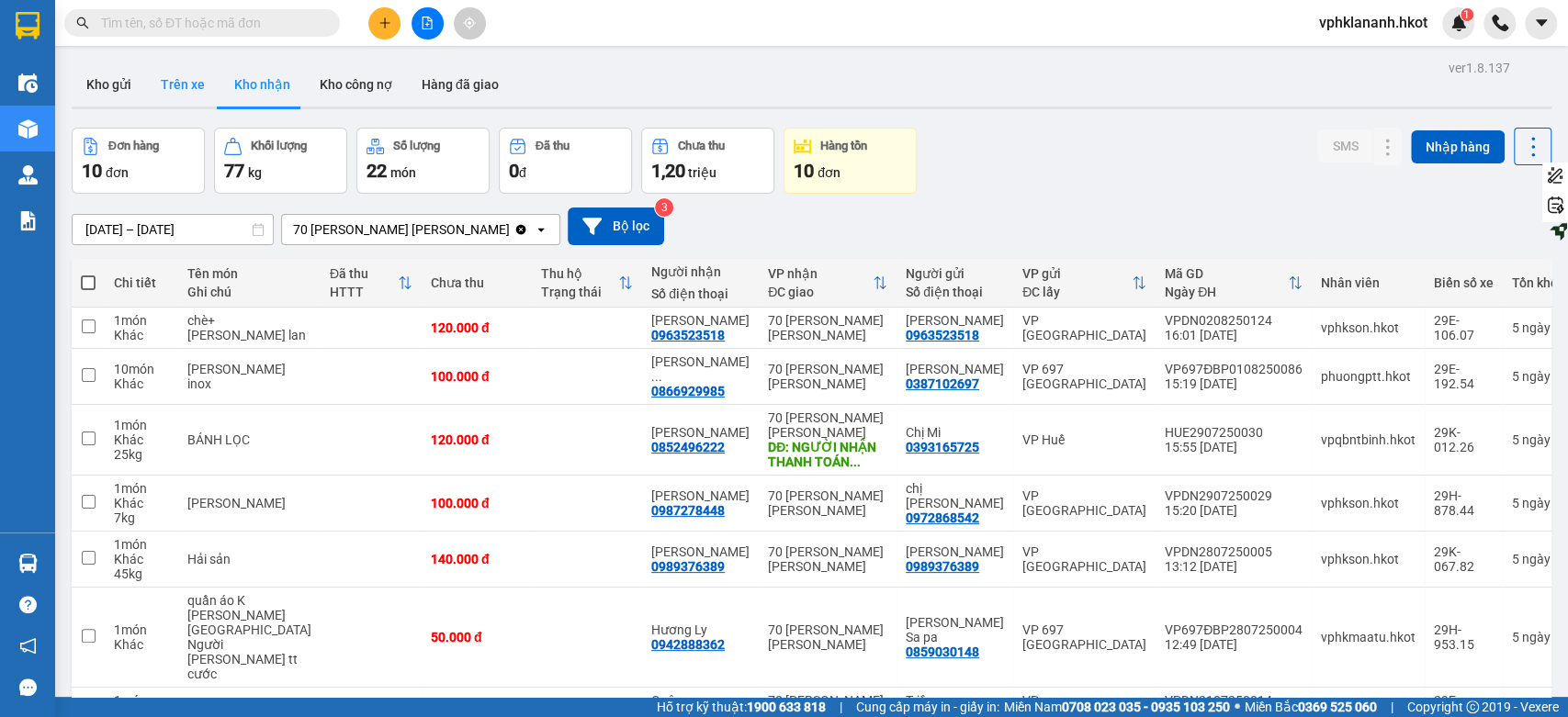
click at [190, 86] on button "Trên xe" at bounding box center [182, 84] width 73 height 44
type input "[DATE] – [DATE]"
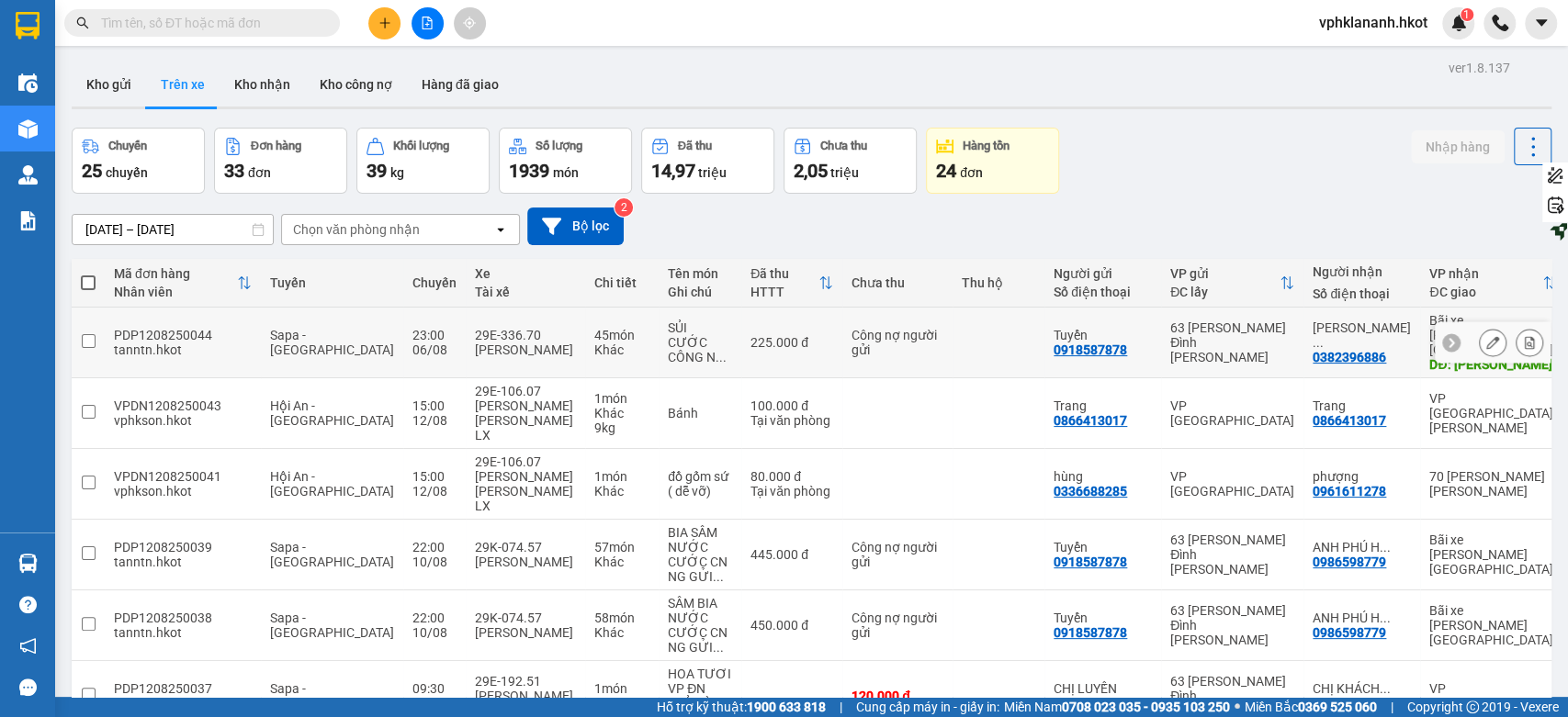
click at [88, 335] on input "checkbox" at bounding box center [89, 341] width 14 height 14
checkbox input "true"
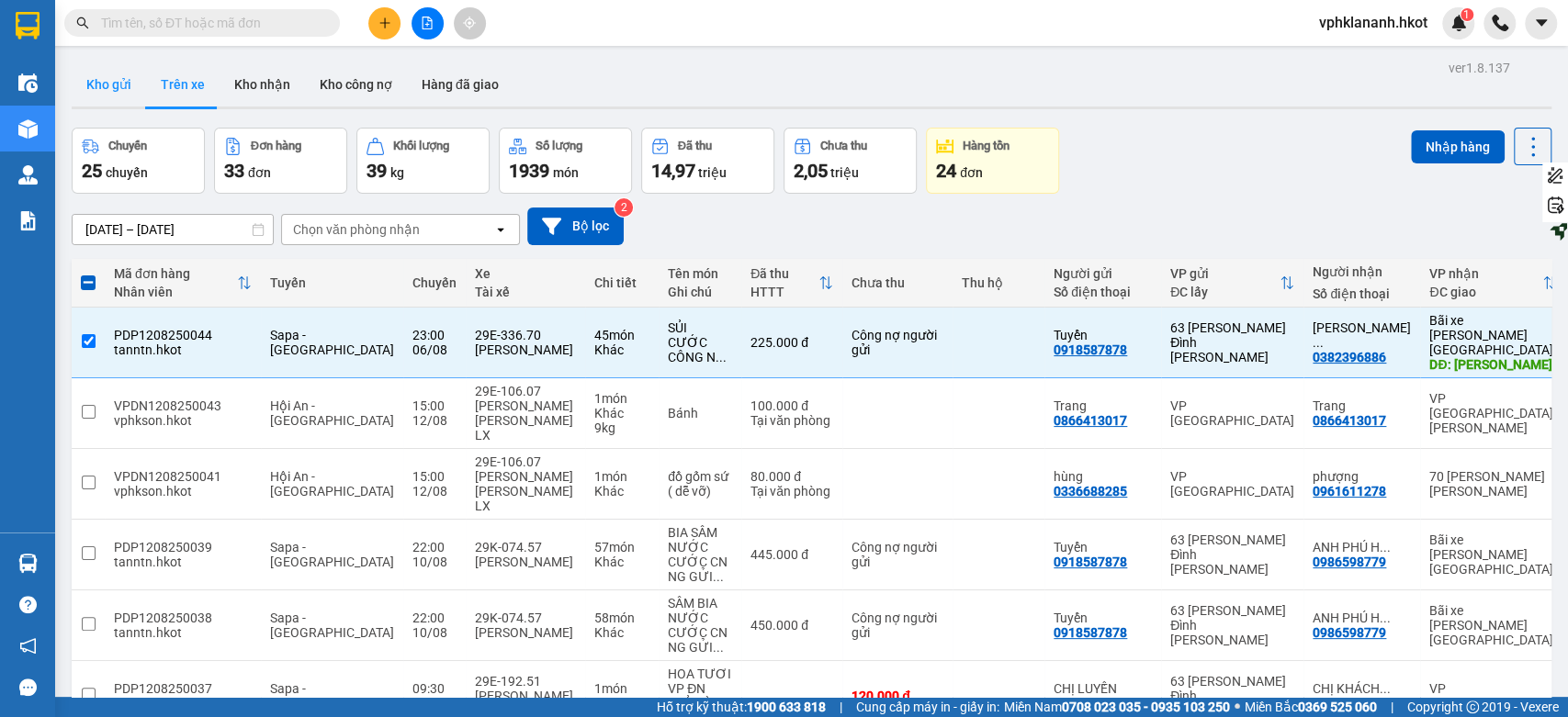
click at [119, 88] on button "Kho gửi" at bounding box center [109, 84] width 74 height 44
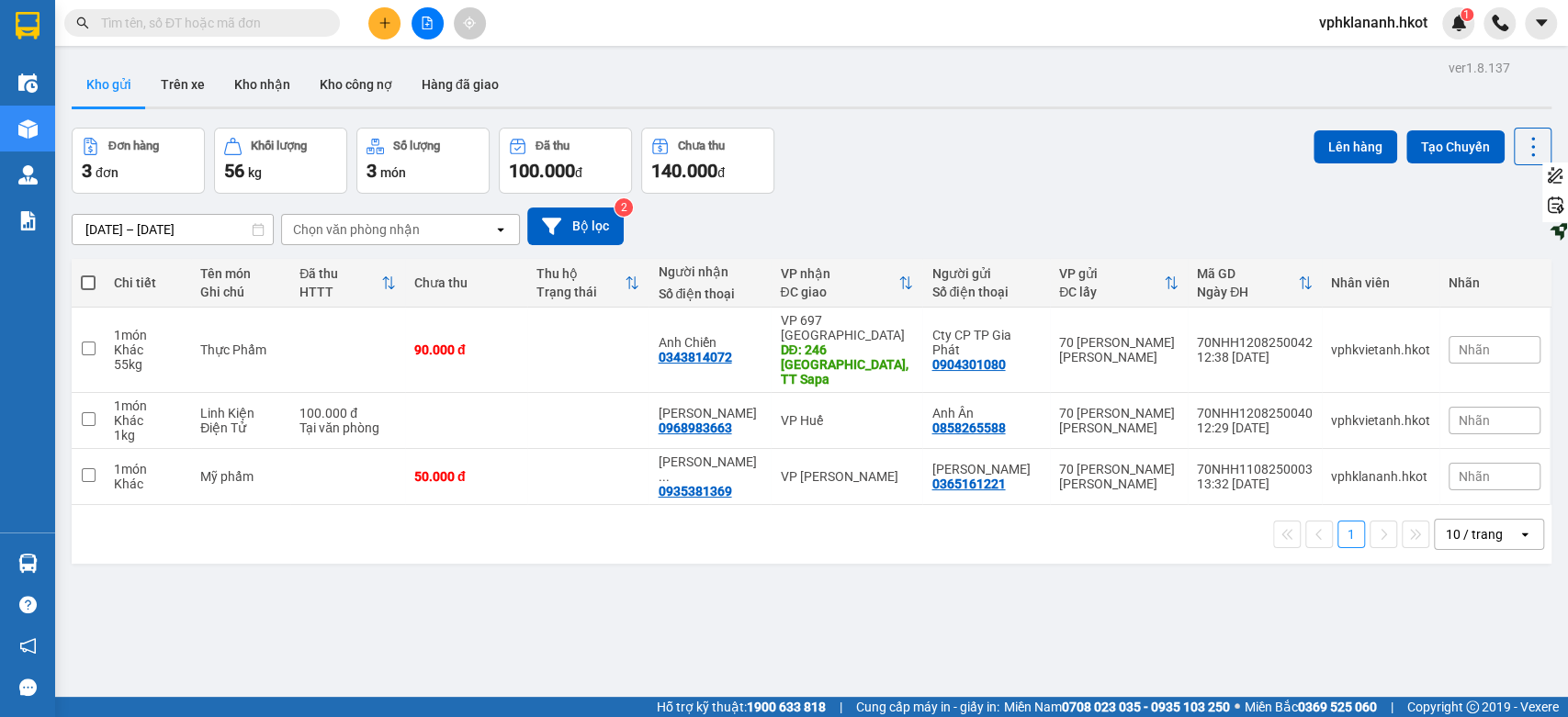
click at [977, 181] on div "Đơn hàng 3 đơn Khối lượng 56 kg Số lượng 3 món Đã thu 100.000 đ Chưa thu 140.00…" at bounding box center [812, 161] width 1480 height 66
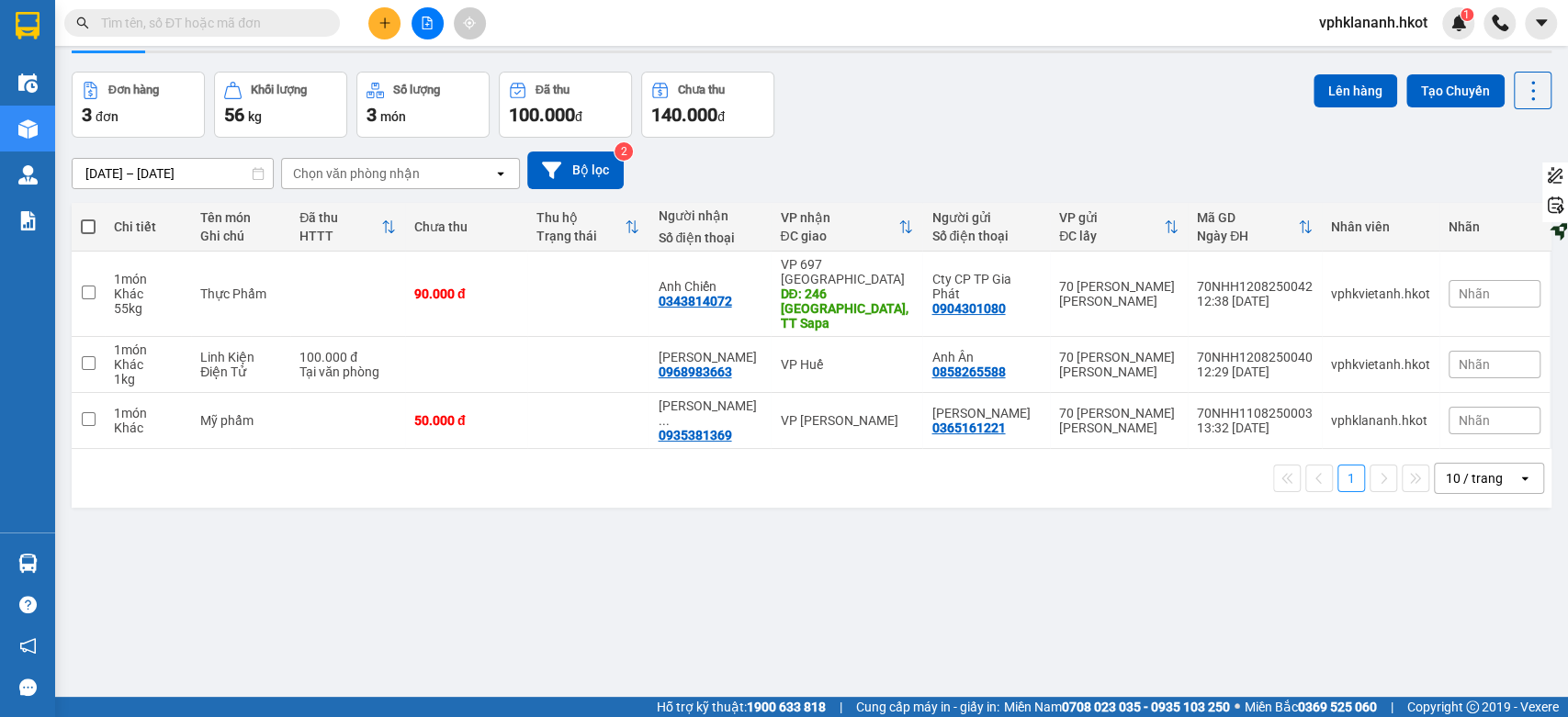
scroll to position [85, 0]
